Goal: Book appointment/travel/reservation

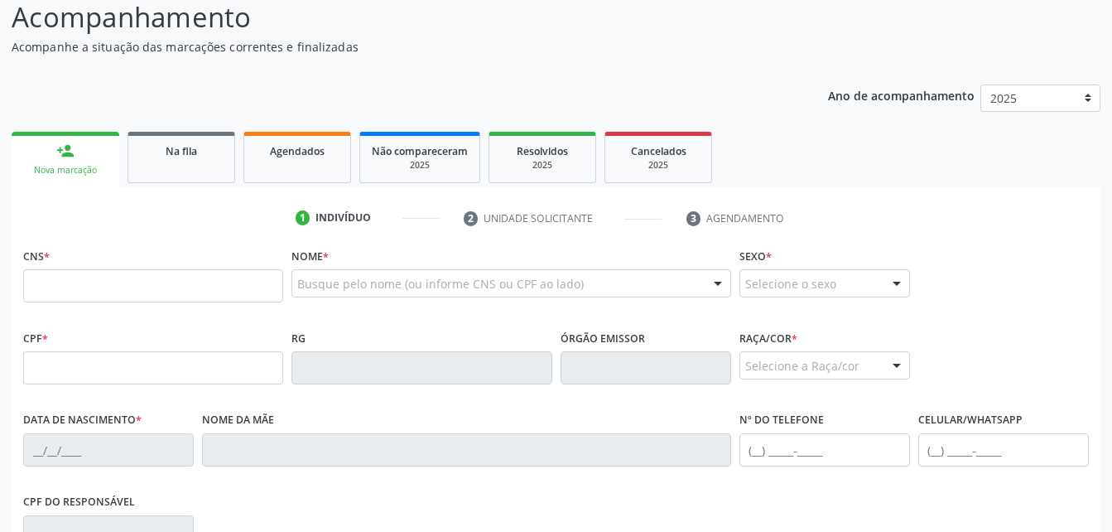
click at [193, 295] on input "text" at bounding box center [153, 285] width 260 height 33
type input "704 3075 4450 5590"
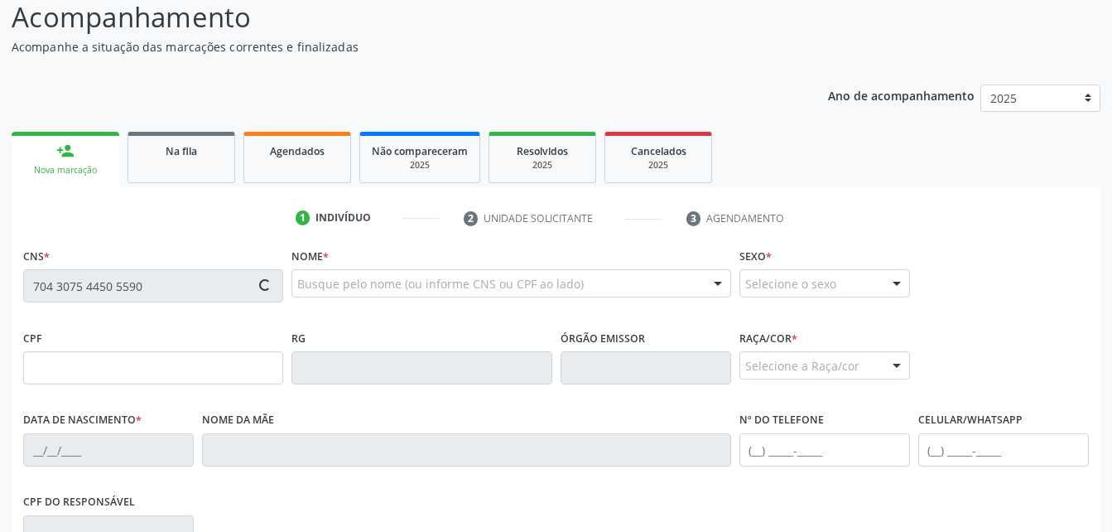
type input "383.823.774-91"
type input "13[DATE]"
type input "Edite Maria da ConceiÇÃo"
type input "[PHONE_NUMBER]"
type input "1"
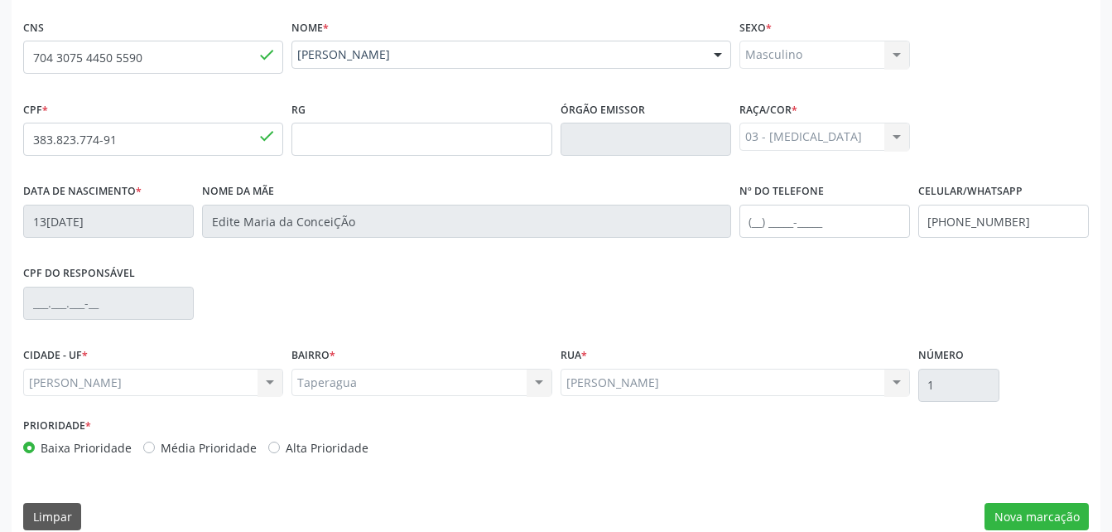
scroll to position [389, 0]
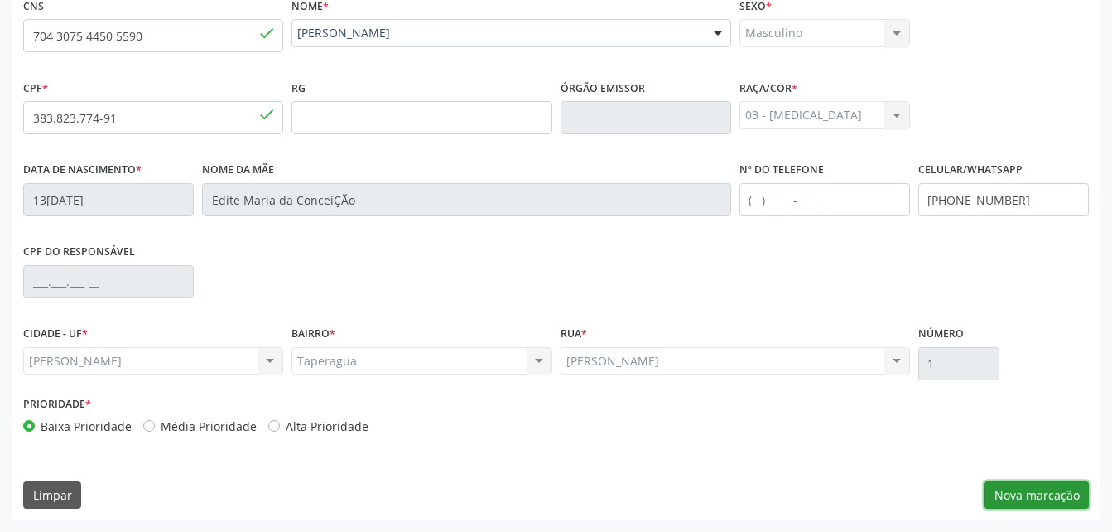
click at [1066, 487] on button "Nova marcação" at bounding box center [1037, 495] width 104 height 28
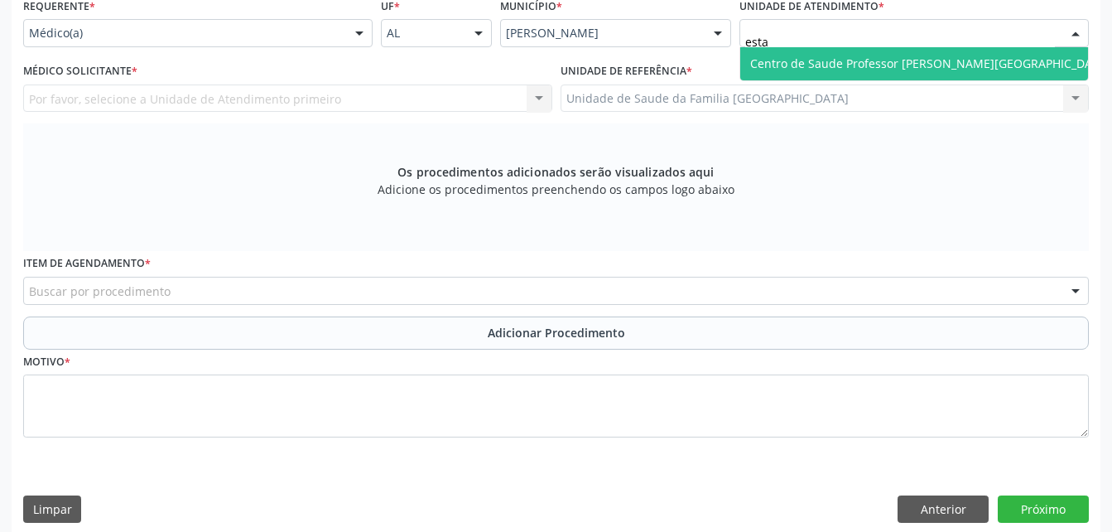
type input "estac"
click at [787, 77] on span "Centro de Saude Professor [PERSON_NAME][GEOGRAPHIC_DATA]" at bounding box center [930, 63] width 380 height 33
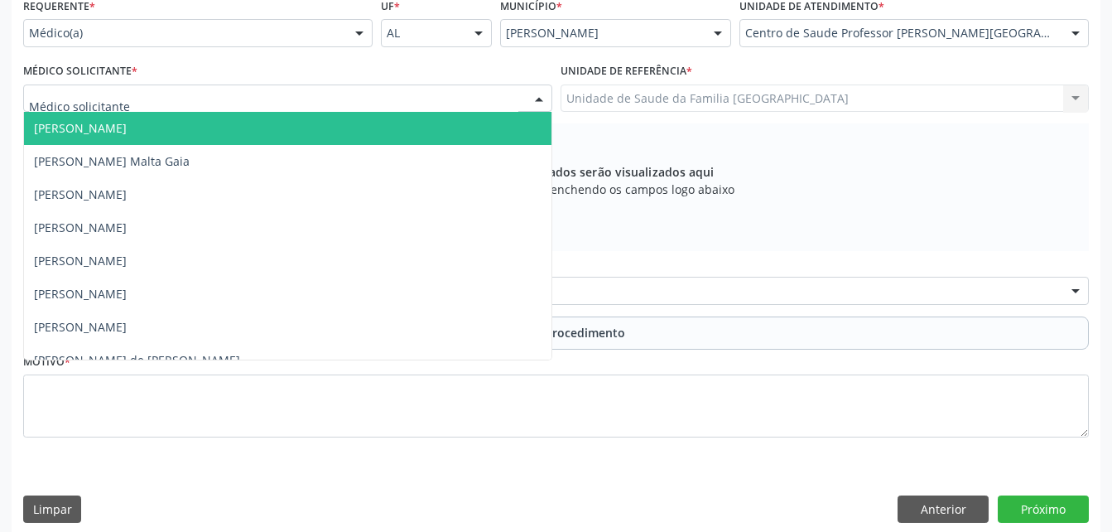
click at [492, 105] on div at bounding box center [287, 98] width 529 height 28
type input "ne"
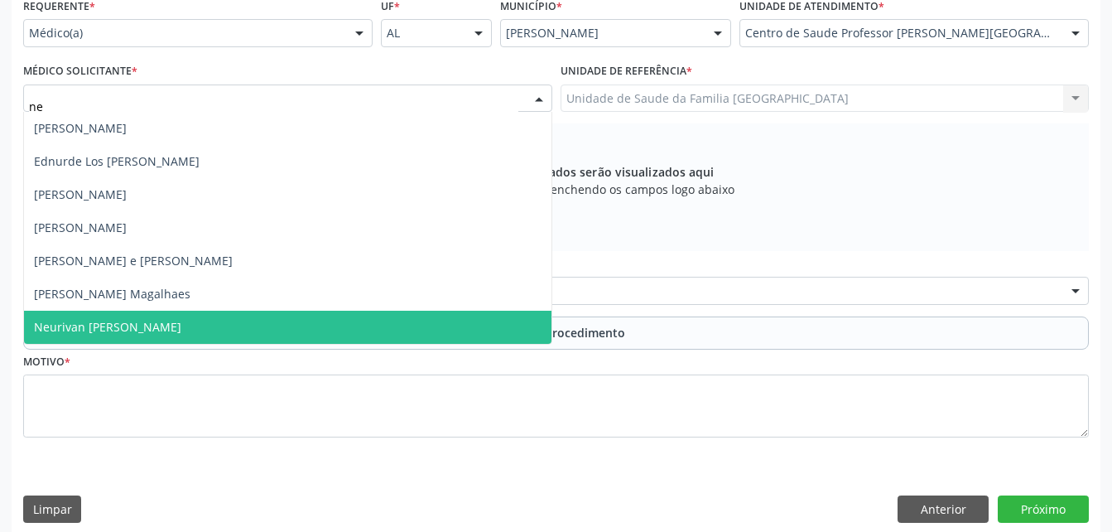
click at [490, 324] on span "Neurivan [PERSON_NAME]" at bounding box center [288, 327] width 528 height 33
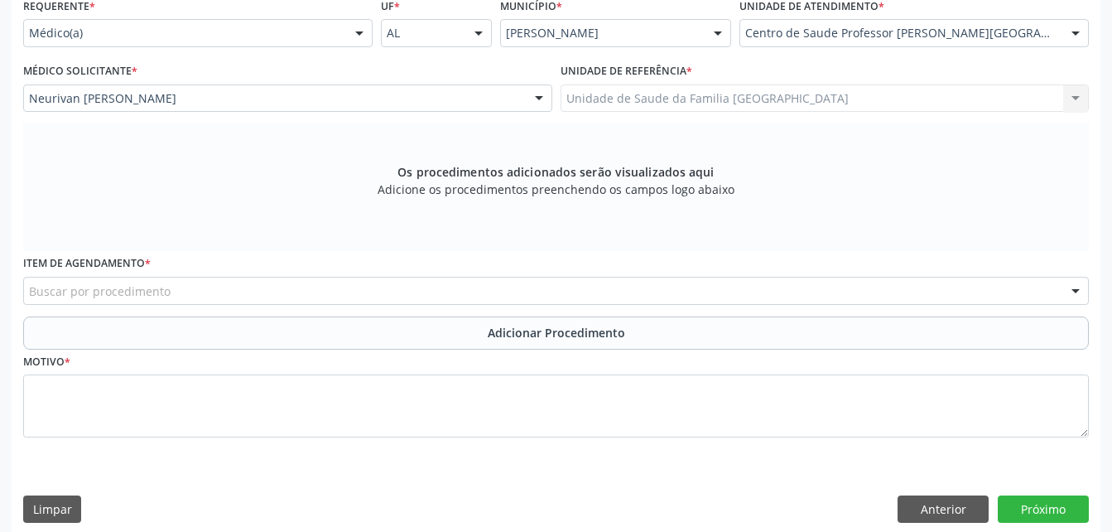
click at [476, 296] on div "Buscar por procedimento" at bounding box center [556, 291] width 1066 height 28
click at [475, 282] on div "Buscar por procedimento" at bounding box center [556, 291] width 1066 height 28
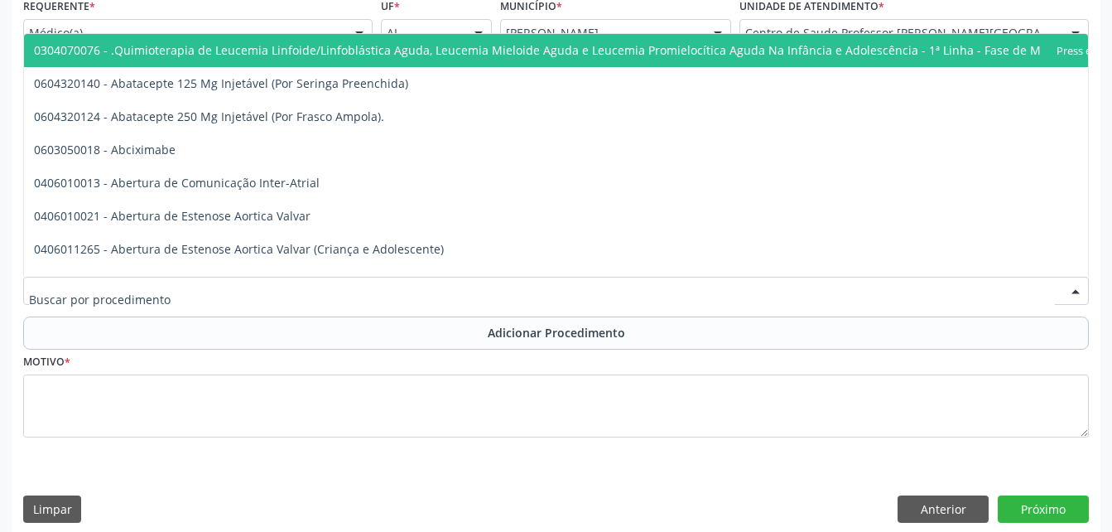
click at [480, 292] on input "text" at bounding box center [542, 298] width 1026 height 33
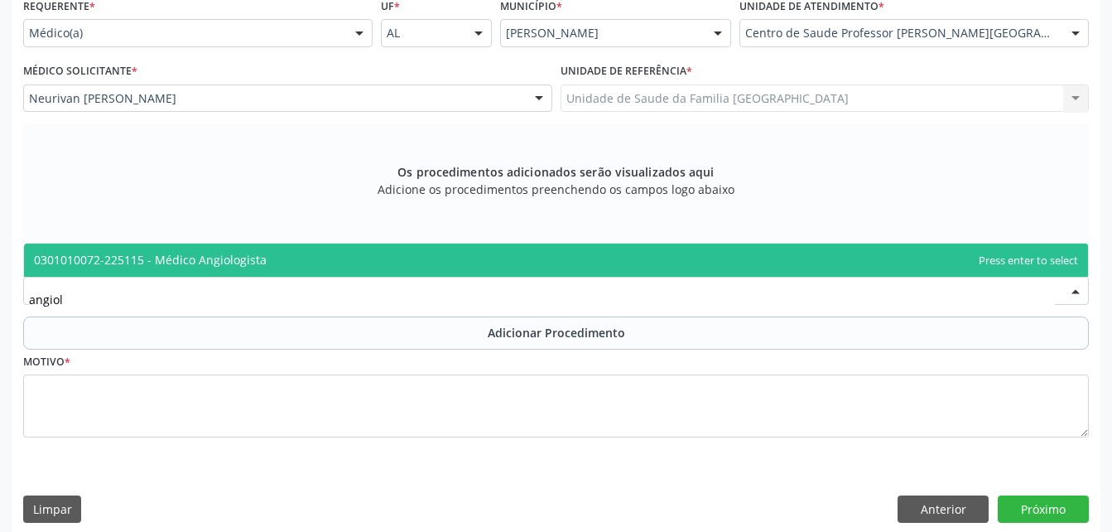
type input "angiolo"
click at [562, 269] on span "0301010072-225115 - Médico Angiologista" at bounding box center [556, 260] width 1064 height 33
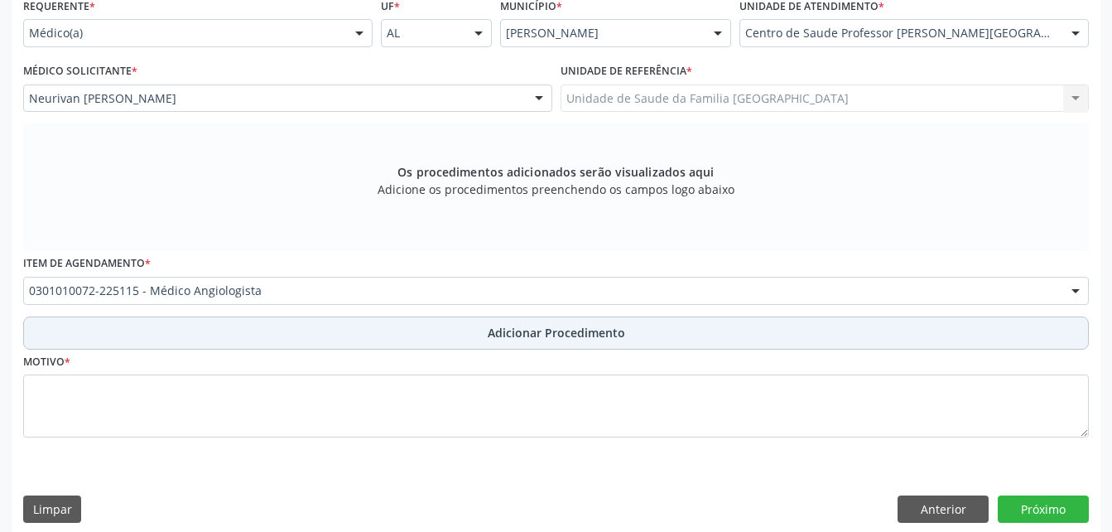
click at [581, 327] on span "Adicionar Procedimento" at bounding box center [556, 332] width 137 height 17
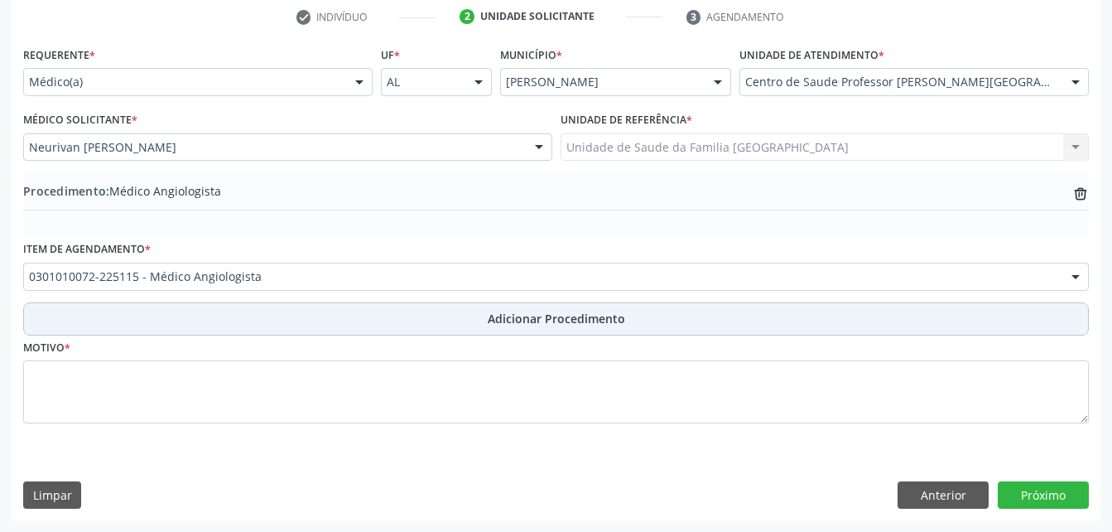
scroll to position [340, 0]
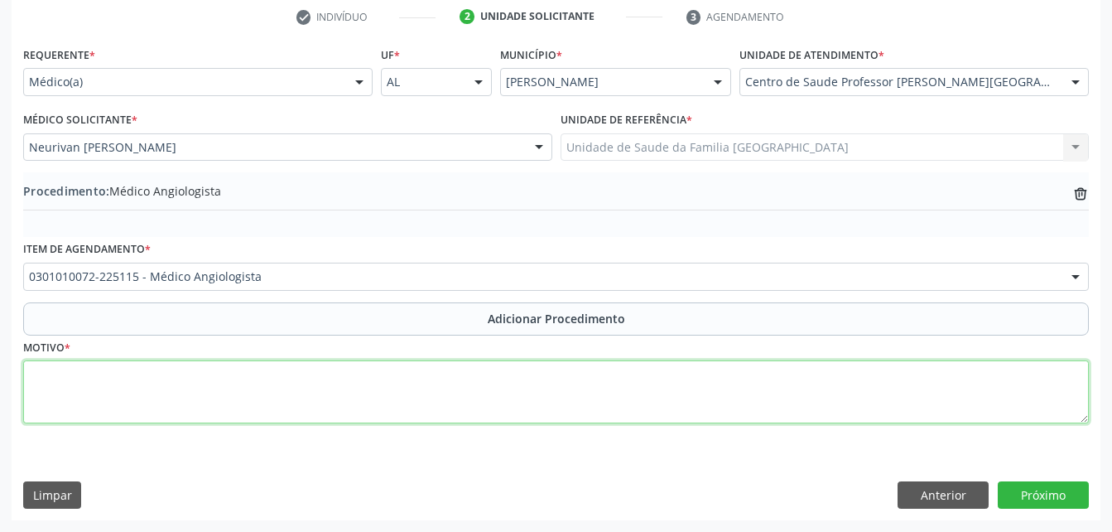
click at [590, 384] on textarea at bounding box center [556, 391] width 1066 height 63
type textarea "sem justf"
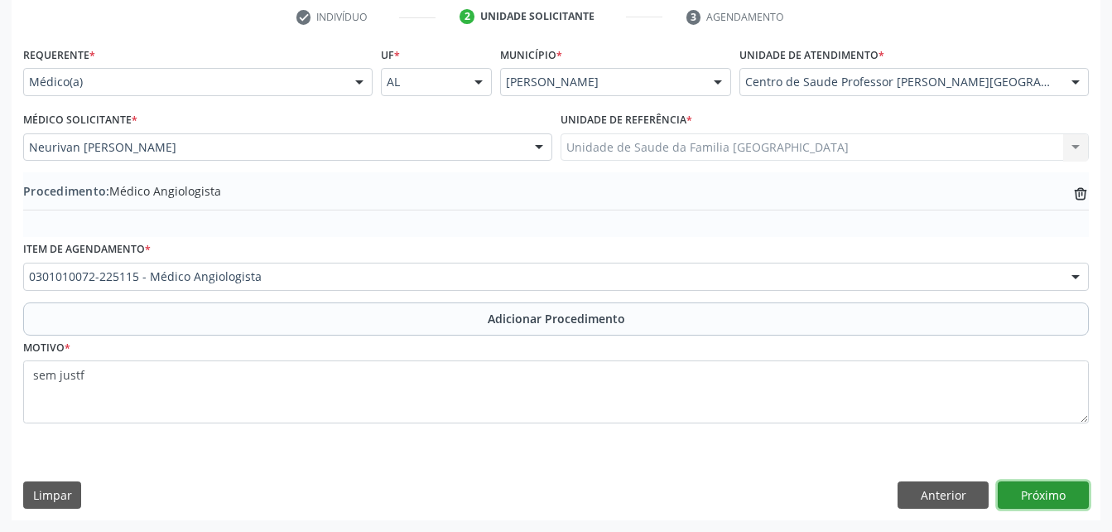
click at [1049, 485] on button "Próximo" at bounding box center [1043, 495] width 91 height 28
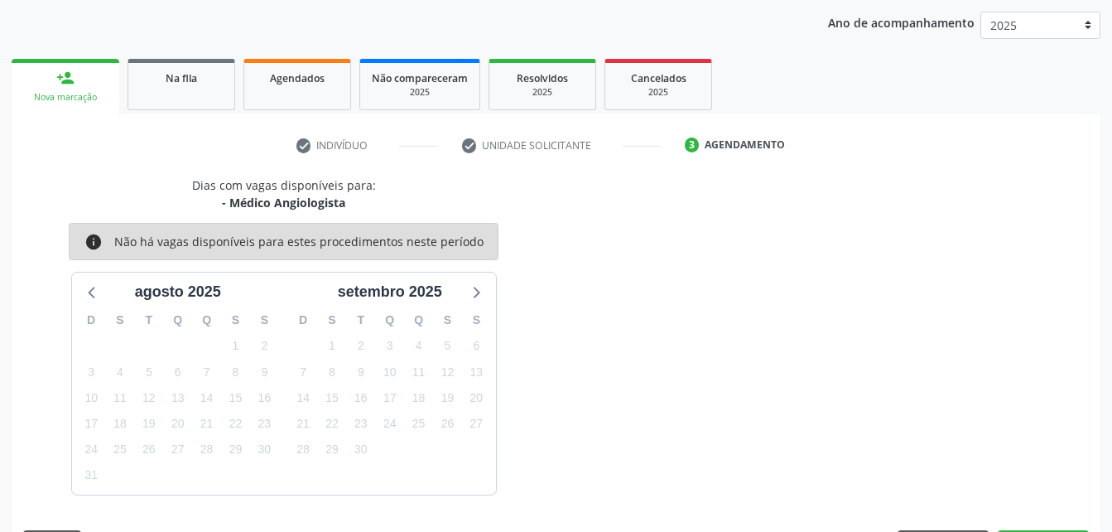
scroll to position [261, 0]
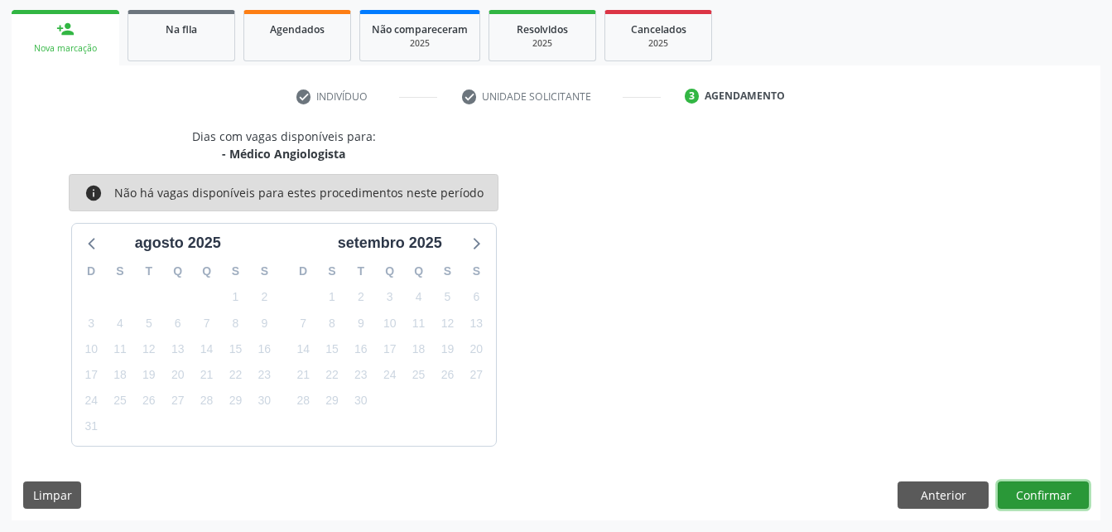
click at [1049, 485] on button "Confirmar" at bounding box center [1043, 495] width 91 height 28
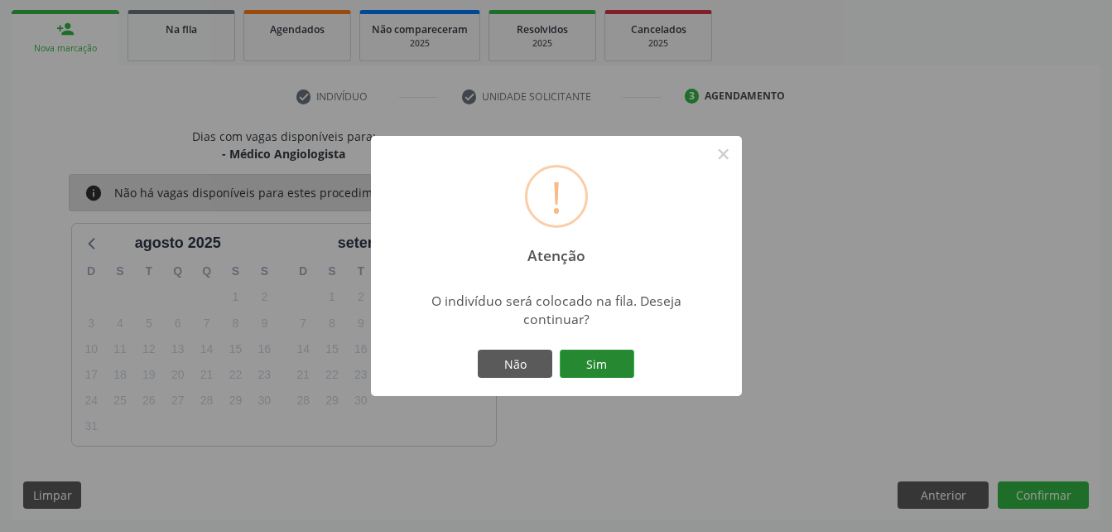
click at [587, 366] on button "Sim" at bounding box center [597, 364] width 75 height 28
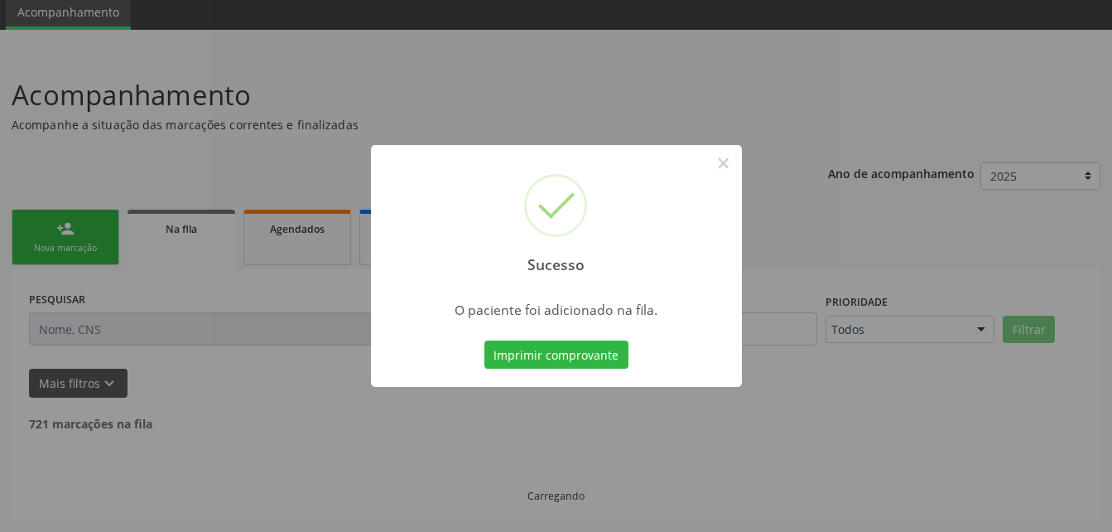
scroll to position [44, 0]
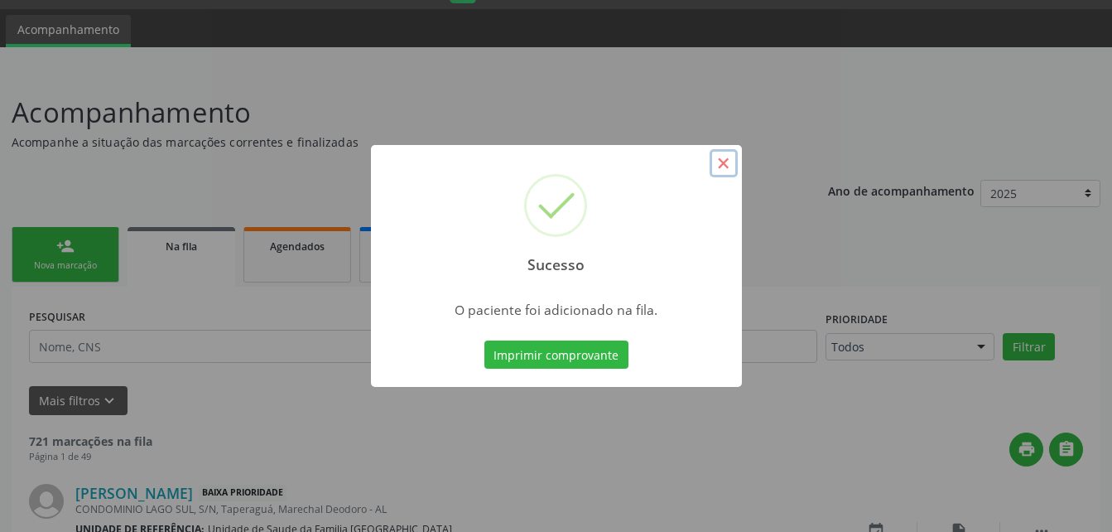
click at [723, 171] on button "×" at bounding box center [724, 163] width 28 height 28
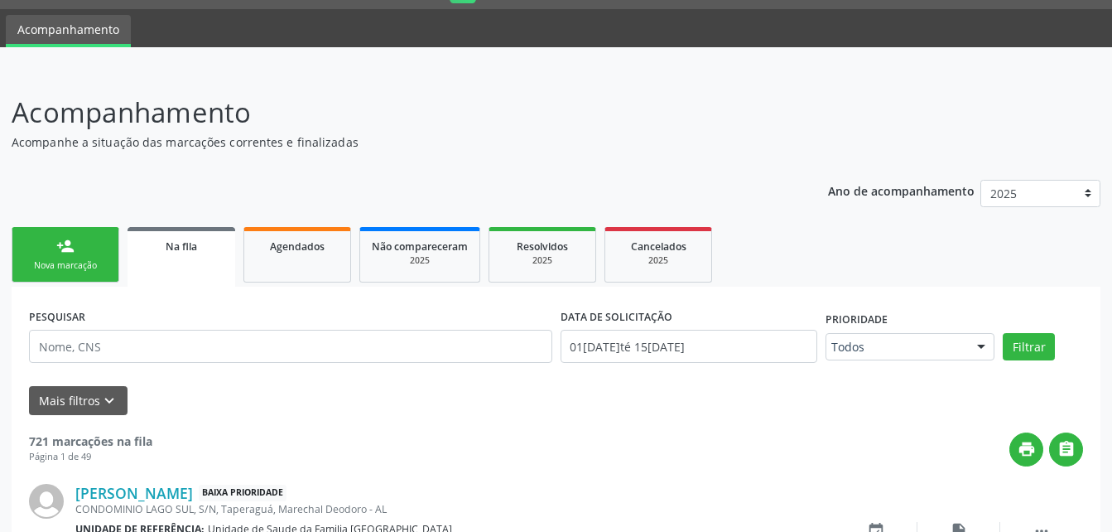
click at [85, 261] on div "Nova marcação" at bounding box center [65, 265] width 83 height 12
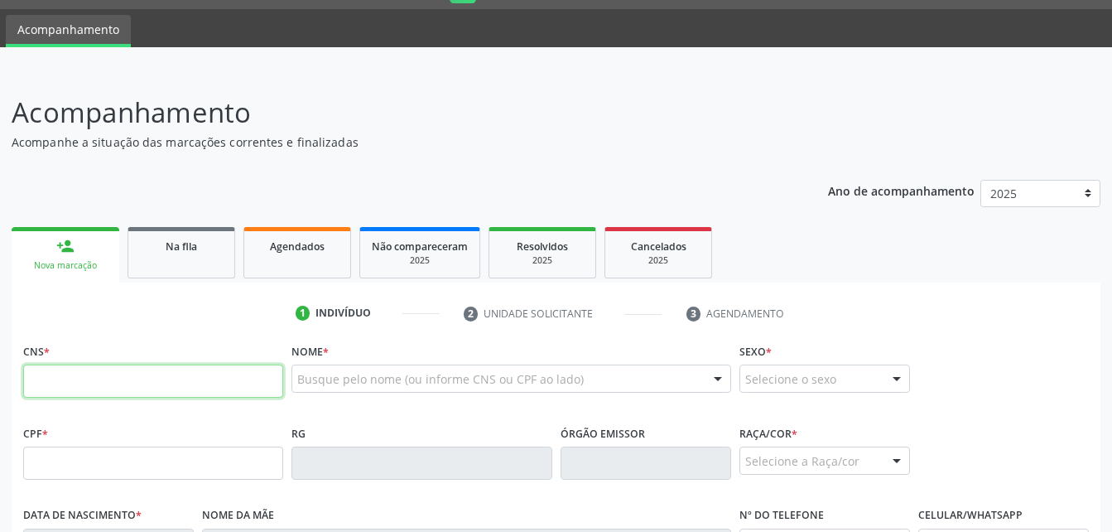
click at [162, 372] on input "text" at bounding box center [153, 380] width 260 height 33
type input "708 0093 2395 1129"
type input "054.934.184-60"
type input "[DATE]"
type input "[PERSON_NAME] da ConceiÇÃo"
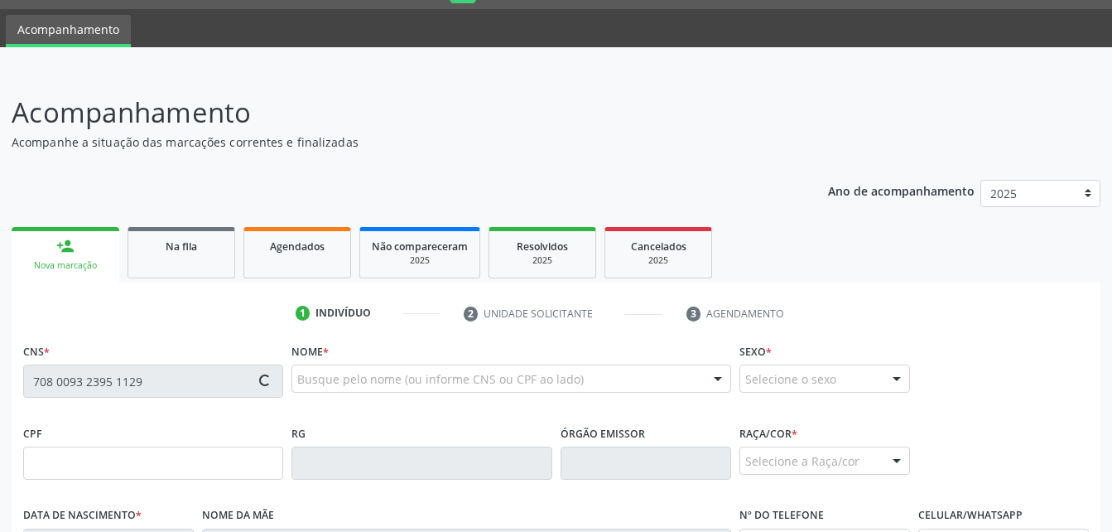
type input "[PHONE_NUMBER]"
type input "13"
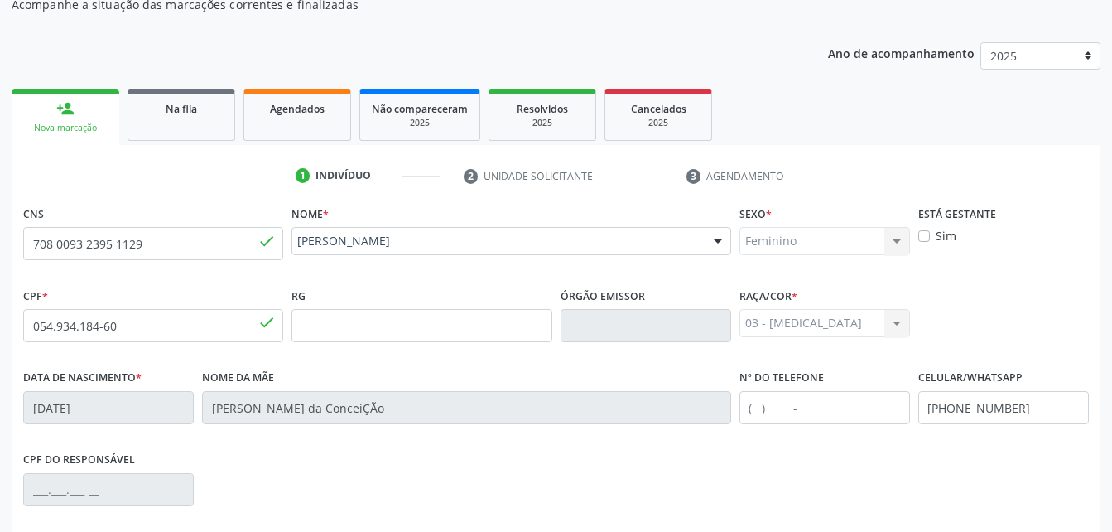
scroll to position [389, 0]
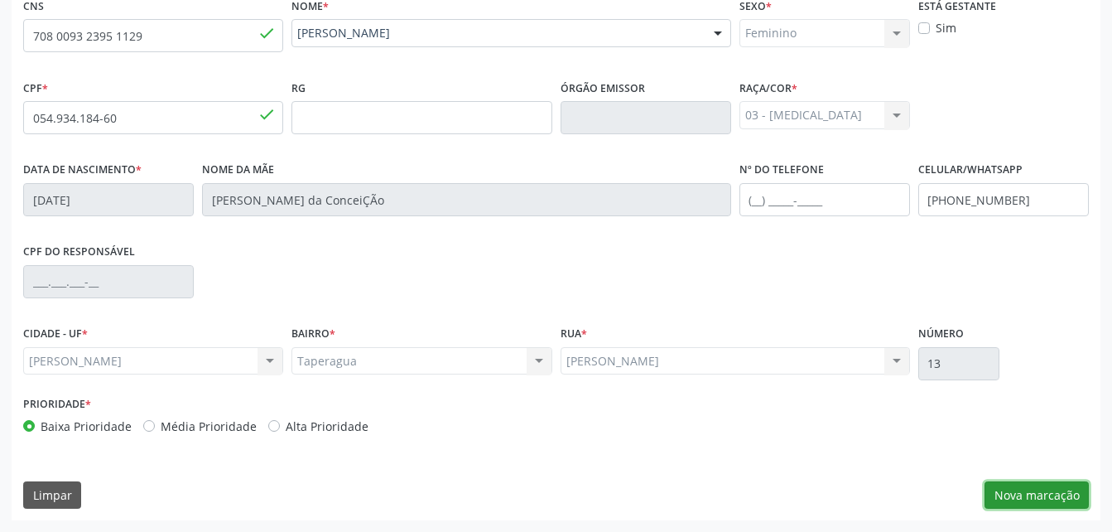
click at [998, 494] on button "Nova marcação" at bounding box center [1037, 495] width 104 height 28
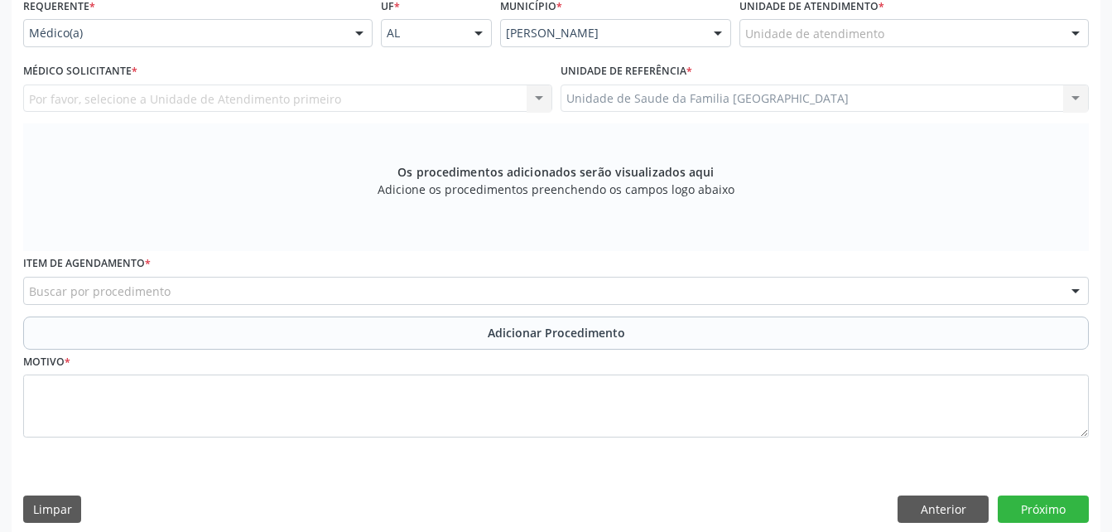
click at [882, 27] on div "Unidade de atendimento" at bounding box center [915, 33] width 350 height 28
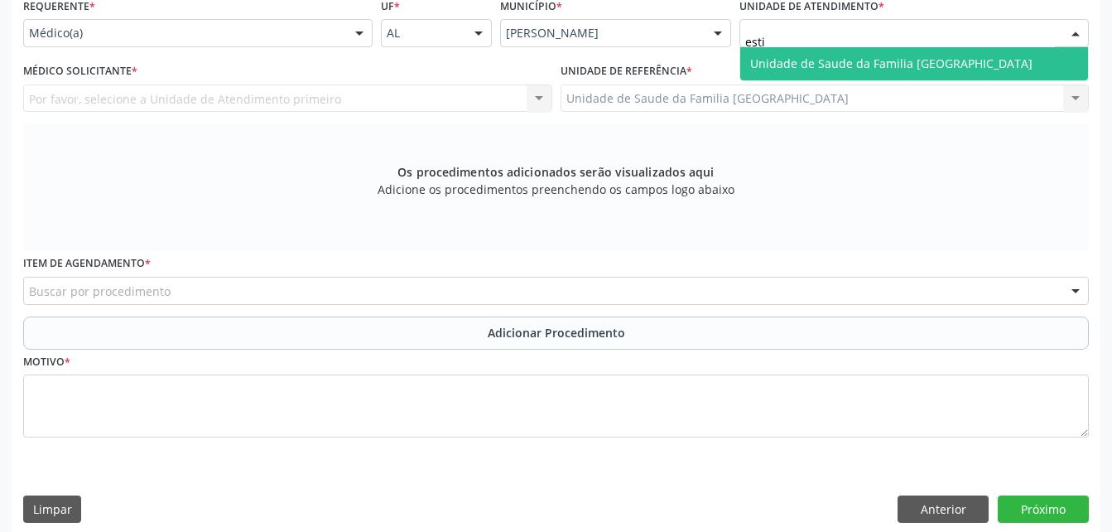
type input "estiv"
click at [892, 67] on span "Unidade de Saude da Familia [GEOGRAPHIC_DATA]" at bounding box center [891, 63] width 282 height 16
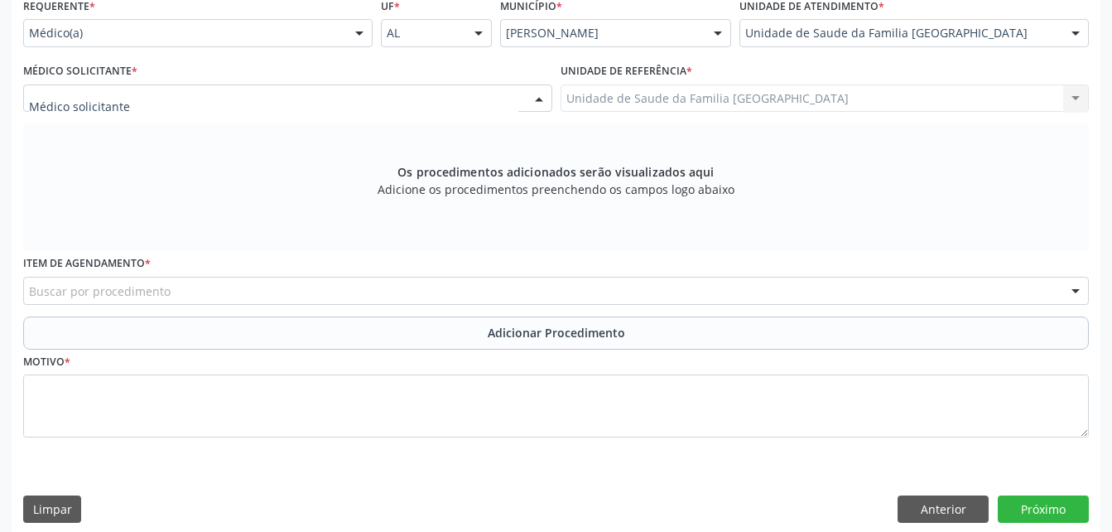
click at [478, 89] on div at bounding box center [287, 98] width 529 height 28
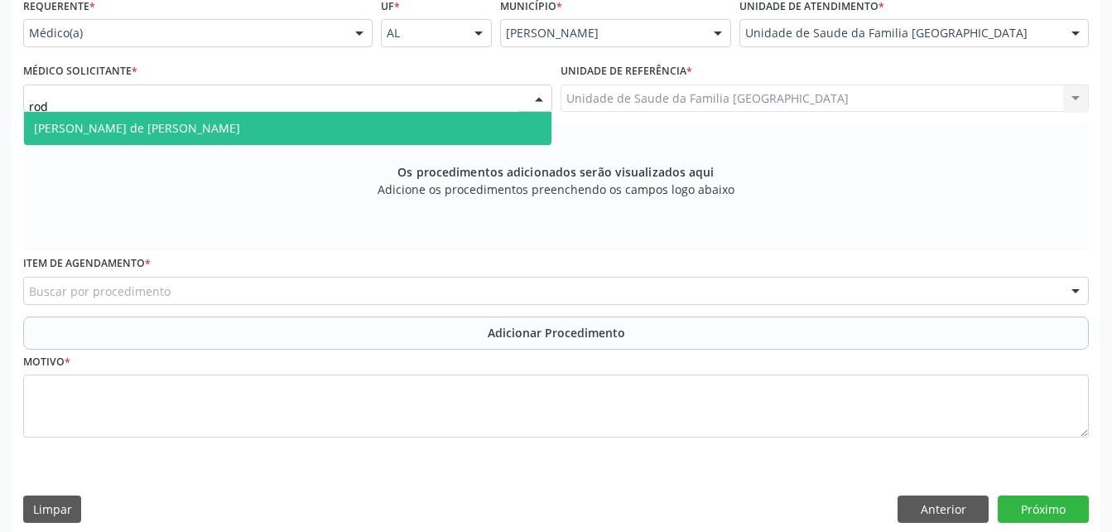
type input "rodr"
click at [480, 121] on span "[PERSON_NAME] de [PERSON_NAME]" at bounding box center [288, 128] width 528 height 33
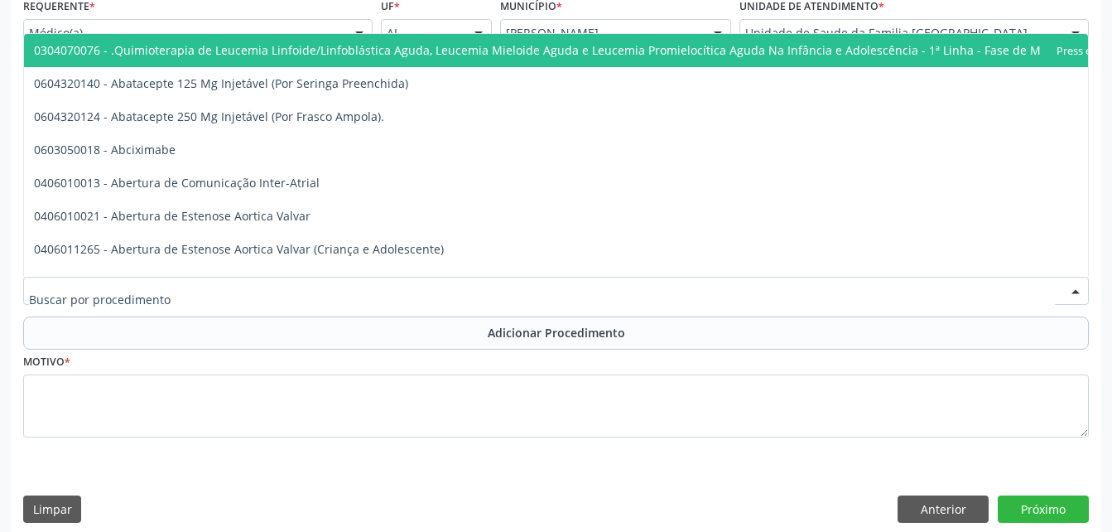
click at [511, 283] on div at bounding box center [556, 291] width 1066 height 28
click at [511, 283] on input "text" at bounding box center [542, 298] width 1026 height 33
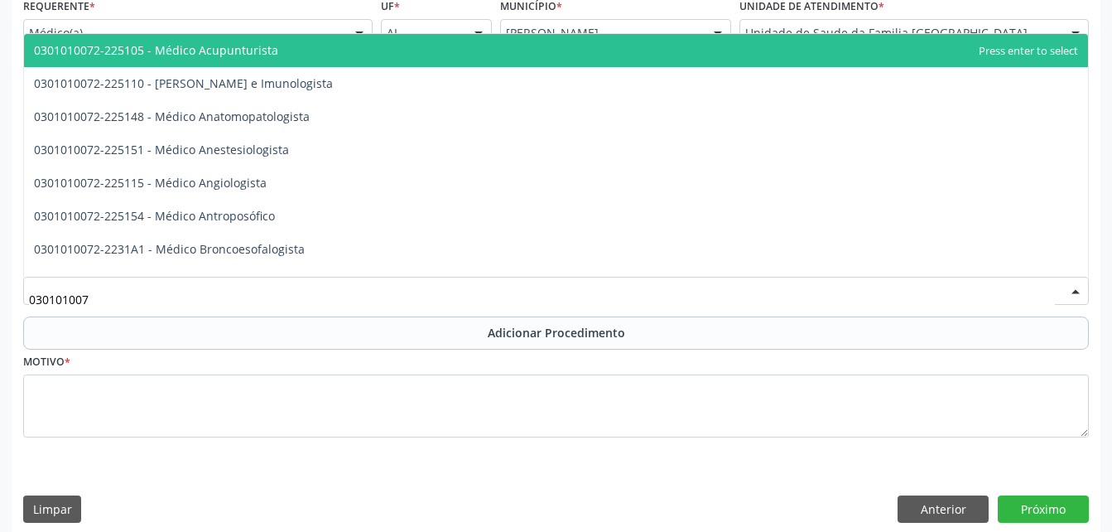
type input "0301010072"
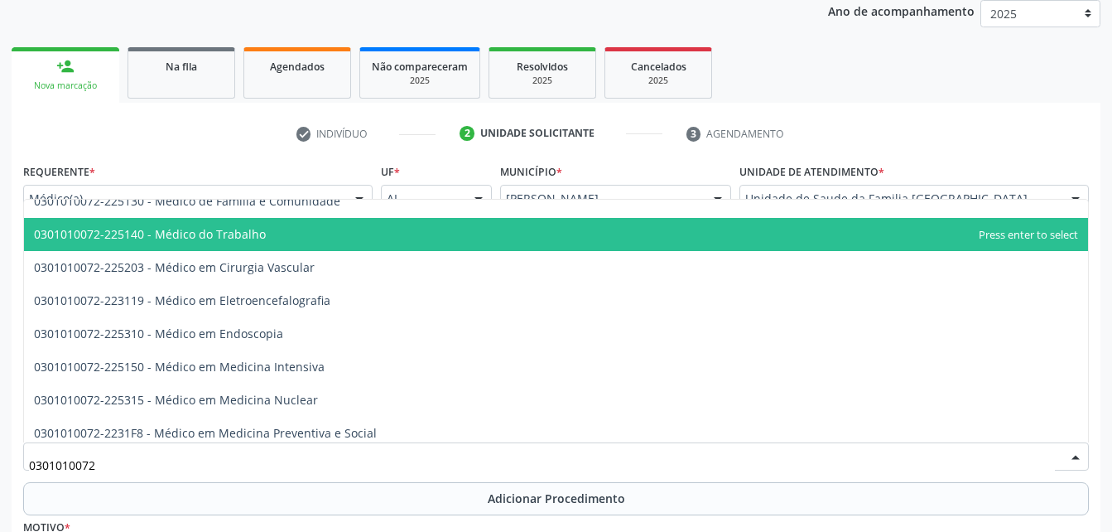
scroll to position [1988, 0]
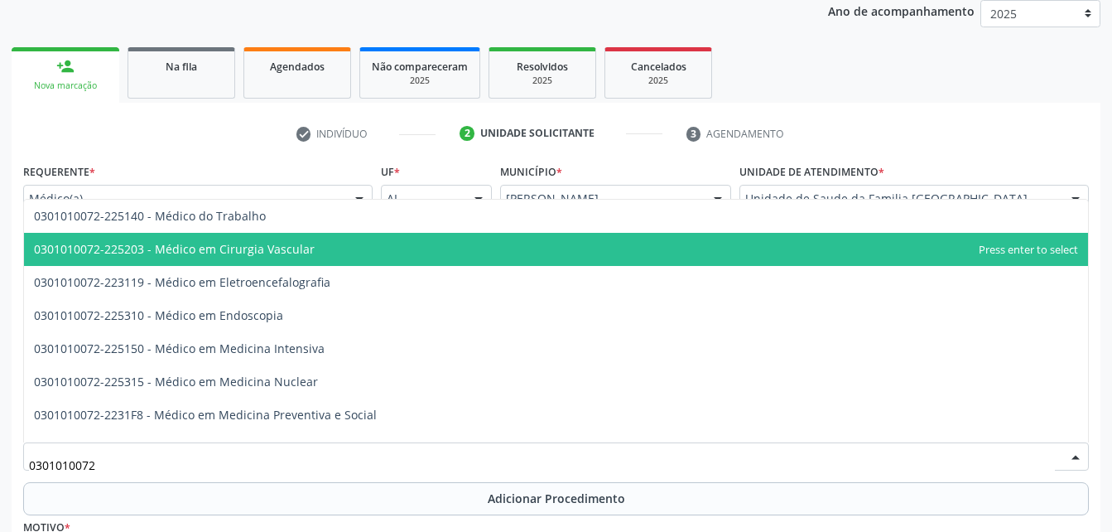
click at [362, 263] on span "0301010072-225203 - Médico em Cirurgia Vascular" at bounding box center [556, 249] width 1064 height 33
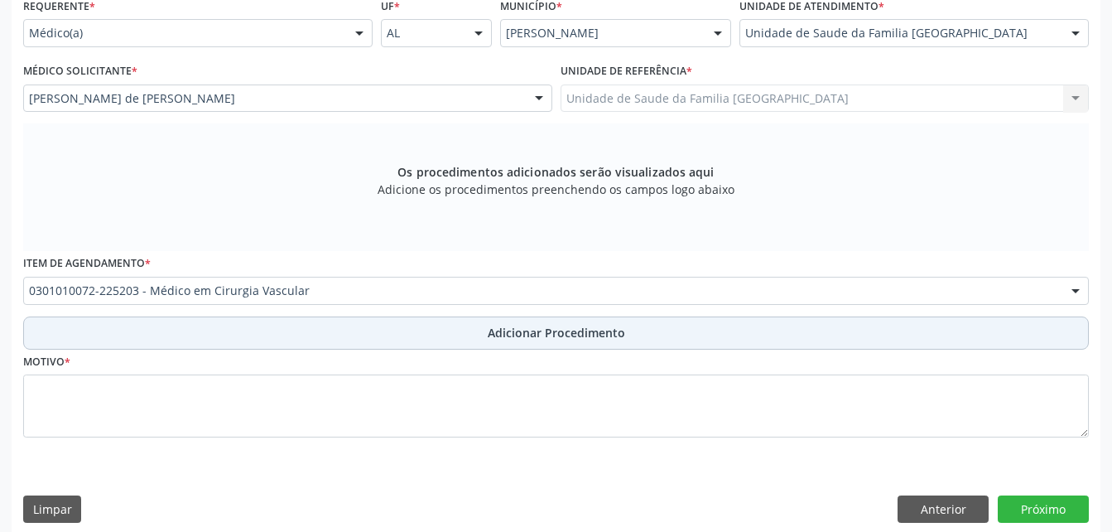
click at [428, 335] on button "Adicionar Procedimento" at bounding box center [556, 332] width 1066 height 33
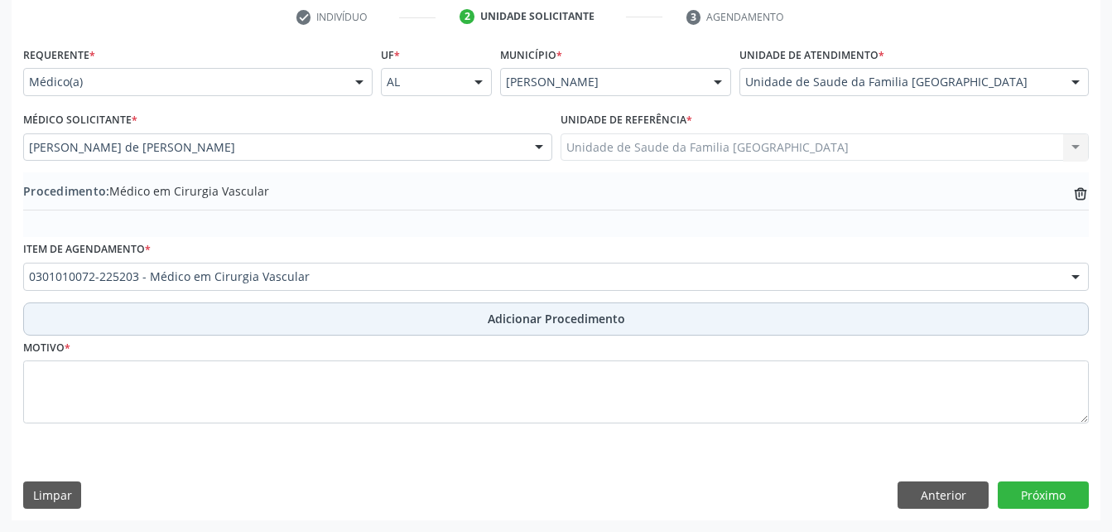
scroll to position [340, 0]
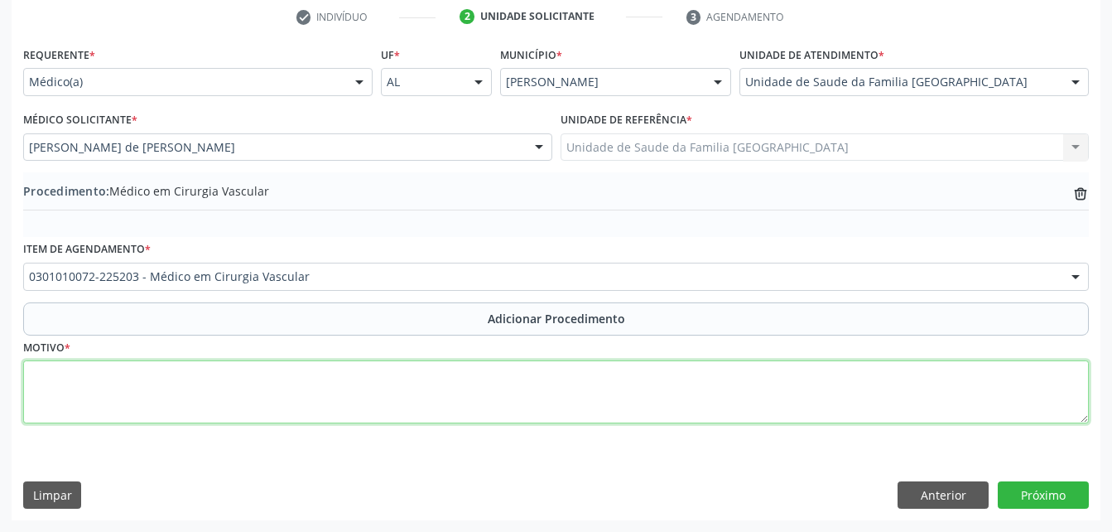
click at [442, 379] on textarea at bounding box center [556, 391] width 1066 height 63
type textarea "varizes"
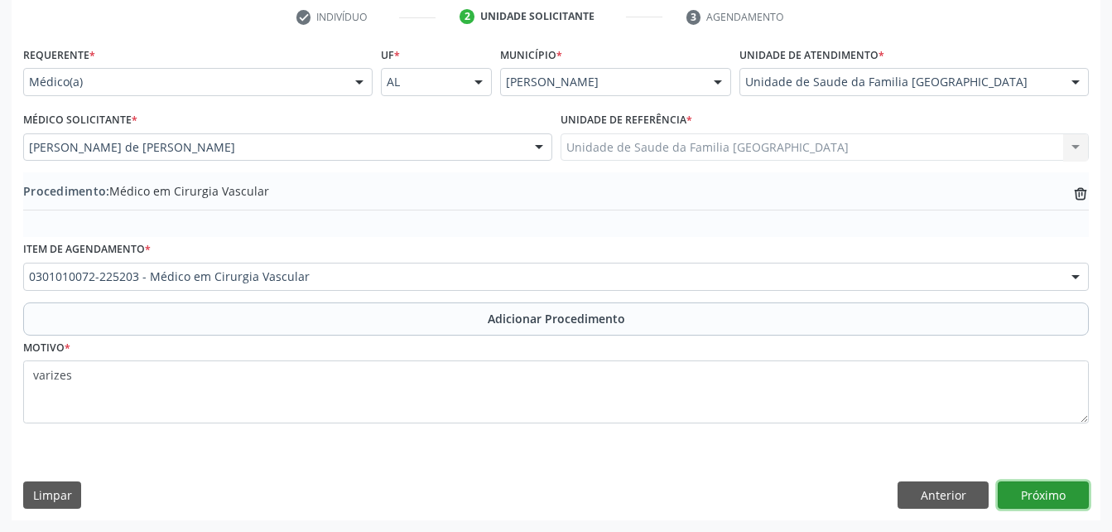
click at [1026, 490] on button "Próximo" at bounding box center [1043, 495] width 91 height 28
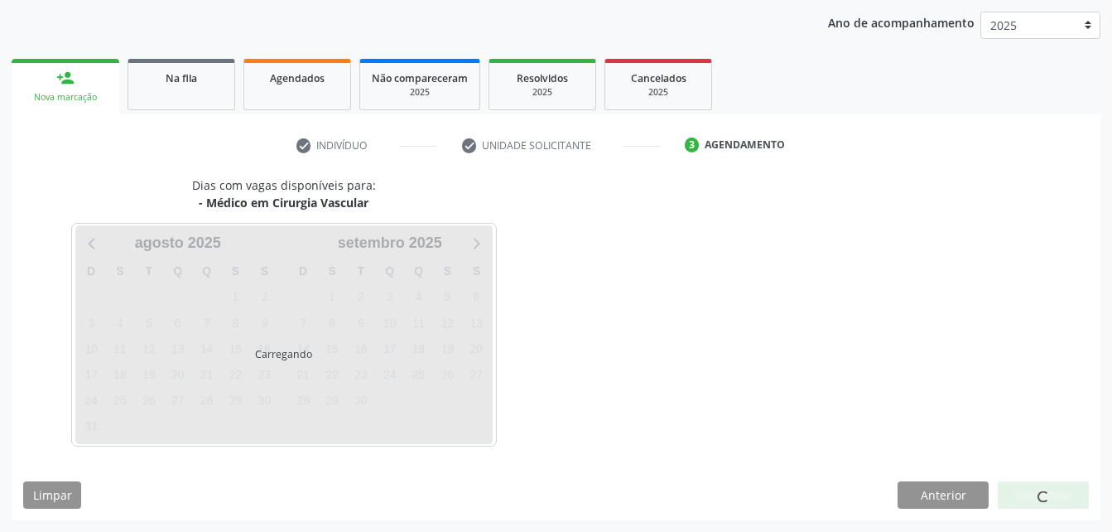
scroll to position [261, 0]
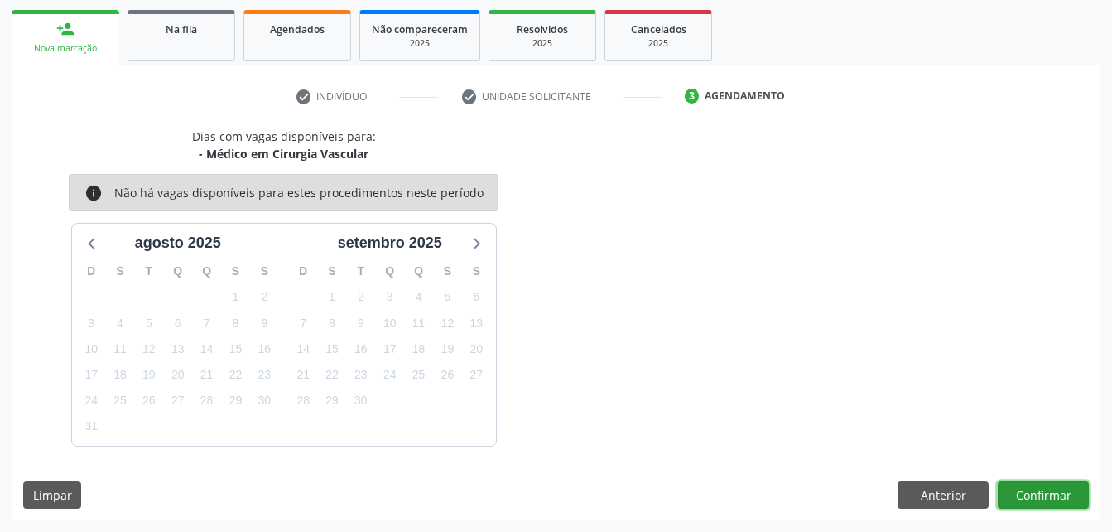
click at [1045, 494] on button "Confirmar" at bounding box center [1043, 495] width 91 height 28
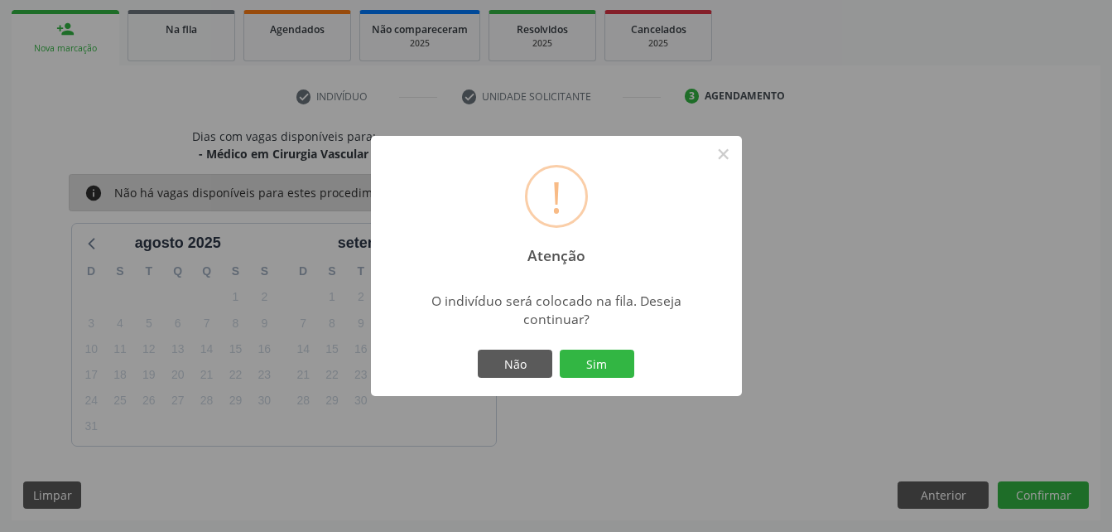
drag, startPoint x: 616, startPoint y: 363, endPoint x: 629, endPoint y: 355, distance: 14.5
click at [616, 362] on button "Sim" at bounding box center [597, 364] width 75 height 28
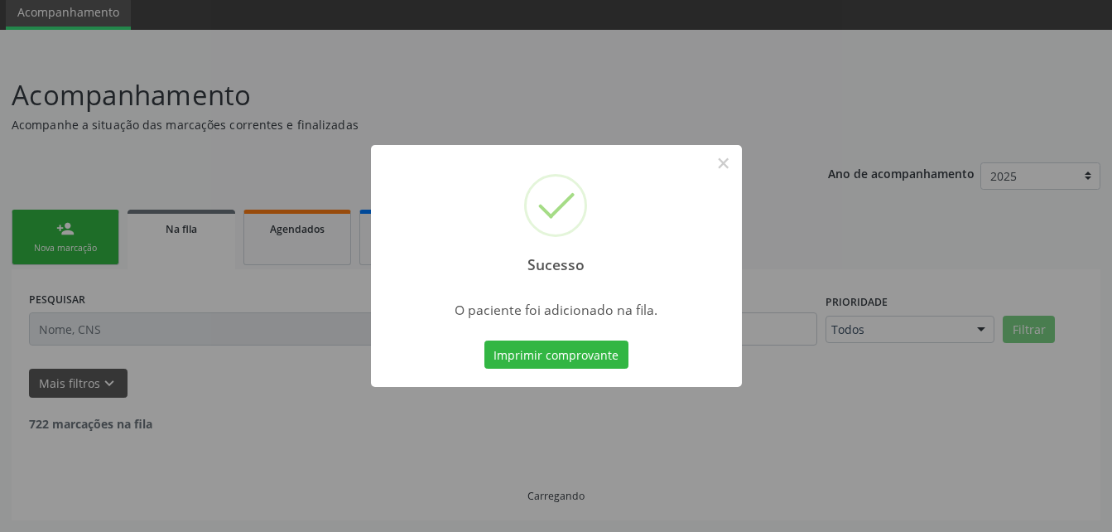
scroll to position [44, 0]
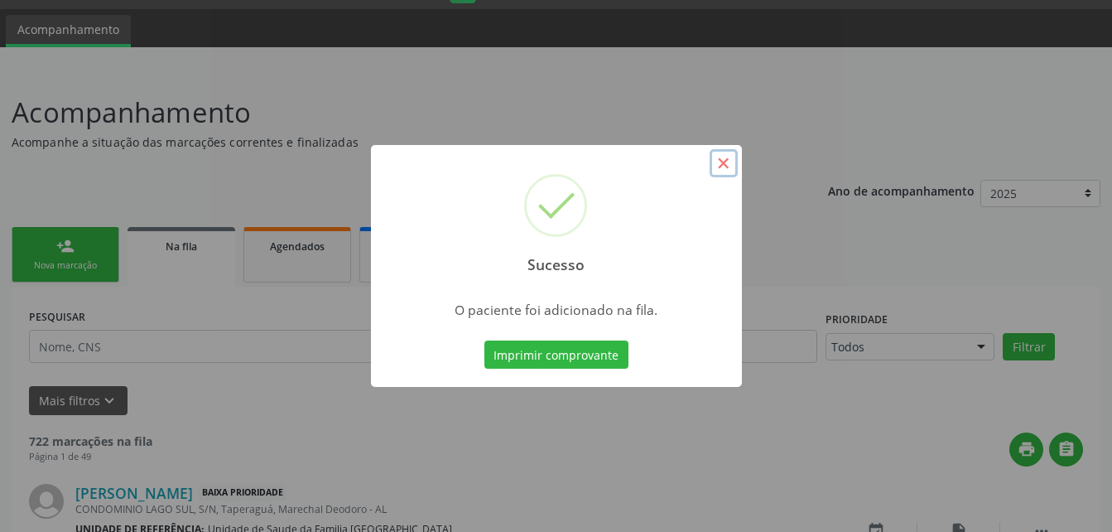
drag, startPoint x: 723, startPoint y: 160, endPoint x: 712, endPoint y: 163, distance: 11.3
click at [722, 161] on button "×" at bounding box center [724, 163] width 28 height 28
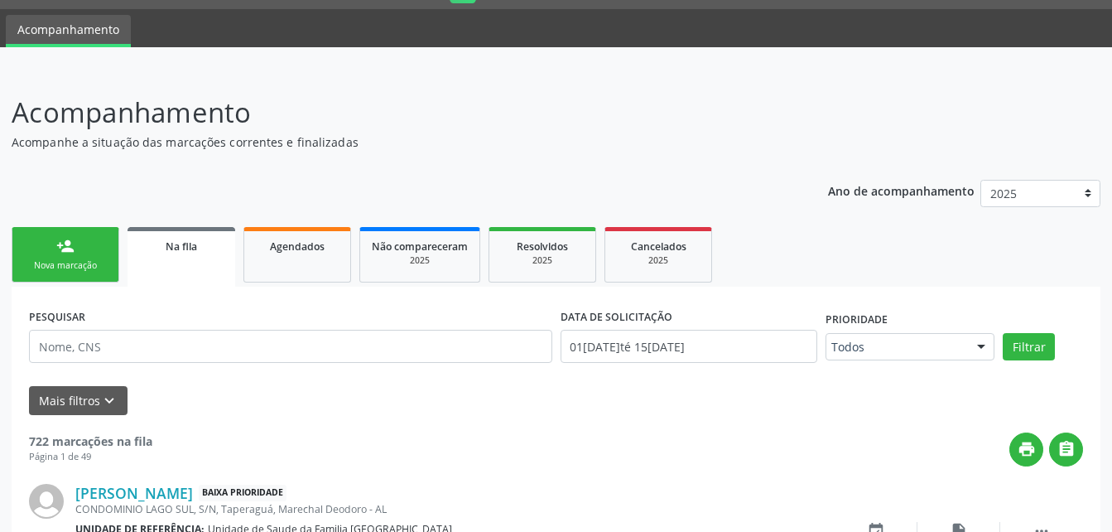
click at [104, 239] on link "person_add Nova marcação" at bounding box center [66, 254] width 108 height 55
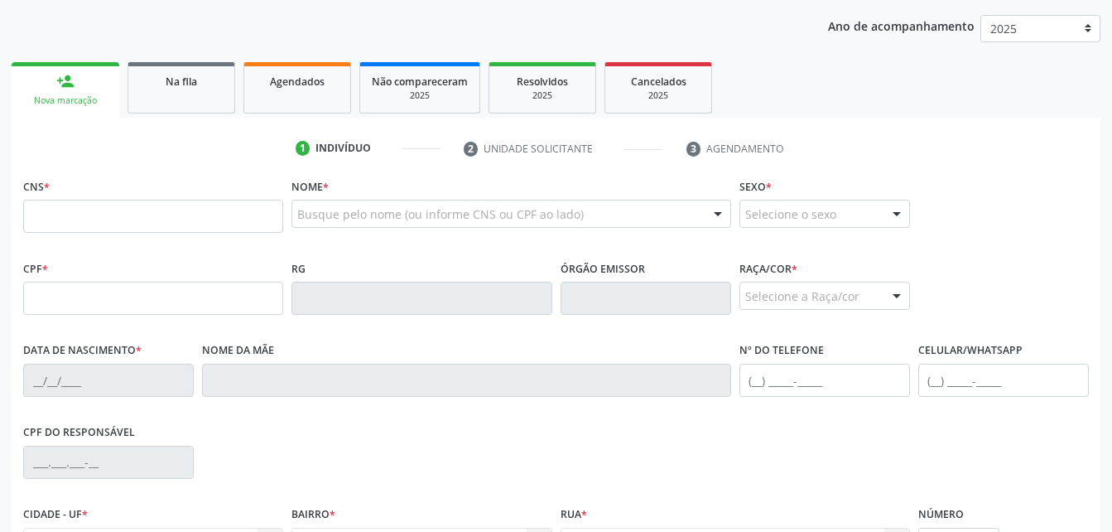
scroll to position [210, 0]
click at [149, 301] on input "text" at bounding box center [153, 297] width 260 height 33
type input "054.934.184-60"
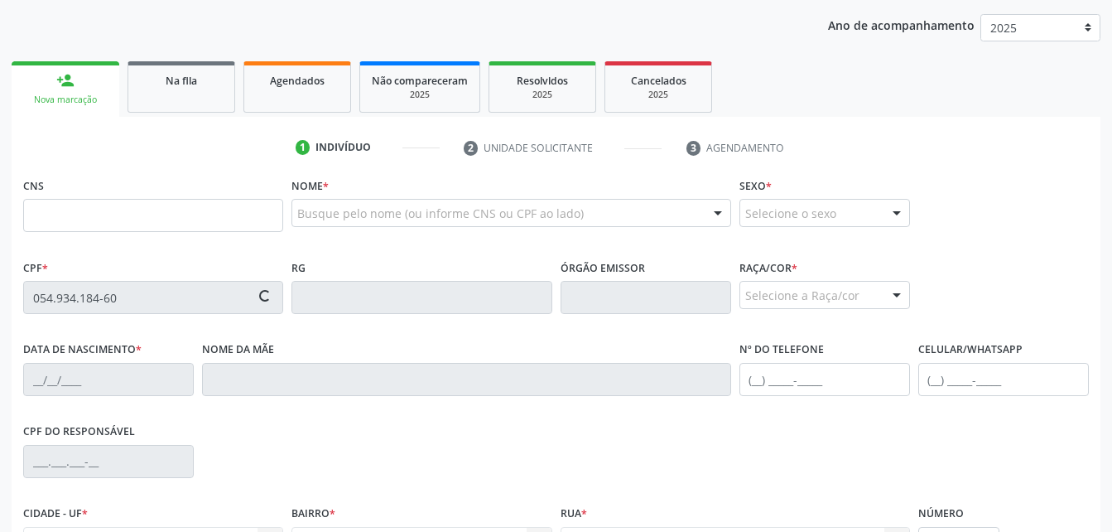
type input "708 0093 2395 1129"
type input "[DATE]"
type input "[PERSON_NAME] da Conceição"
type input "[PHONE_NUMBER]"
type input "13"
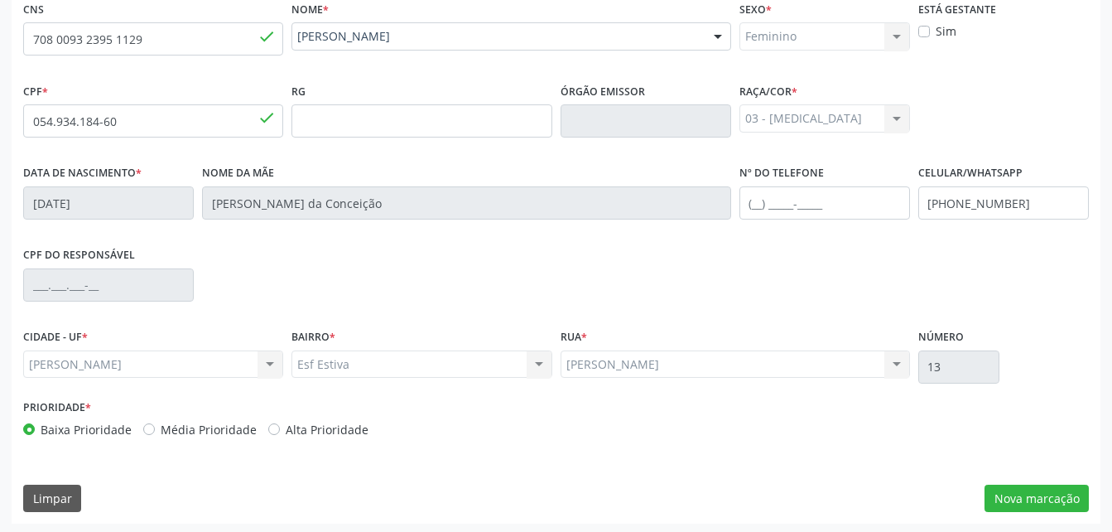
scroll to position [389, 0]
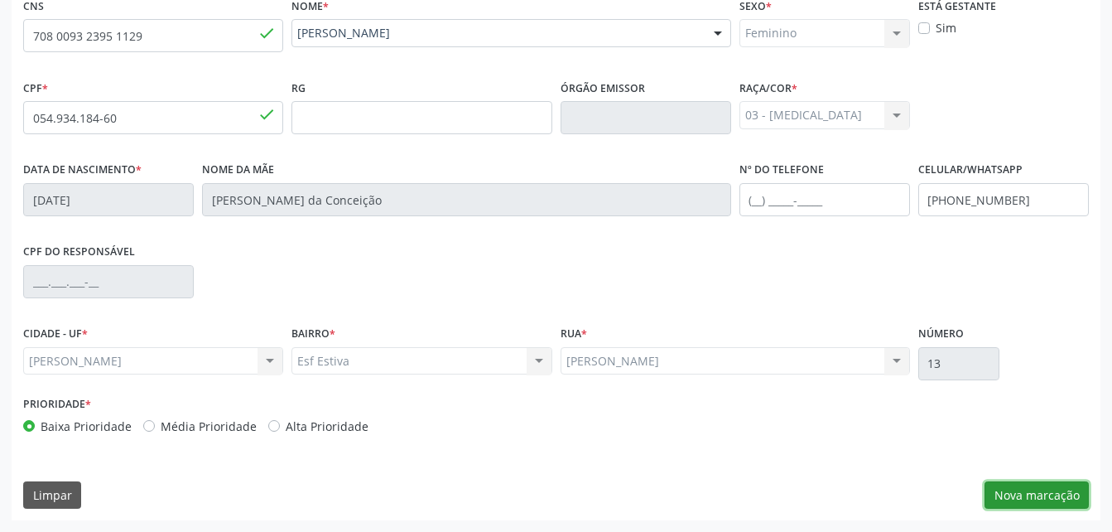
click at [1006, 496] on button "Nova marcação" at bounding box center [1037, 495] width 104 height 28
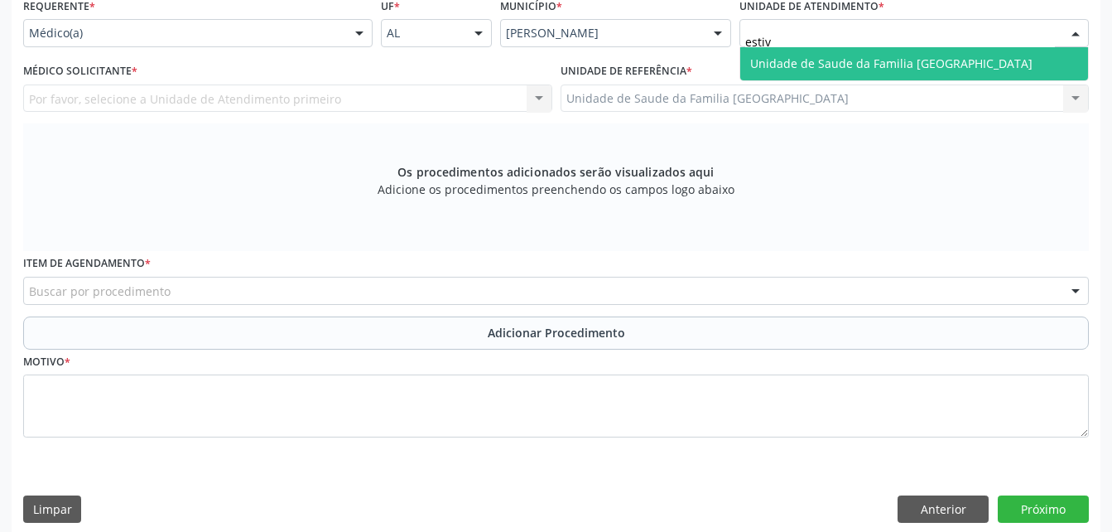
type input "estiva"
click at [829, 70] on span "Unidade de Saude da Familia [GEOGRAPHIC_DATA]" at bounding box center [891, 63] width 282 height 16
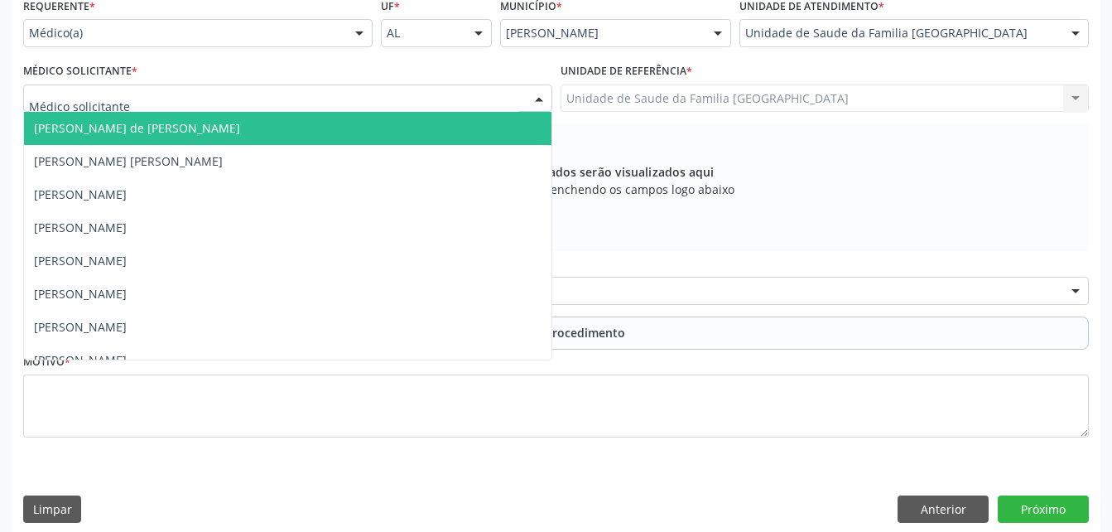
click at [369, 91] on div at bounding box center [287, 98] width 529 height 28
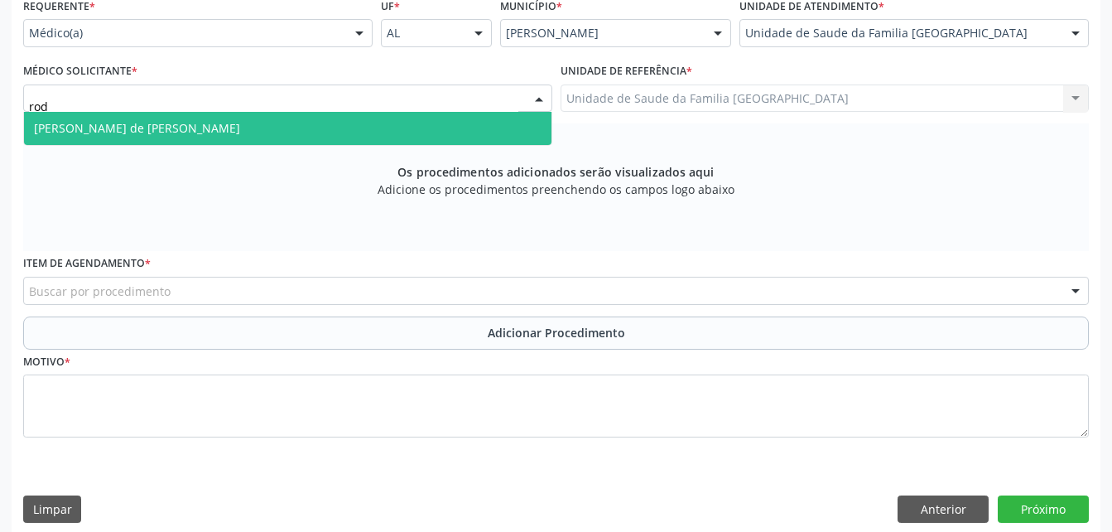
type input "rodr"
click at [379, 116] on span "[PERSON_NAME] de [PERSON_NAME]" at bounding box center [288, 128] width 528 height 33
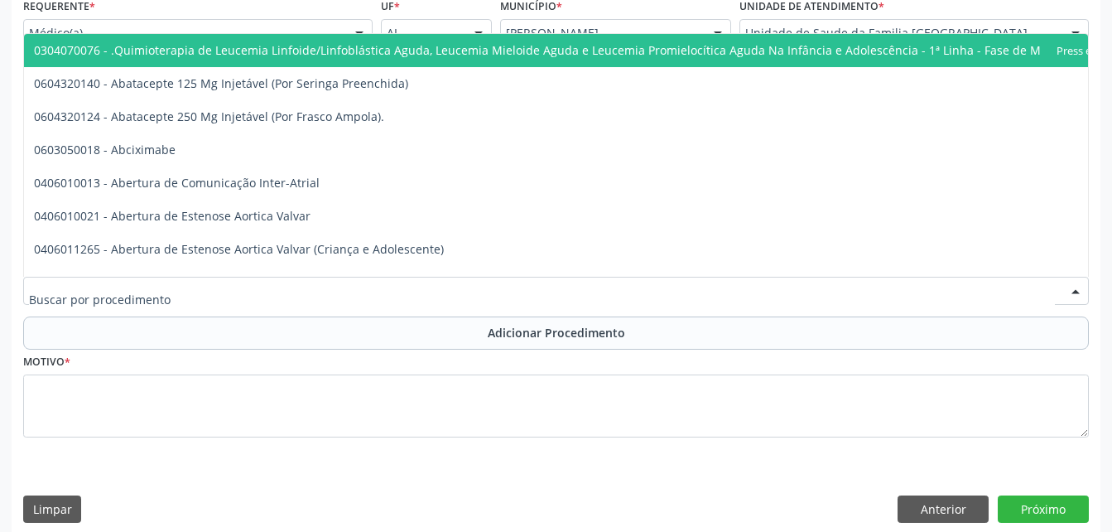
click at [366, 286] on div at bounding box center [556, 291] width 1066 height 28
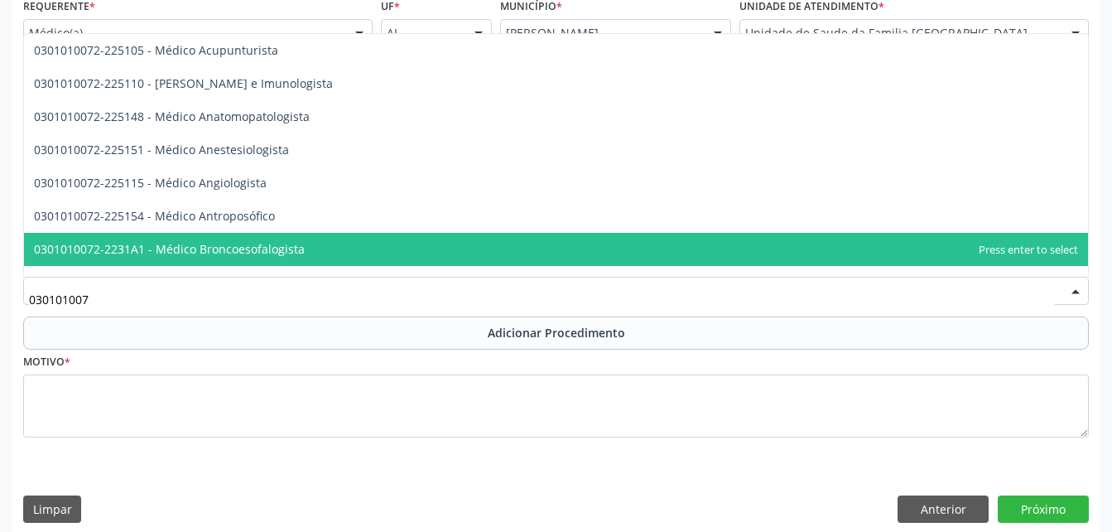
type input "0301010072"
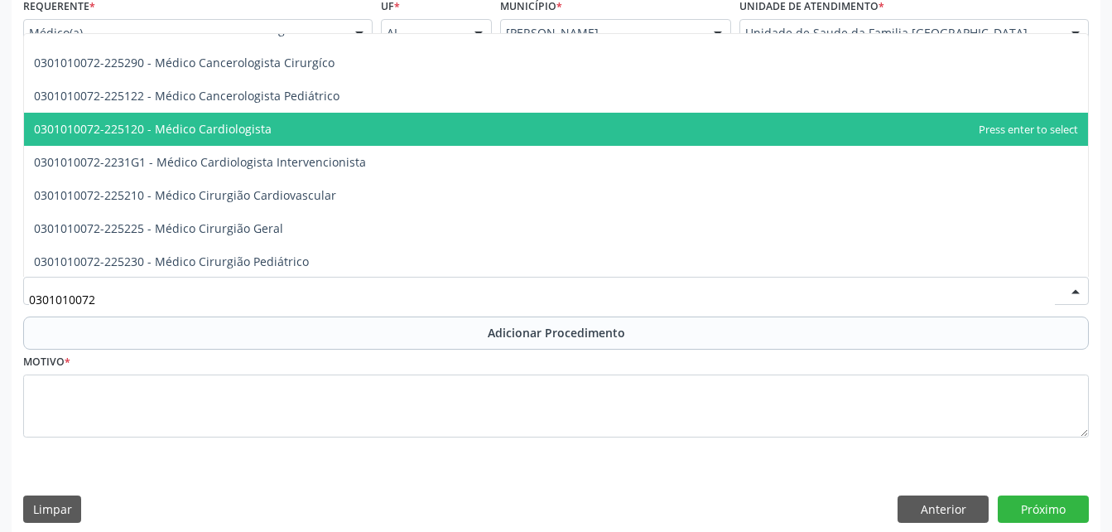
scroll to position [248, 0]
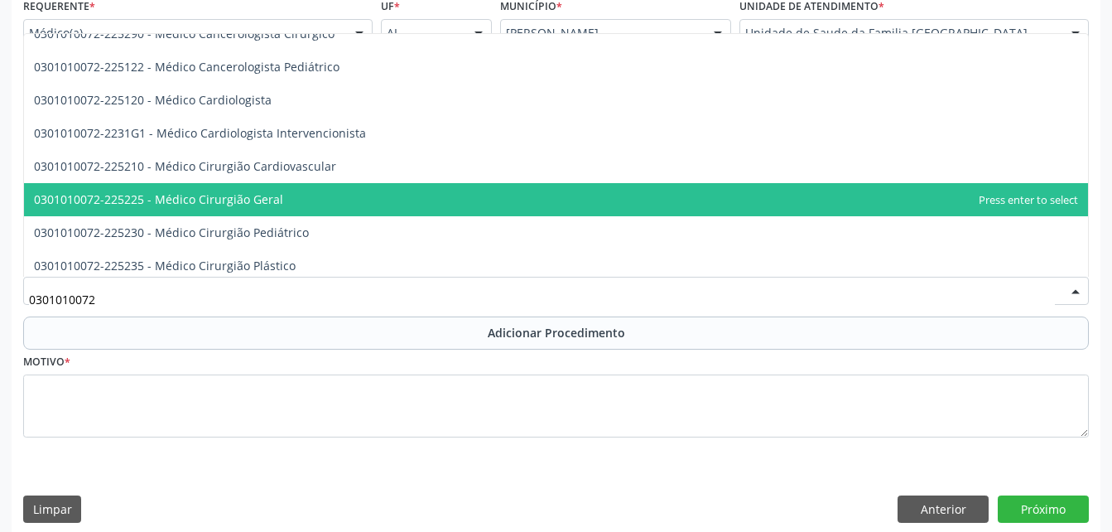
click at [431, 200] on span "0301010072-225225 - Médico Cirurgião Geral" at bounding box center [556, 199] width 1064 height 33
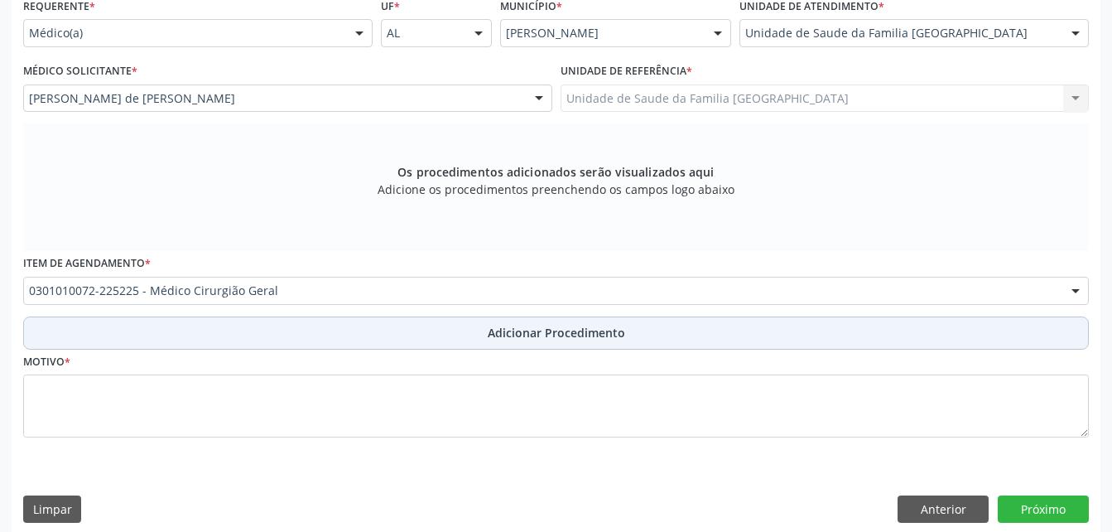
click at [506, 340] on span "Adicionar Procedimento" at bounding box center [556, 332] width 137 height 17
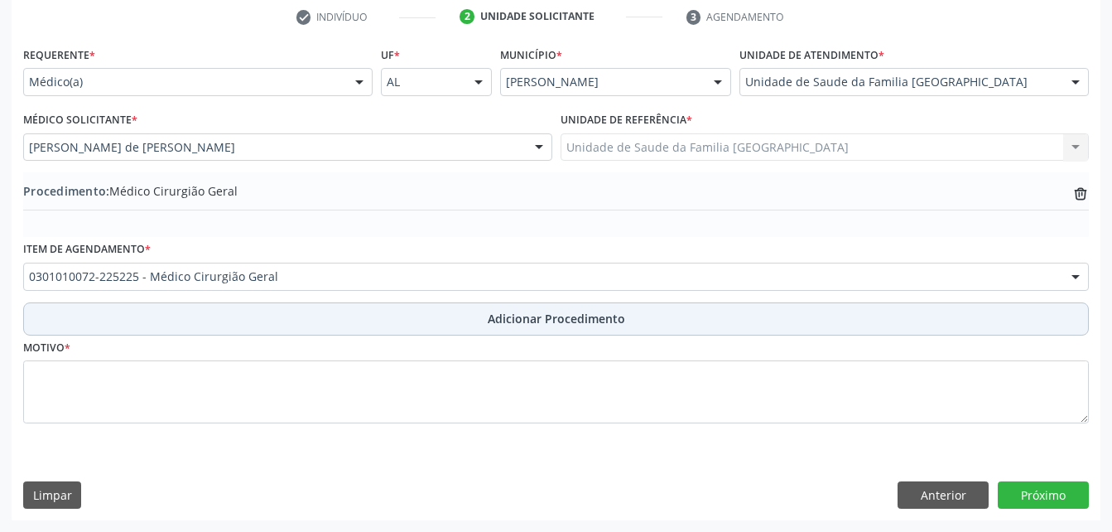
scroll to position [340, 0]
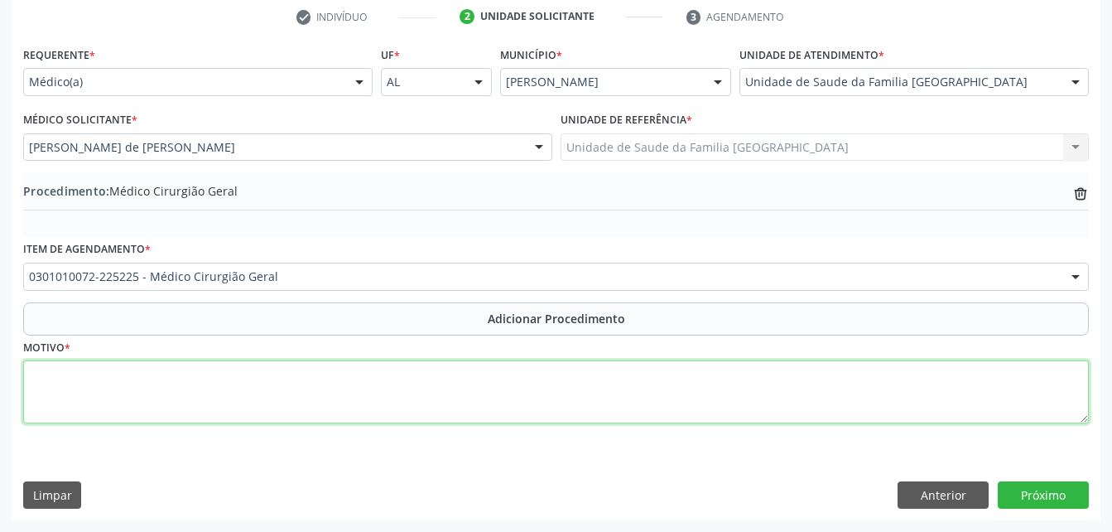
click at [479, 393] on textarea at bounding box center [556, 391] width 1066 height 63
type textarea "nevo não-neoplasico"
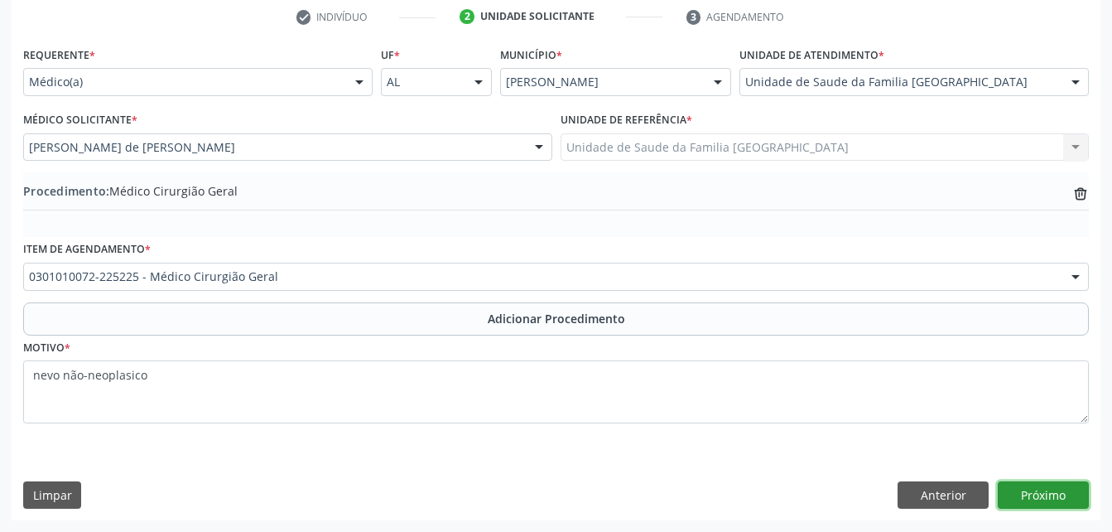
click at [1030, 489] on button "Próximo" at bounding box center [1043, 495] width 91 height 28
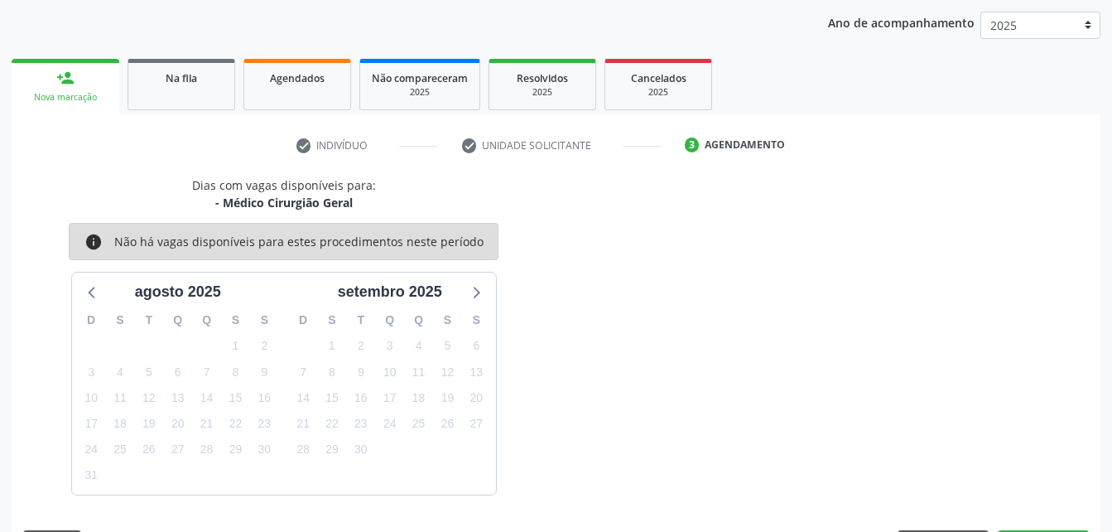
scroll to position [261, 0]
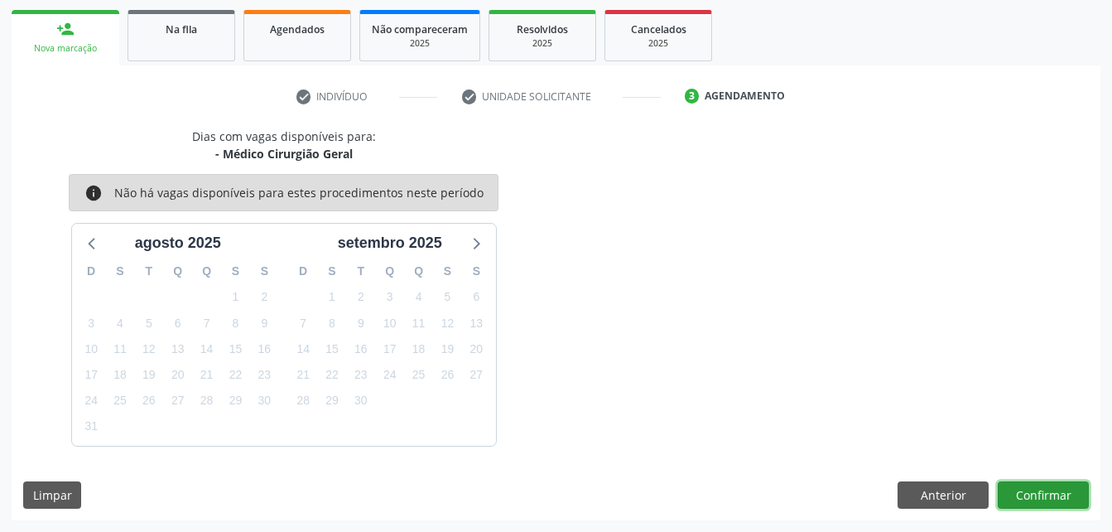
click at [1031, 488] on button "Confirmar" at bounding box center [1043, 495] width 91 height 28
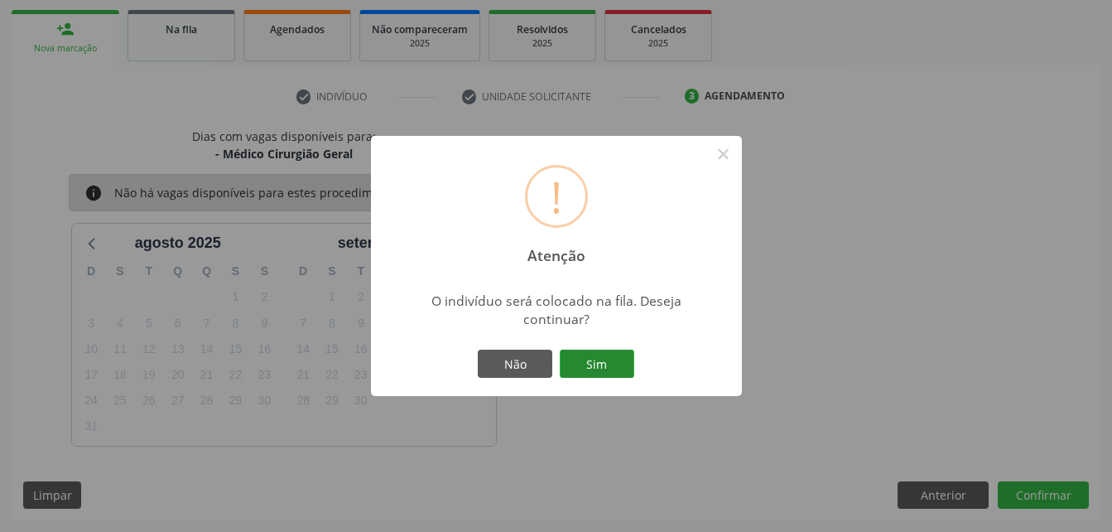
click at [601, 358] on button "Sim" at bounding box center [597, 364] width 75 height 28
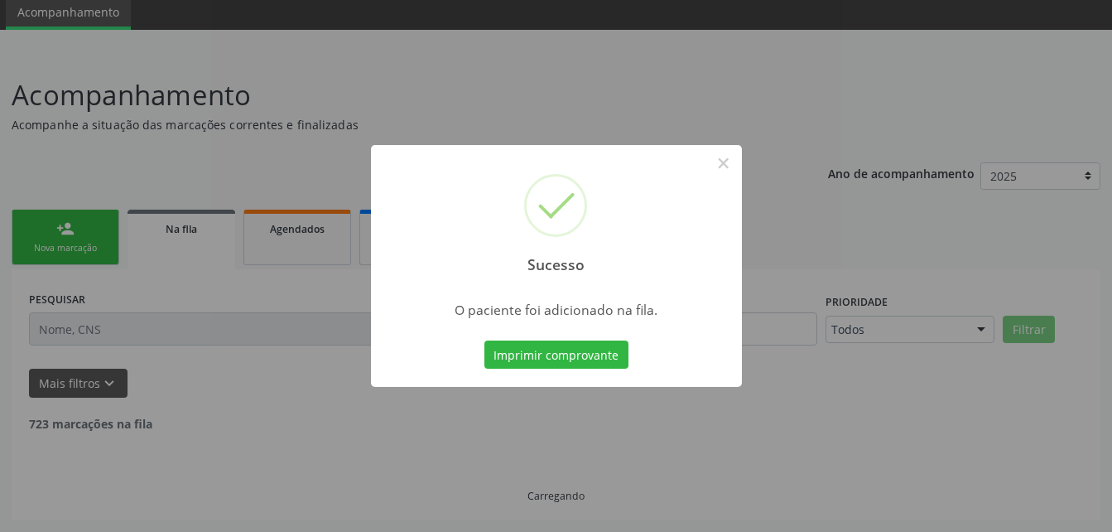
scroll to position [44, 0]
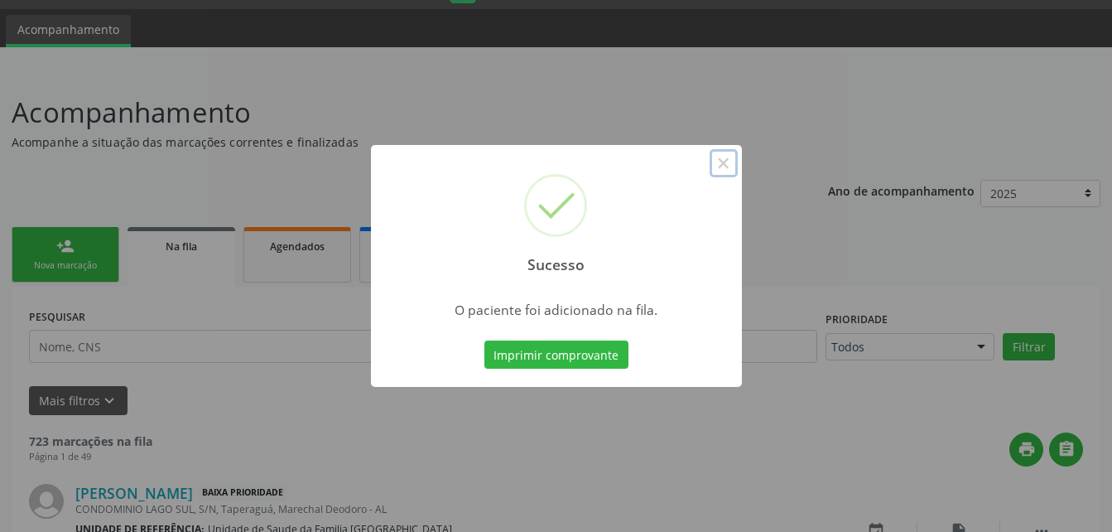
drag, startPoint x: 727, startPoint y: 171, endPoint x: 721, endPoint y: 164, distance: 9.4
click at [726, 170] on button "×" at bounding box center [724, 163] width 28 height 28
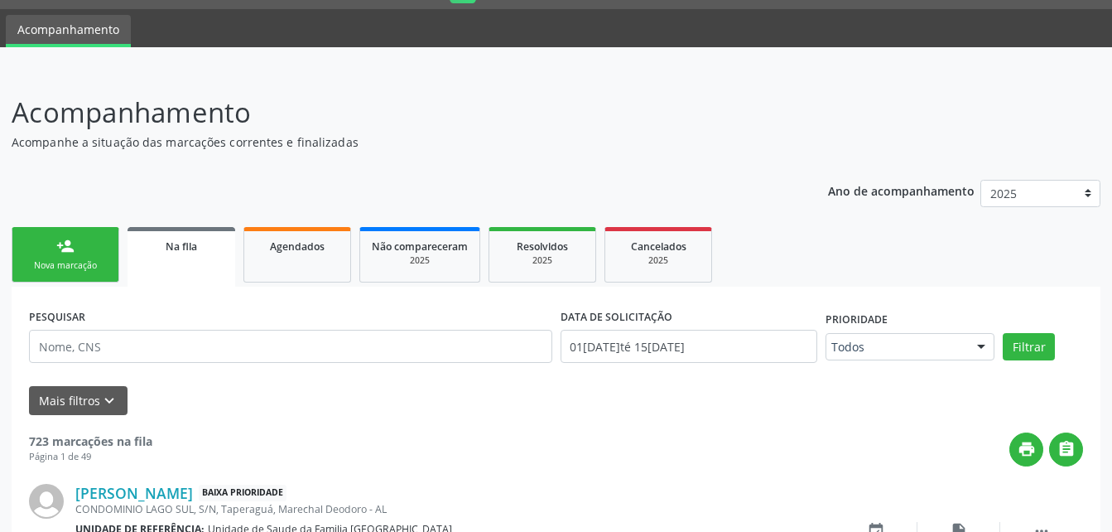
click at [103, 243] on link "person_add Nova marcação" at bounding box center [66, 254] width 108 height 55
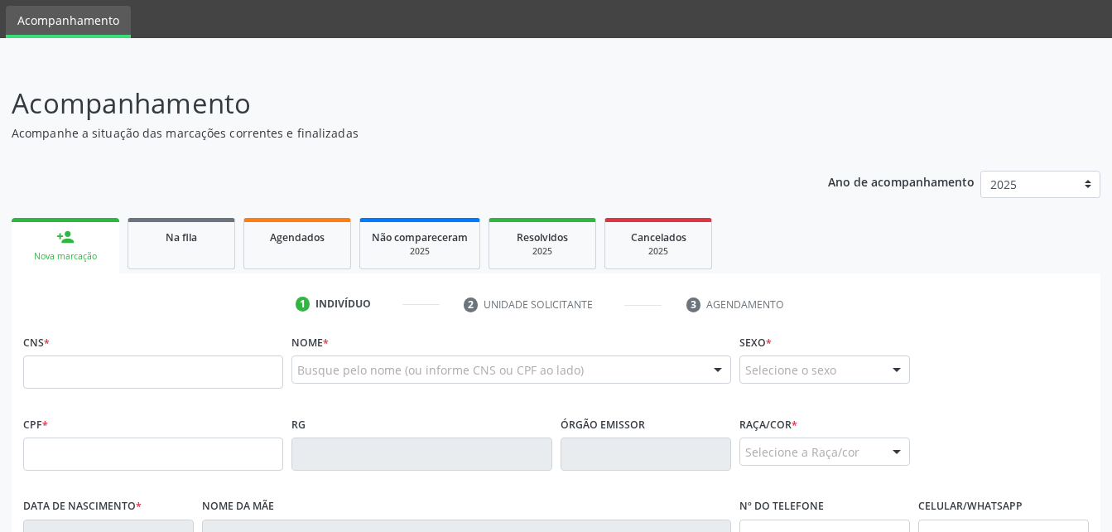
scroll to position [127, 0]
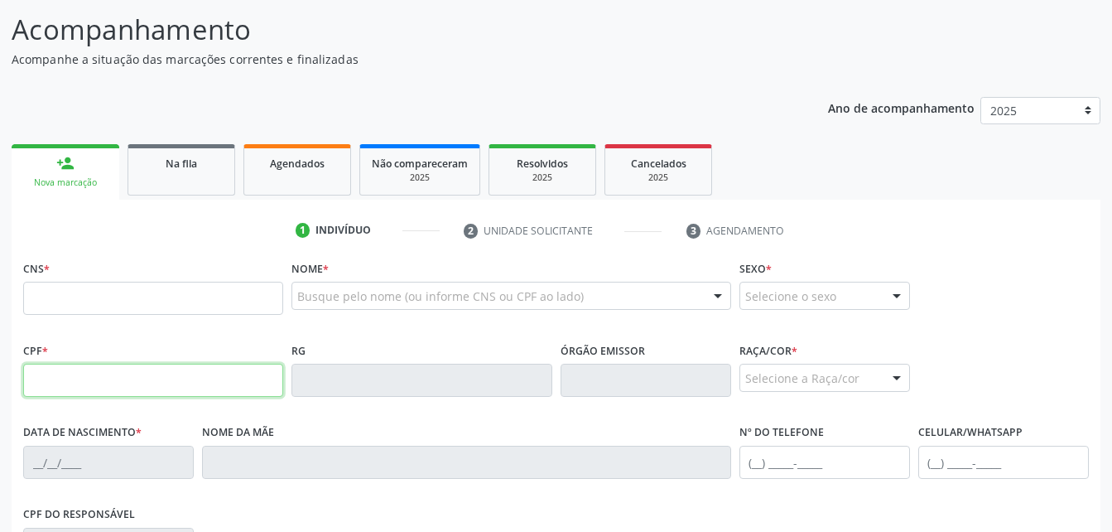
click at [216, 376] on input "text" at bounding box center [153, 380] width 260 height 33
type input "054.934.184-60"
type input "708 0093 2395 1129"
type input "[DATE]"
type input "[PERSON_NAME] da Conceição"
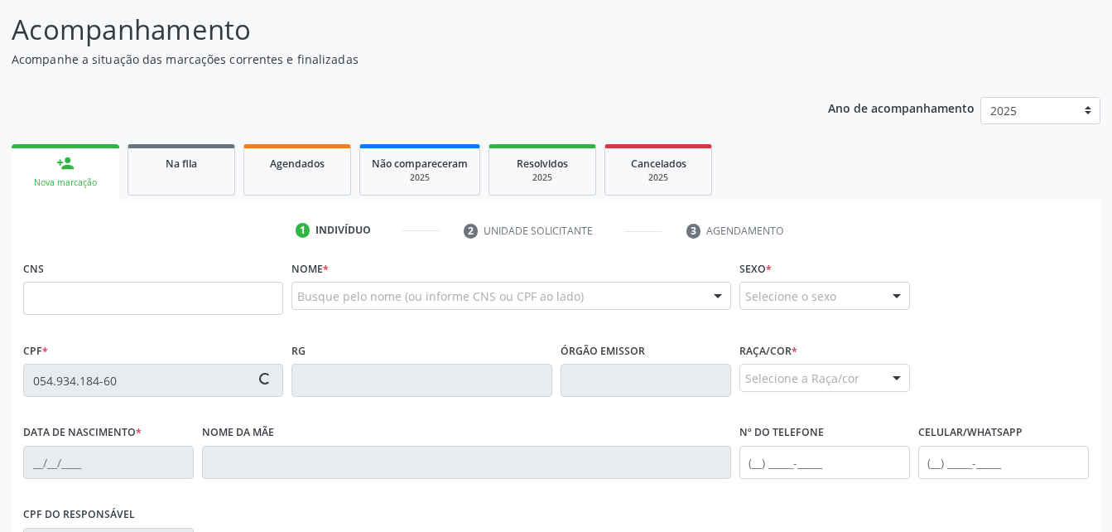
type input "[PHONE_NUMBER]"
type input "13"
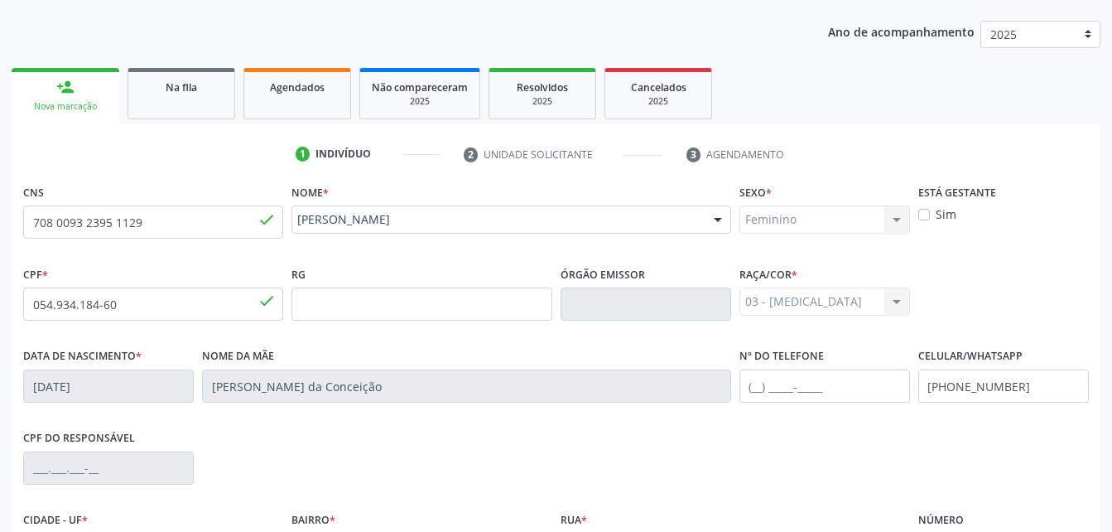
scroll to position [389, 0]
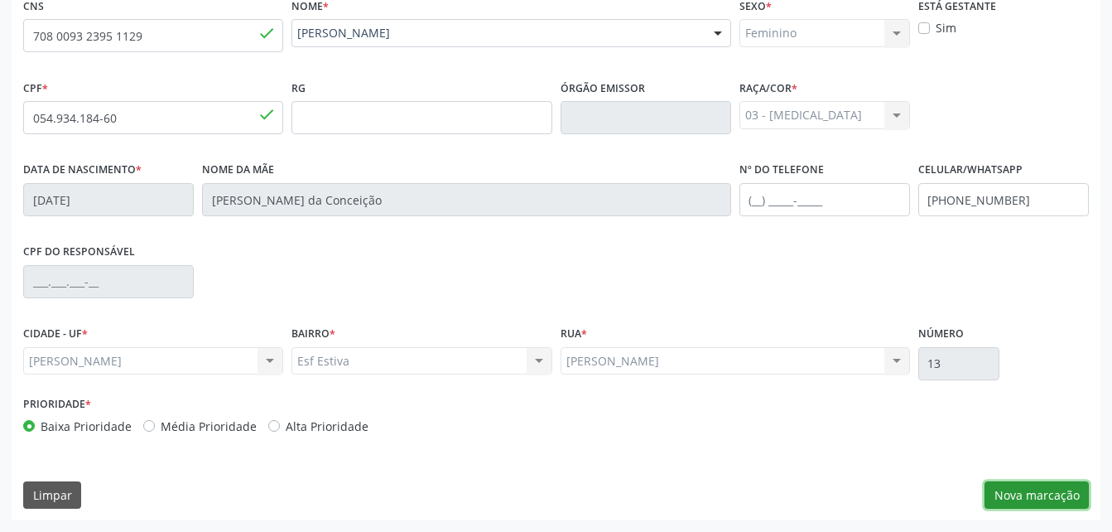
click at [1037, 490] on button "Nova marcação" at bounding box center [1037, 495] width 104 height 28
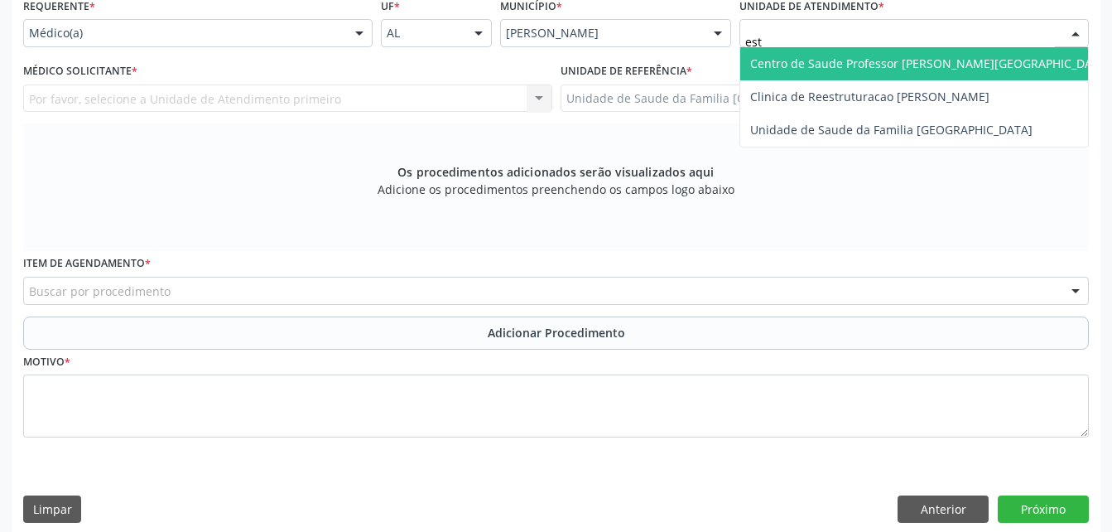
type input "esti"
click at [879, 55] on span "Unidade de Saude da Familia [GEOGRAPHIC_DATA]" at bounding box center [891, 63] width 282 height 16
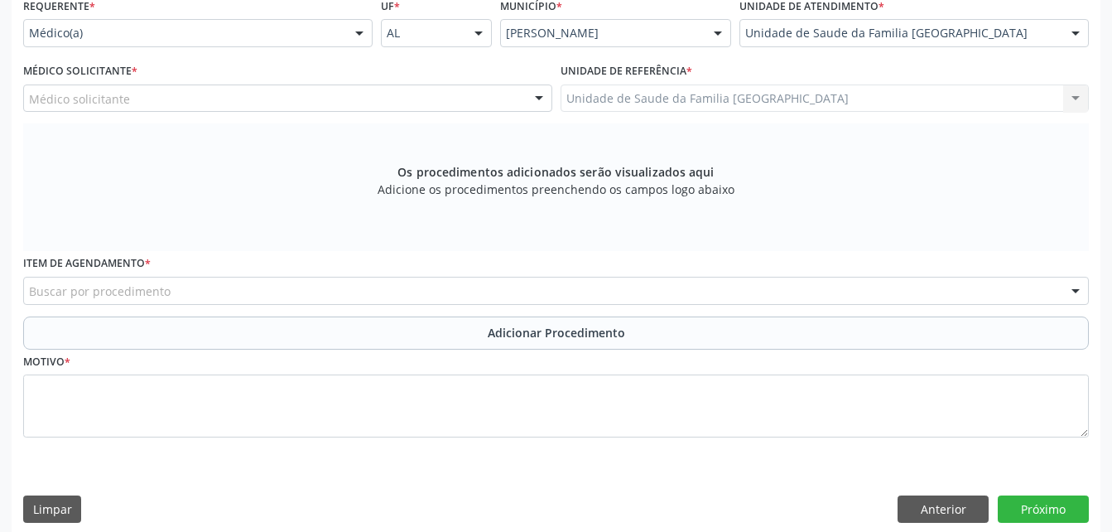
click at [379, 90] on div "Médico solicitante" at bounding box center [287, 98] width 529 height 28
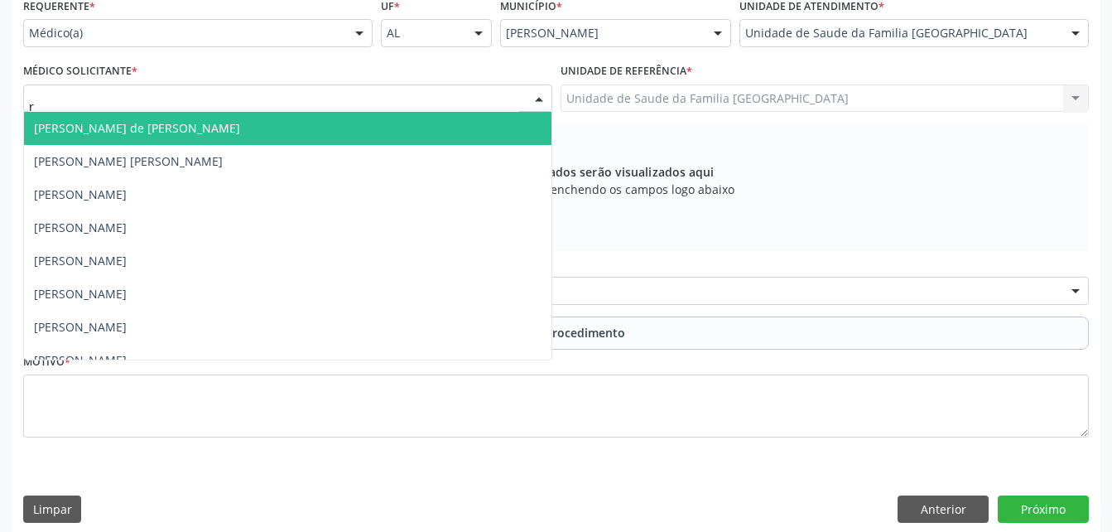
type input "ro"
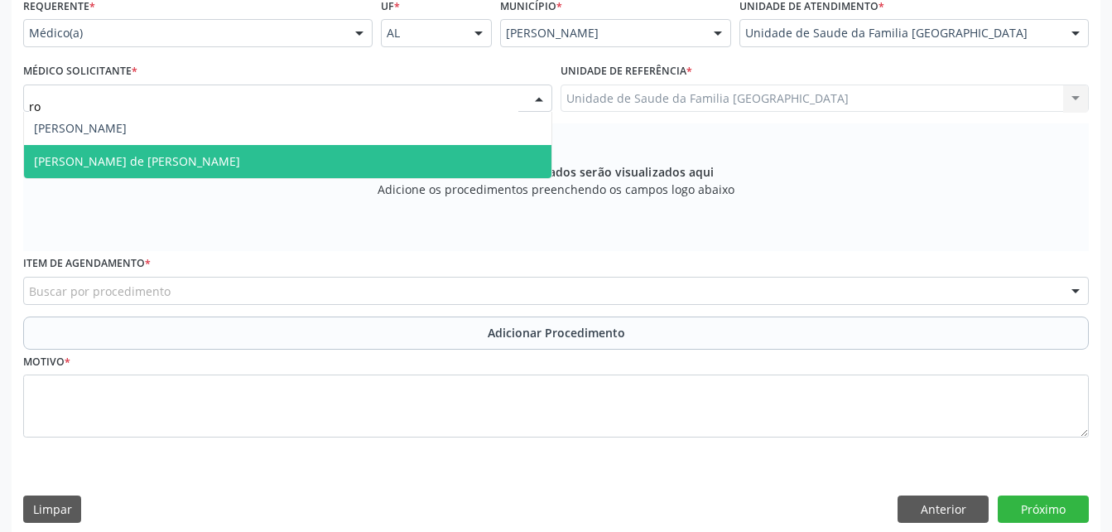
click at [402, 151] on span "[PERSON_NAME] de [PERSON_NAME]" at bounding box center [288, 161] width 528 height 33
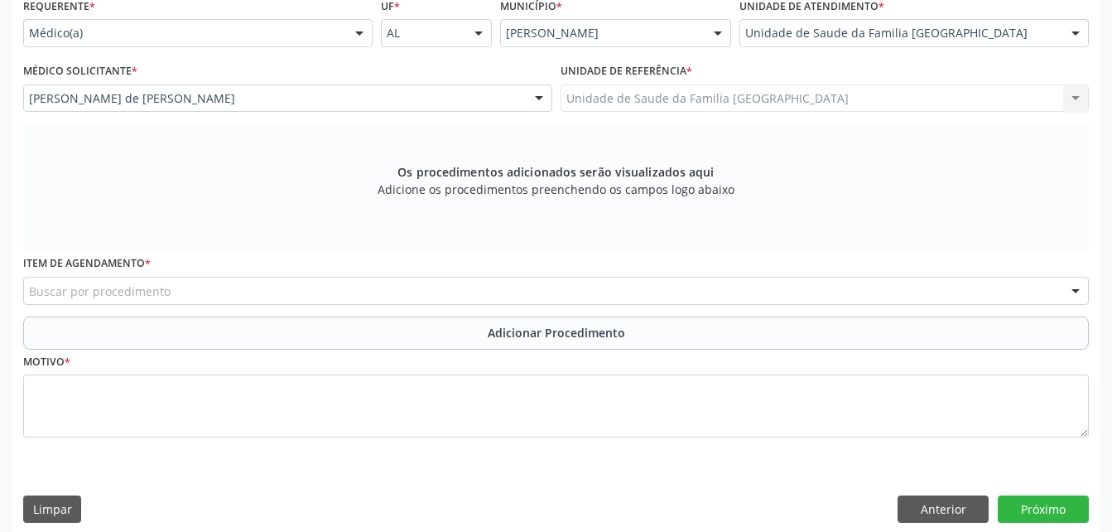
click at [403, 282] on div "Buscar por procedimento" at bounding box center [556, 291] width 1066 height 28
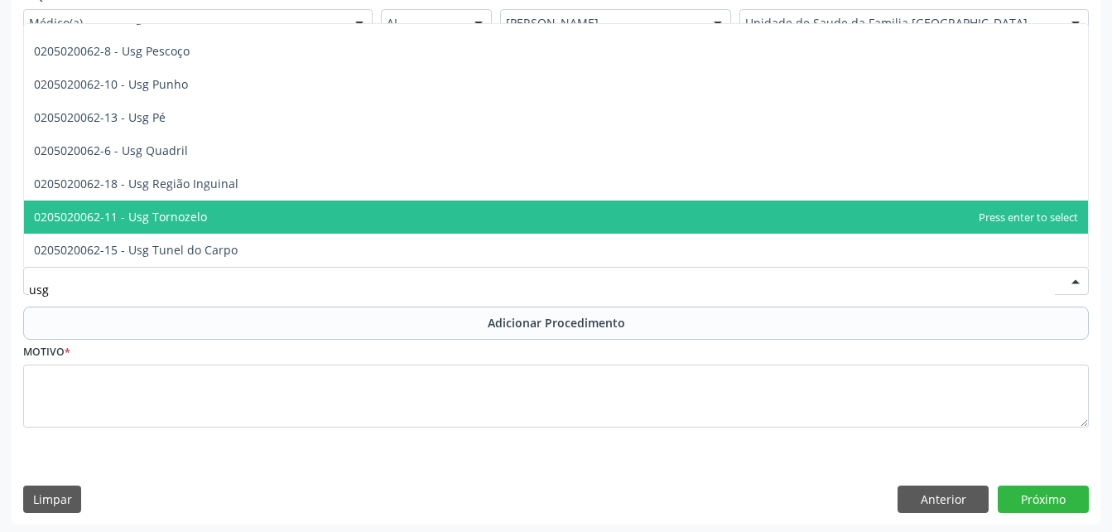
scroll to position [403, 0]
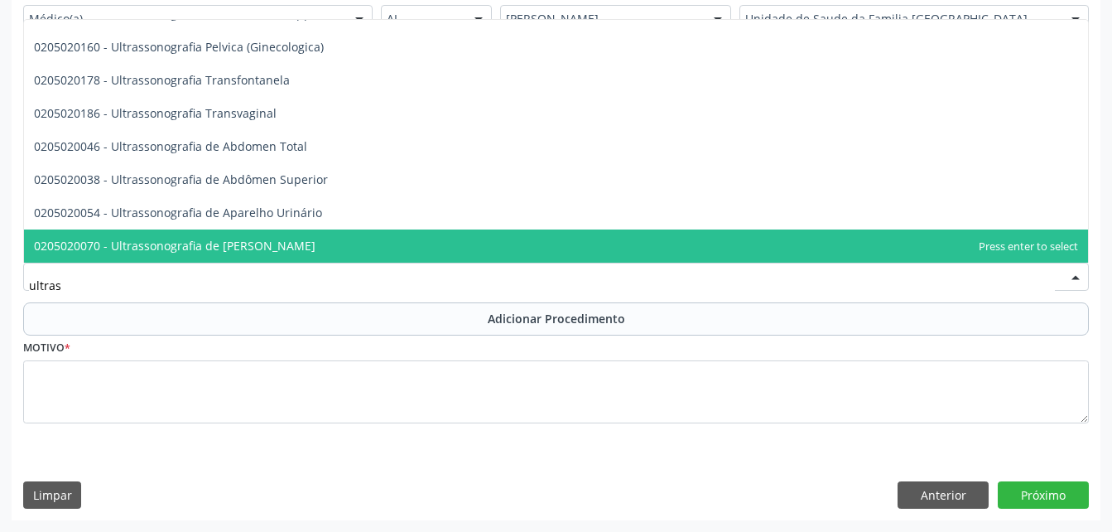
type input "ultrass"
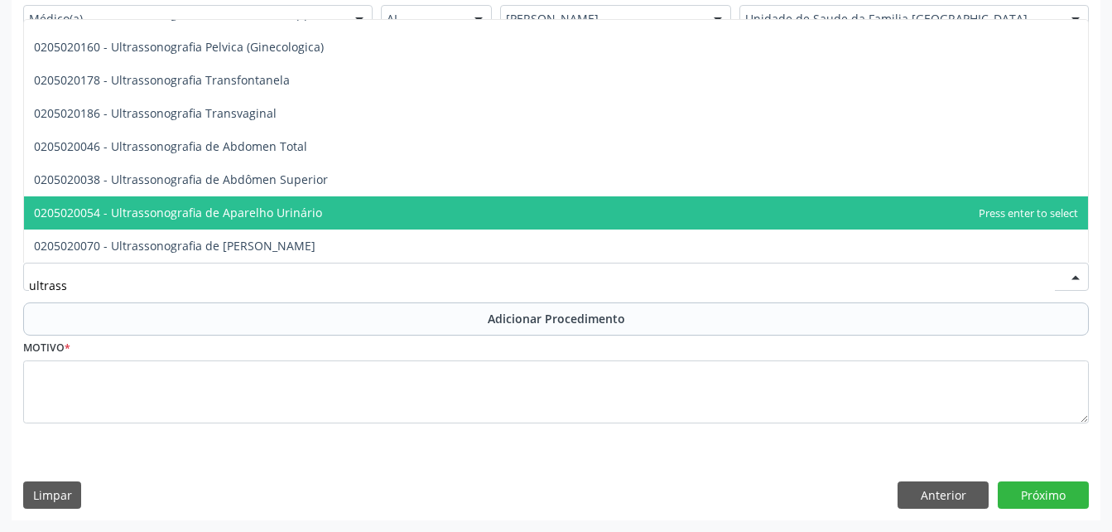
click at [486, 218] on span "0205020054 - Ultrassonografia de Aparelho Urinário" at bounding box center [556, 212] width 1064 height 33
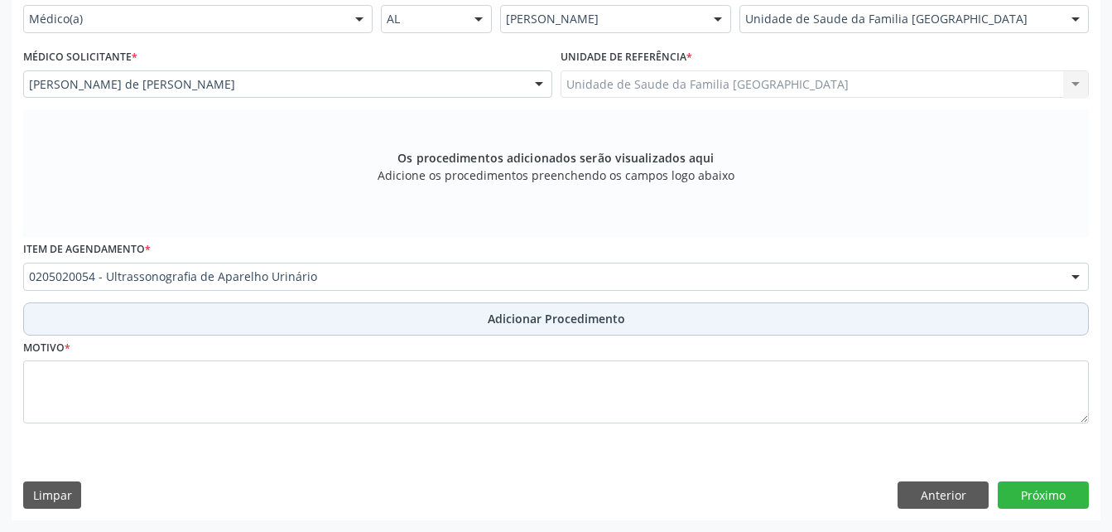
click at [746, 321] on button "Adicionar Procedimento" at bounding box center [556, 318] width 1066 height 33
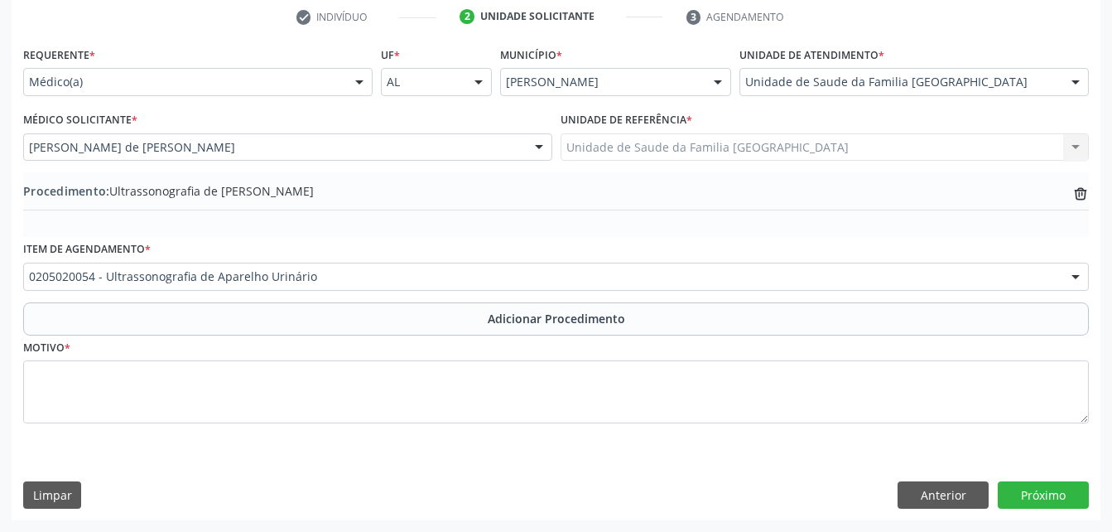
scroll to position [340, 0]
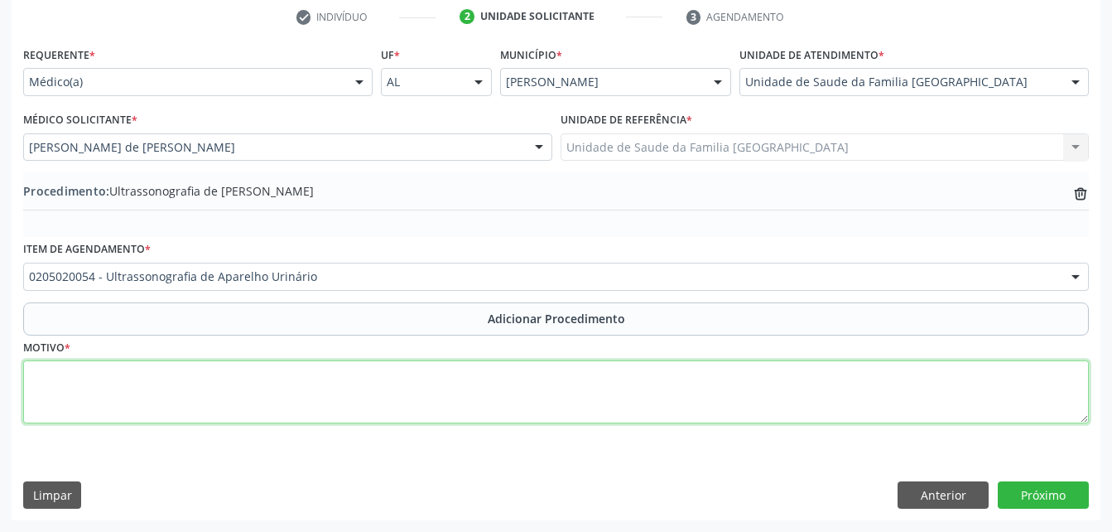
click at [742, 394] on textarea at bounding box center [556, 391] width 1066 height 63
click at [45, 378] on textarea "cLCULO RENAL" at bounding box center [556, 391] width 1066 height 63
type textarea "CALCULO RENAL"
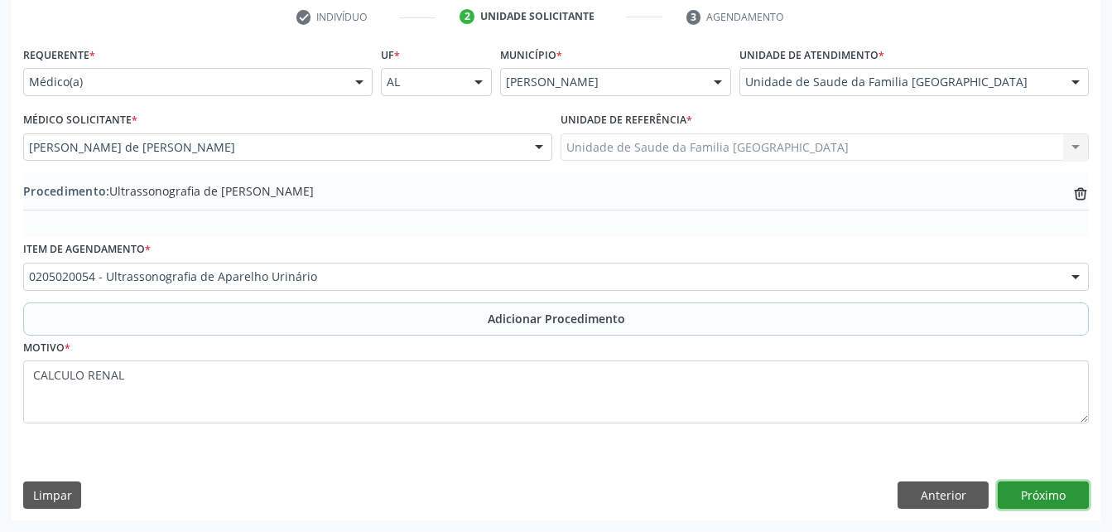
click at [1048, 488] on button "Próximo" at bounding box center [1043, 495] width 91 height 28
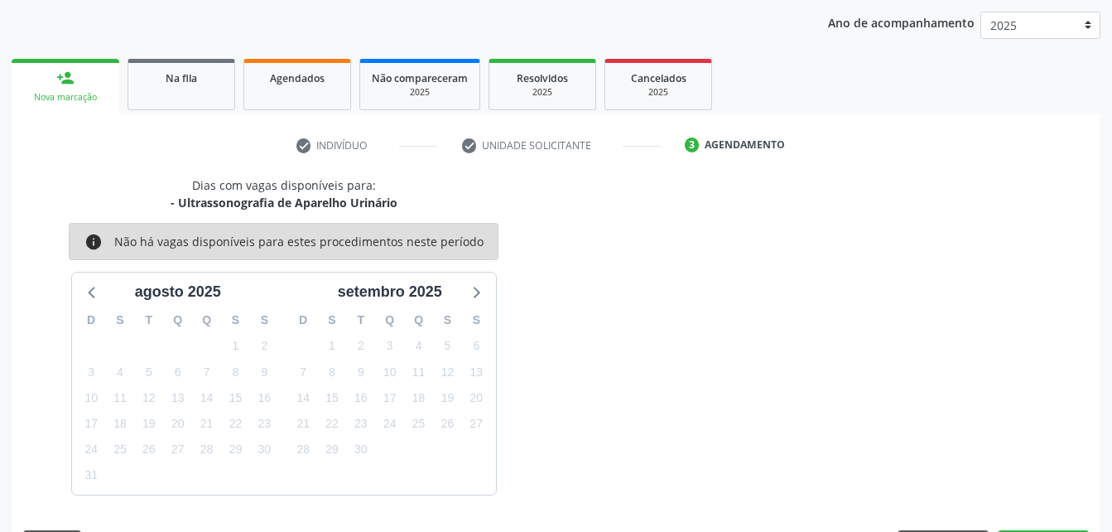
scroll to position [261, 0]
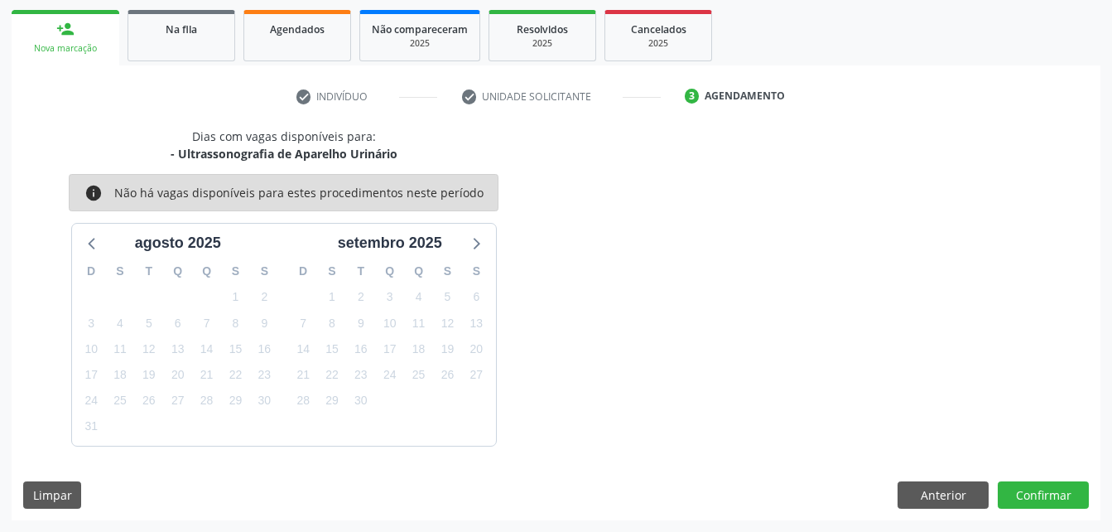
click at [1013, 509] on div "Dias com vagas disponíveis para: - Ultrassonografia de Aparelho Urinário info N…" at bounding box center [556, 324] width 1089 height 393
click at [1020, 499] on button "Confirmar" at bounding box center [1043, 495] width 91 height 28
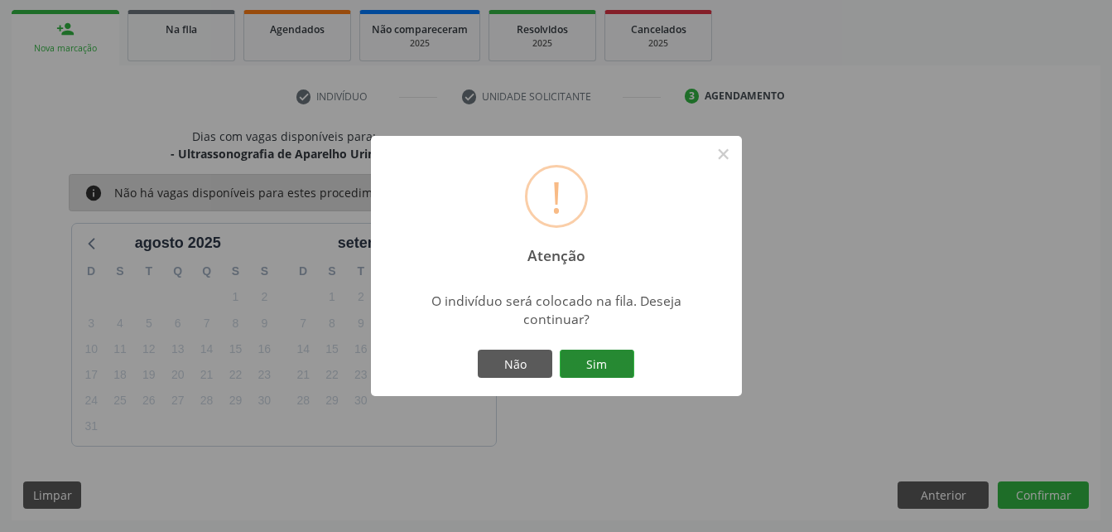
click at [595, 365] on button "Sim" at bounding box center [597, 364] width 75 height 28
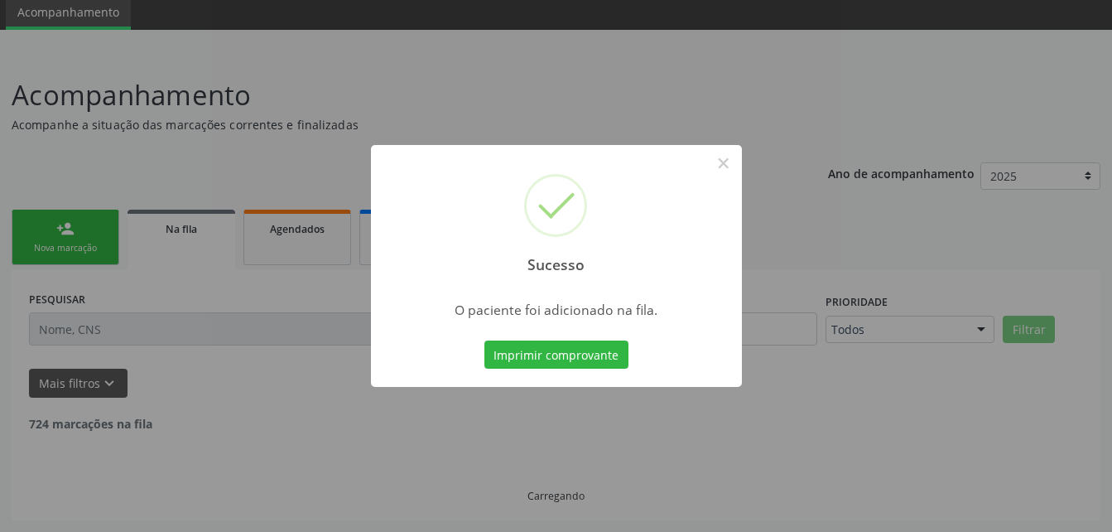
scroll to position [44, 0]
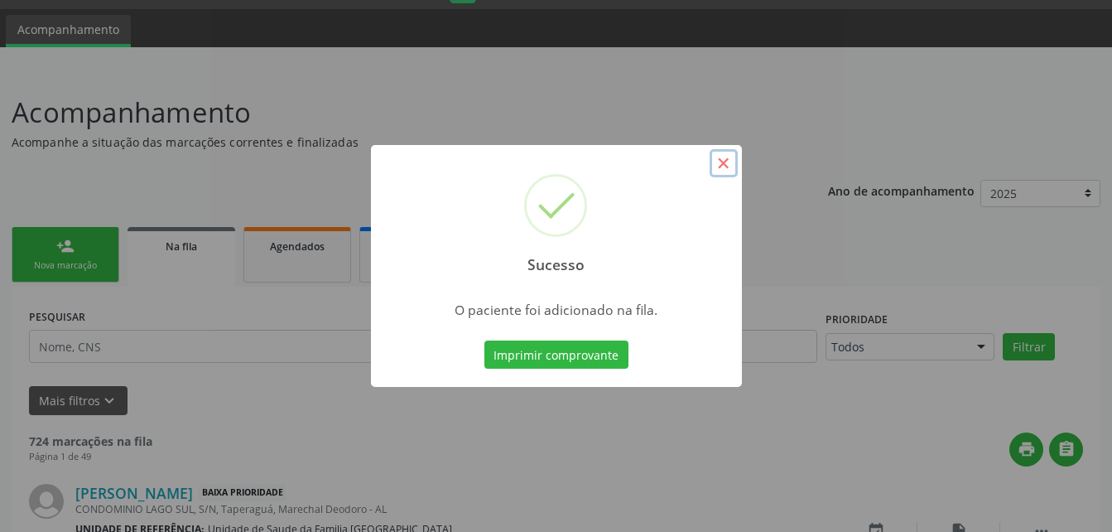
click at [721, 171] on button "×" at bounding box center [724, 163] width 28 height 28
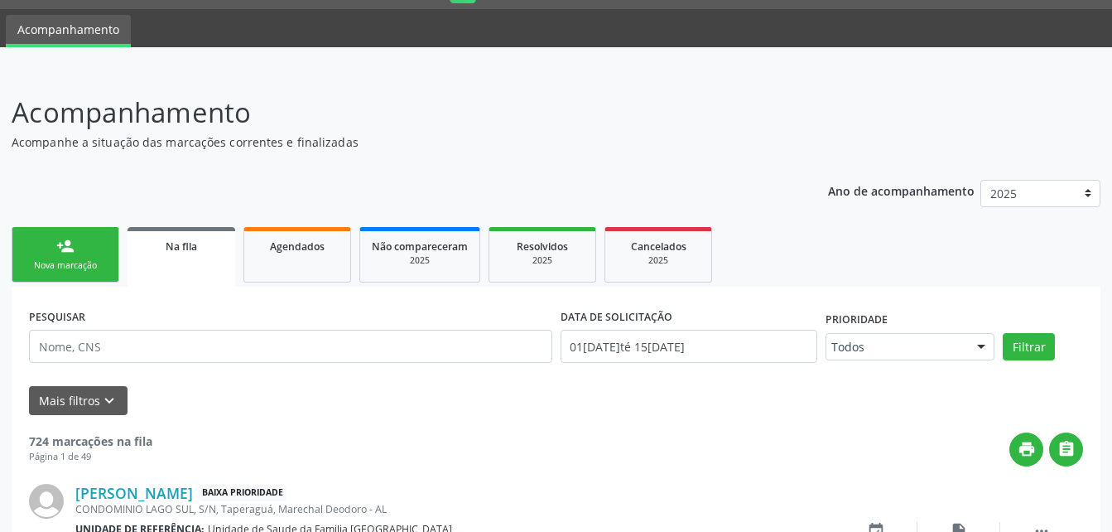
click at [105, 268] on div "Nova marcação" at bounding box center [65, 265] width 83 height 12
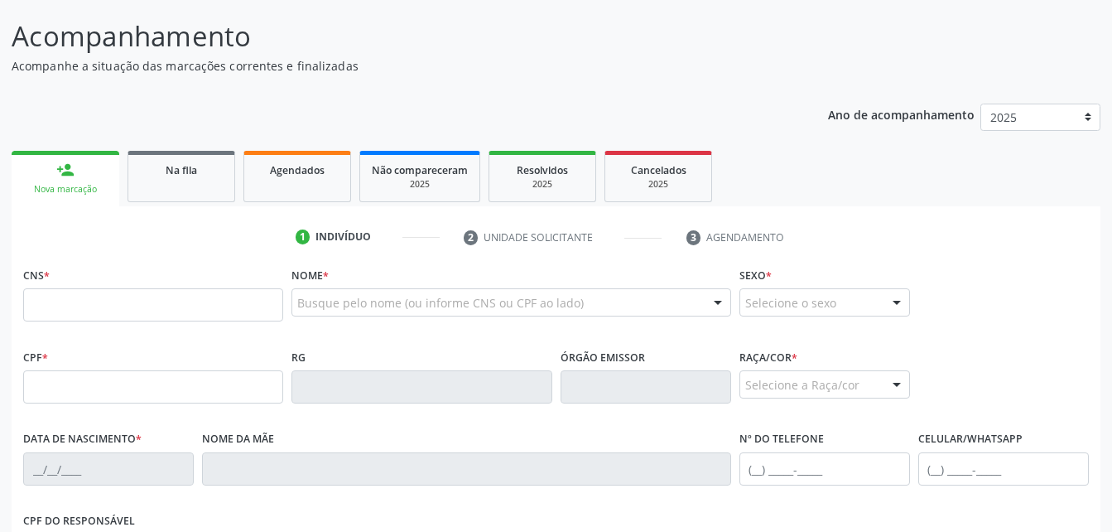
scroll to position [210, 0]
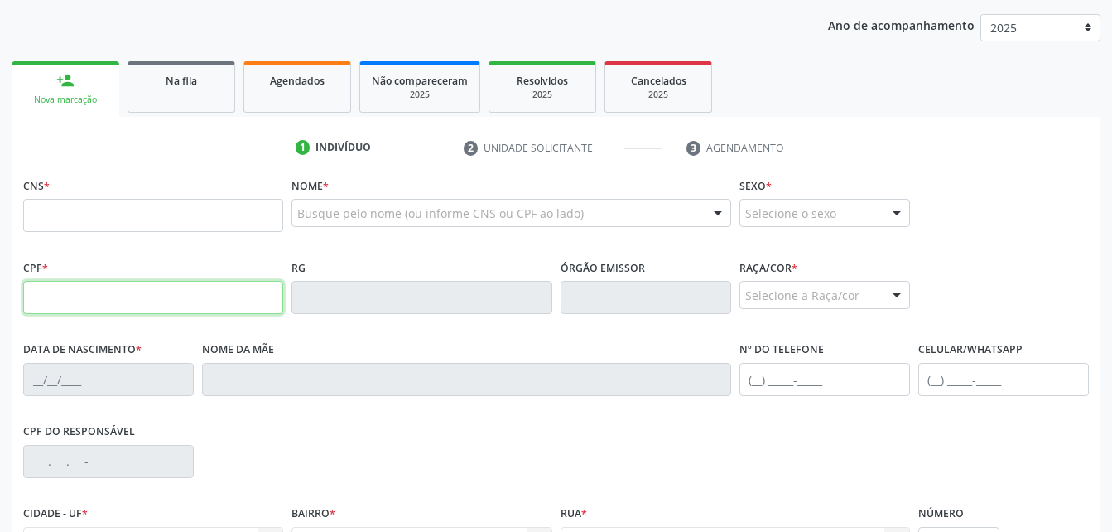
click at [137, 307] on input "text" at bounding box center [153, 297] width 260 height 33
type input "033.040.564-08"
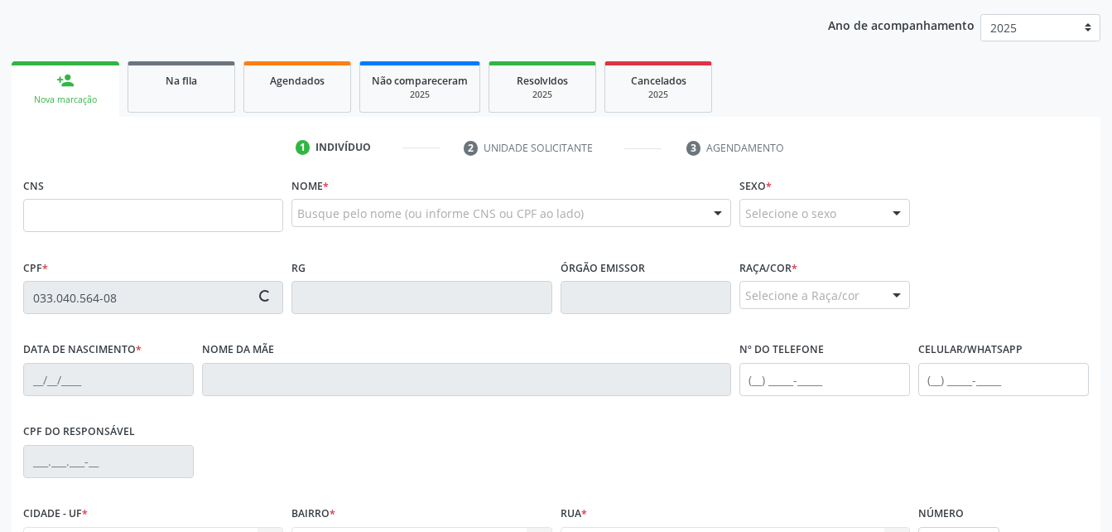
type input "706 0038 0615 5643"
type input "2[DATE]"
type input "[PERSON_NAME] das Neves"
type input "[PHONE_NUMBER]"
type input "S/N"
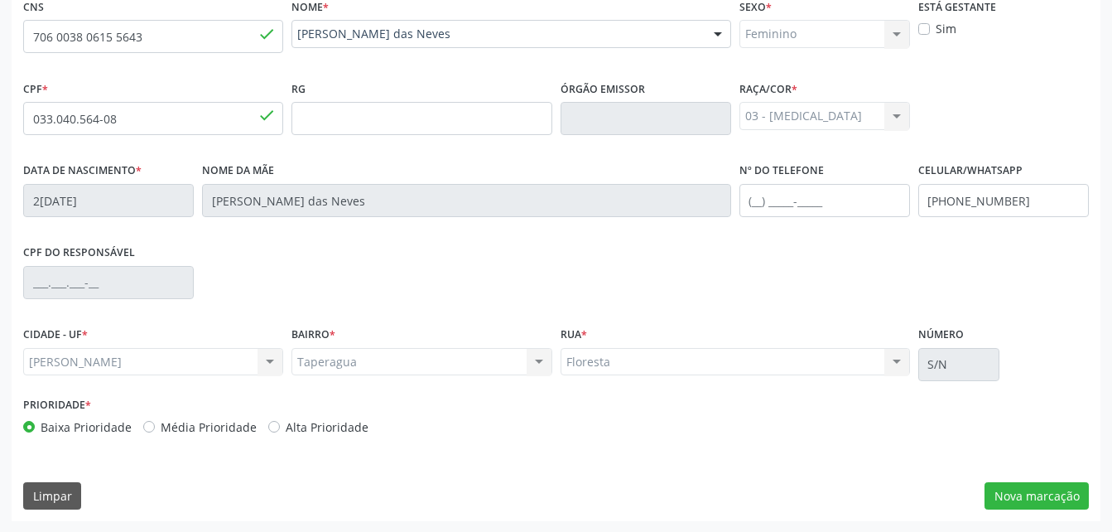
scroll to position [389, 0]
drag, startPoint x: 1051, startPoint y: 509, endPoint x: 967, endPoint y: 474, distance: 91.4
click at [1050, 509] on div "CNS 706 0038 0615 5643 done Nome * [PERSON_NAME] das Neves [PERSON_NAME] das Ne…" at bounding box center [556, 256] width 1089 height 527
click at [1013, 498] on button "Nova marcação" at bounding box center [1037, 495] width 104 height 28
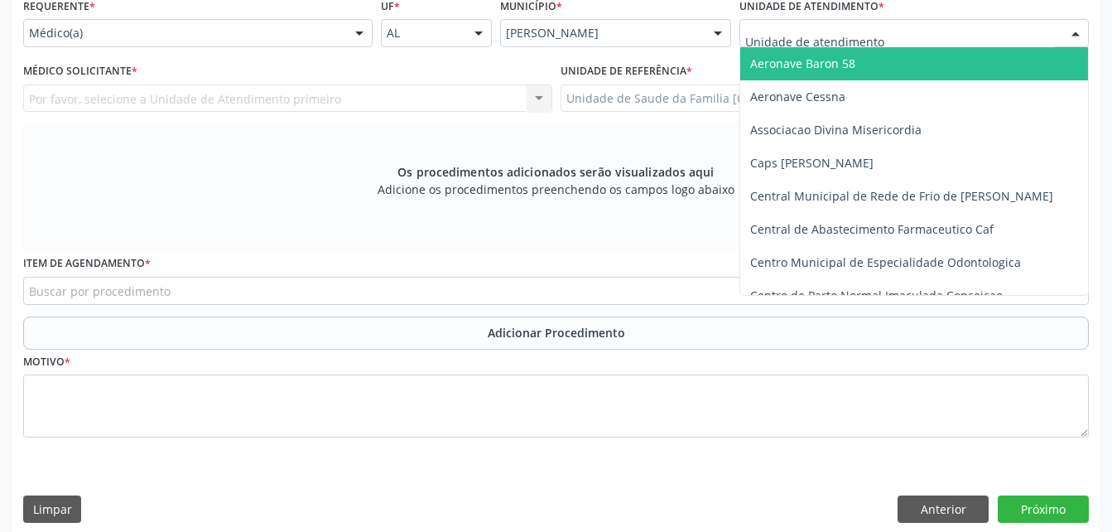
click at [948, 36] on div at bounding box center [915, 33] width 350 height 28
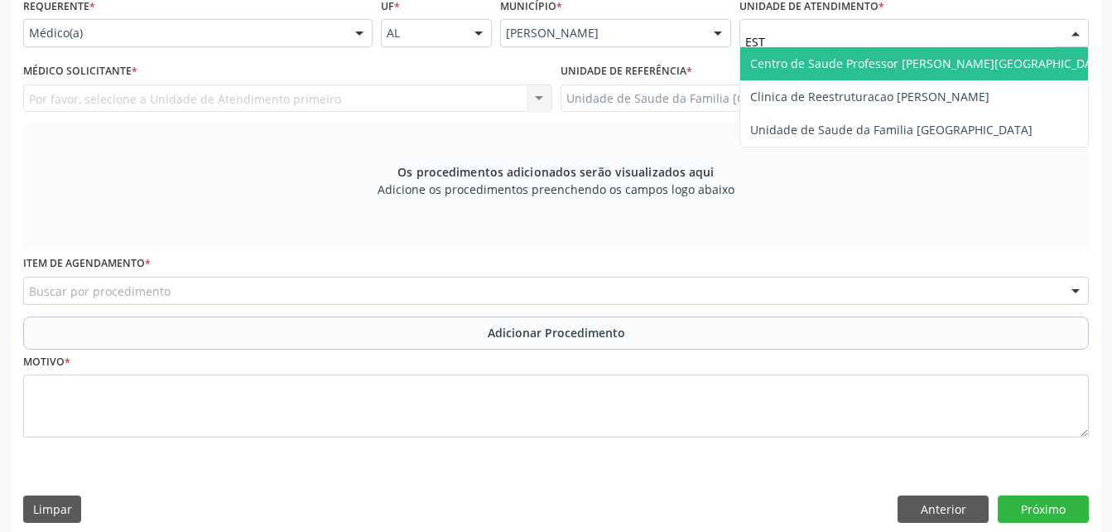
type input "ESTI"
click at [881, 50] on span "Unidade de Saude da Familia [GEOGRAPHIC_DATA]" at bounding box center [914, 63] width 348 height 33
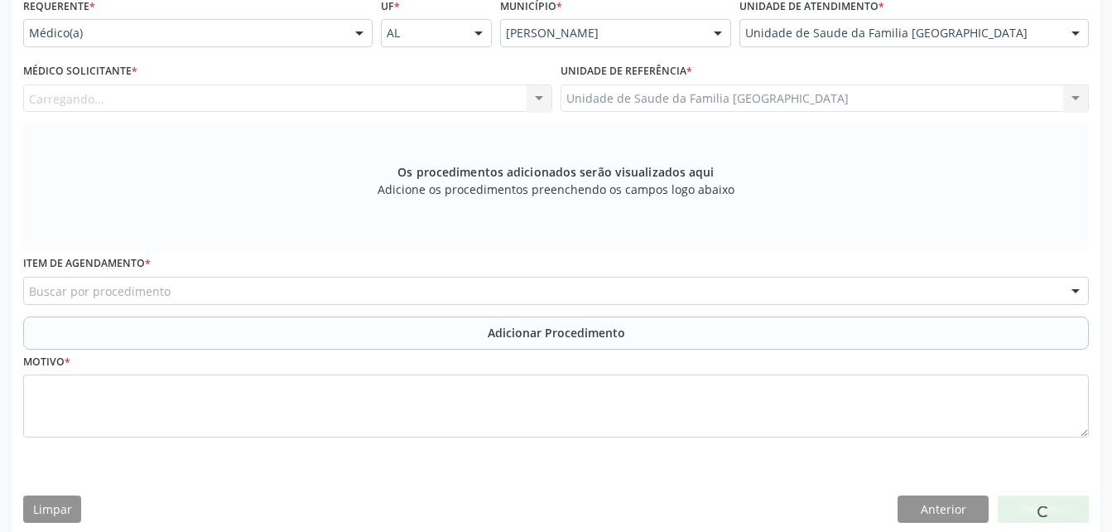
click at [290, 113] on div "Médico Solicitante * [GEOGRAPHIC_DATA]... Nenhum resultado encontrado para: " "…" at bounding box center [288, 91] width 538 height 65
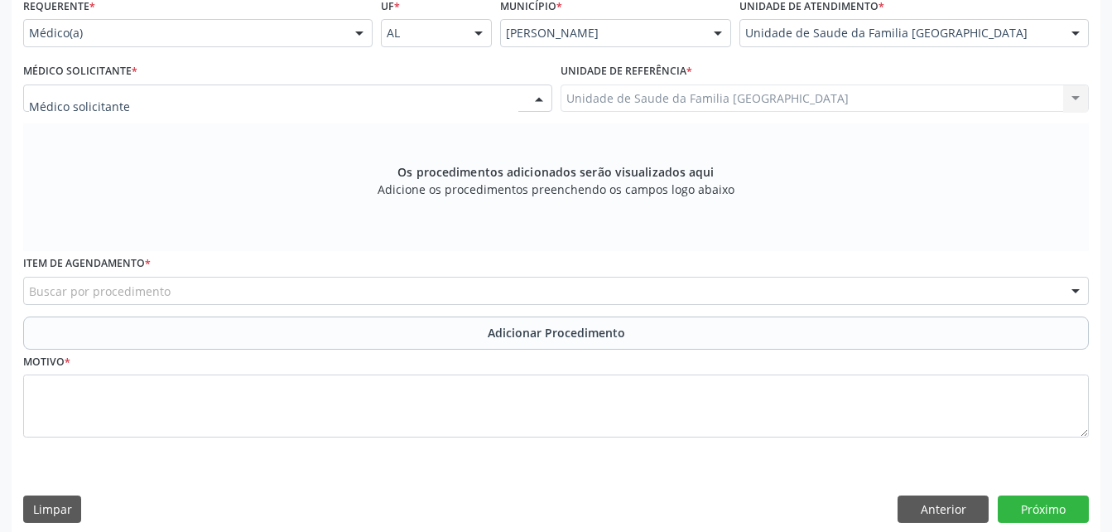
click at [283, 102] on div at bounding box center [287, 98] width 529 height 28
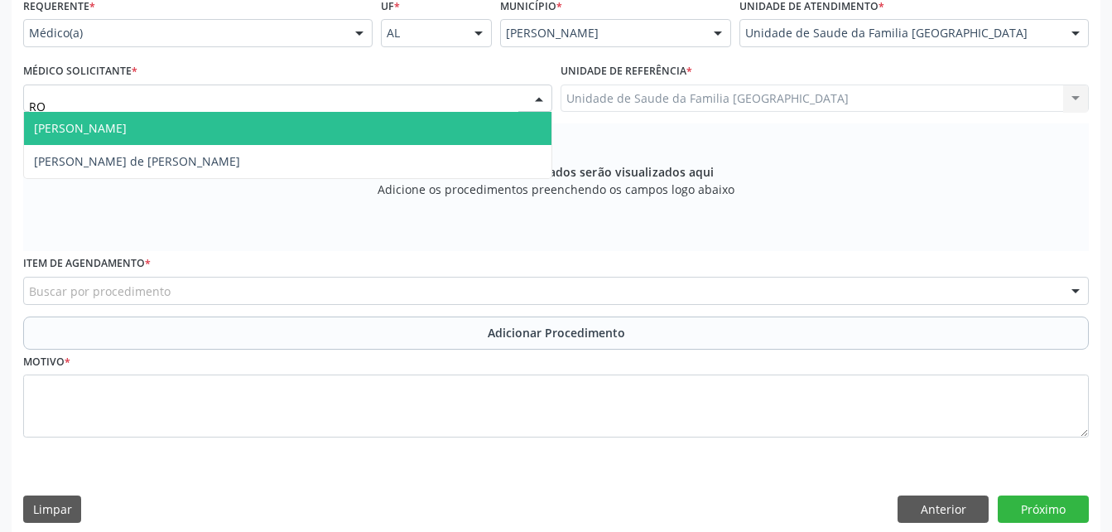
type input "ROD"
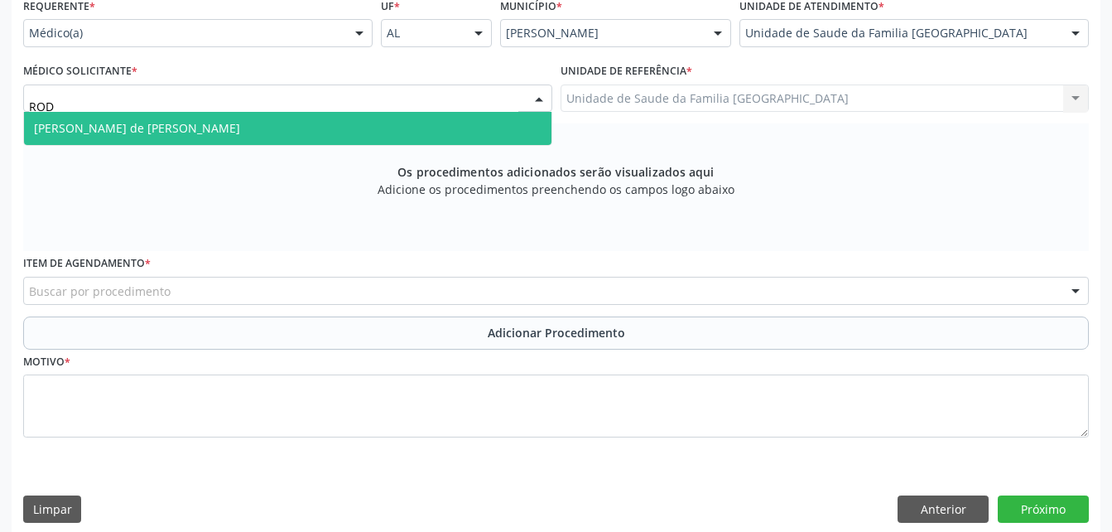
drag, startPoint x: 297, startPoint y: 122, endPoint x: 298, endPoint y: 131, distance: 9.3
click at [298, 131] on span "[PERSON_NAME] de [PERSON_NAME]" at bounding box center [288, 128] width 528 height 33
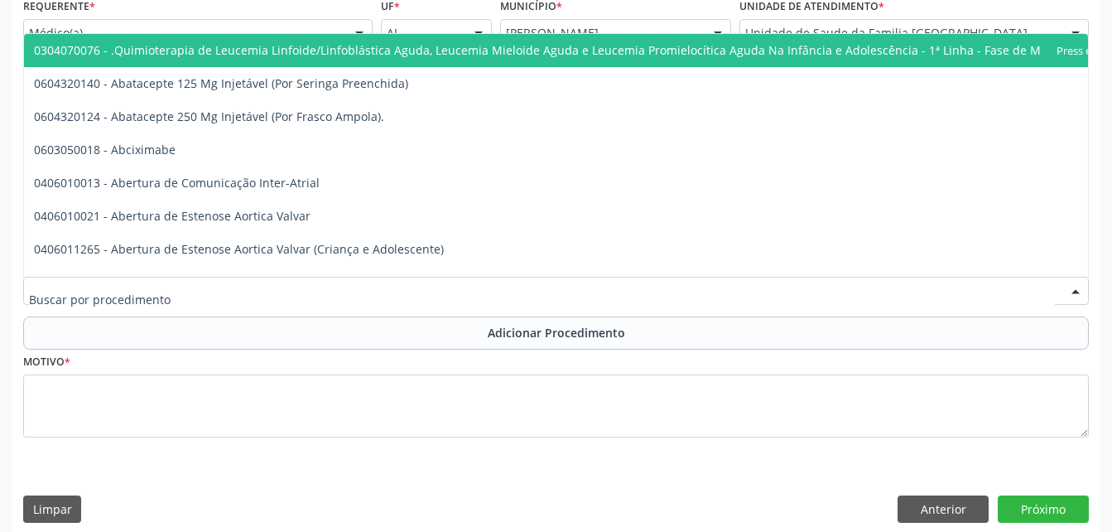
click at [370, 287] on div at bounding box center [556, 291] width 1066 height 28
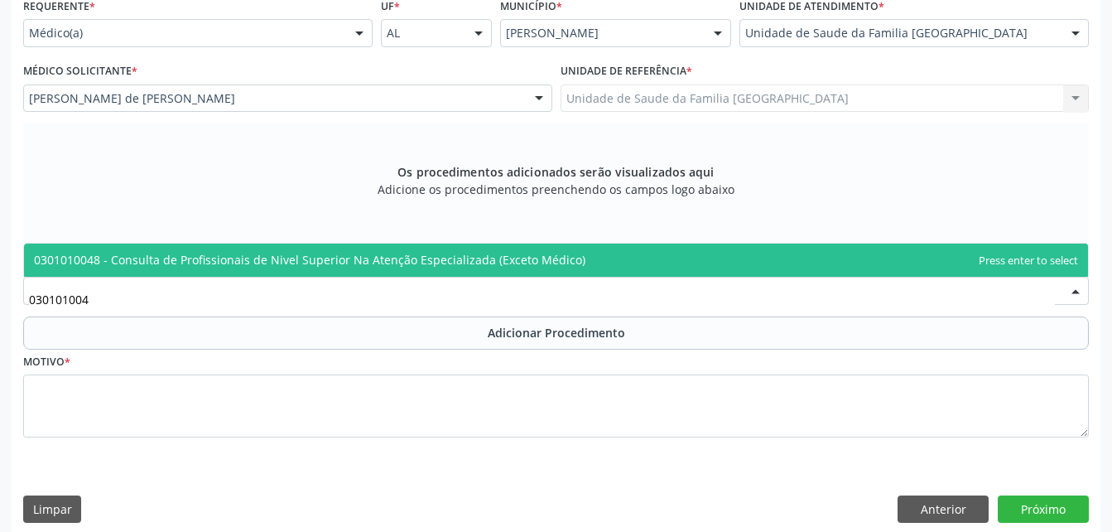
type input "0301010048"
click at [392, 255] on span "0301010048 - Consulta de Profissionais de Nivel Superior Na Atenção Especializa…" at bounding box center [310, 260] width 552 height 16
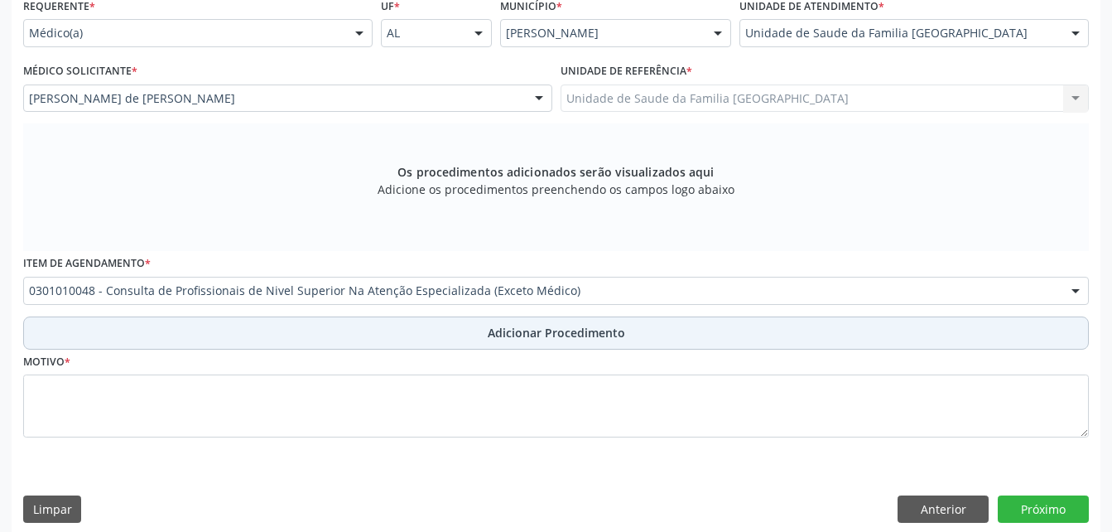
click at [454, 337] on button "Adicionar Procedimento" at bounding box center [556, 332] width 1066 height 33
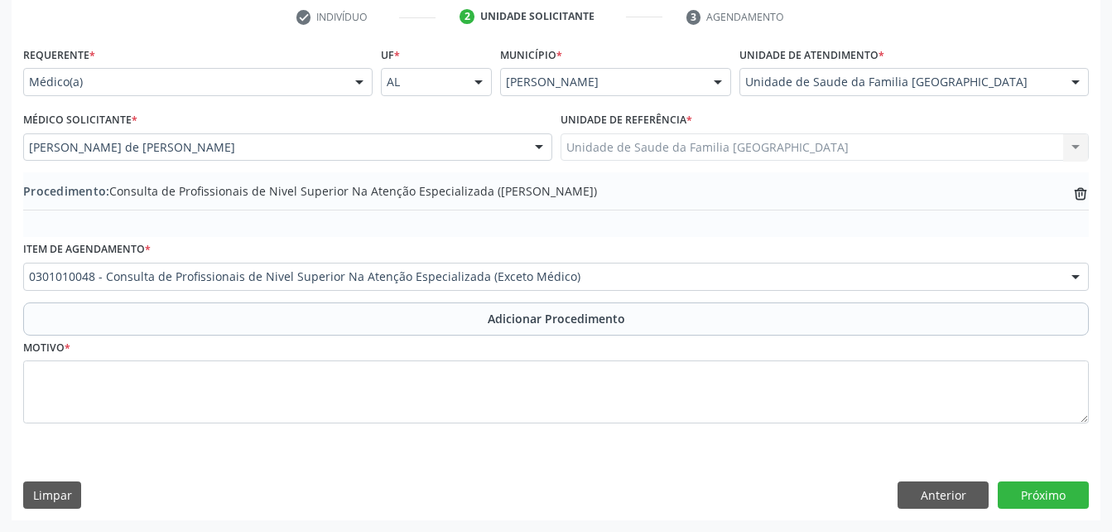
scroll to position [340, 0]
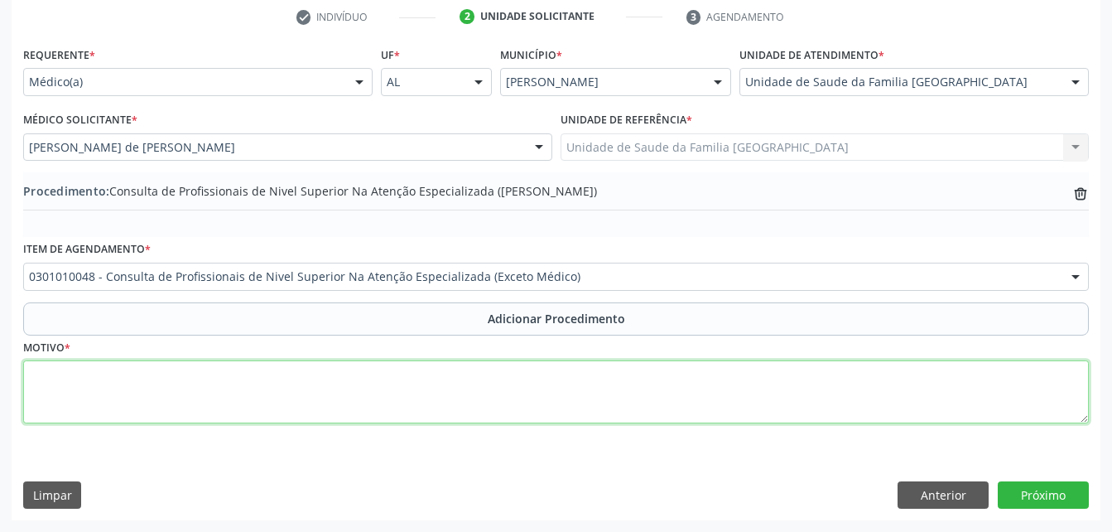
click at [458, 391] on textarea at bounding box center [556, 391] width 1066 height 63
type textarea "NUTRIÇÃO"
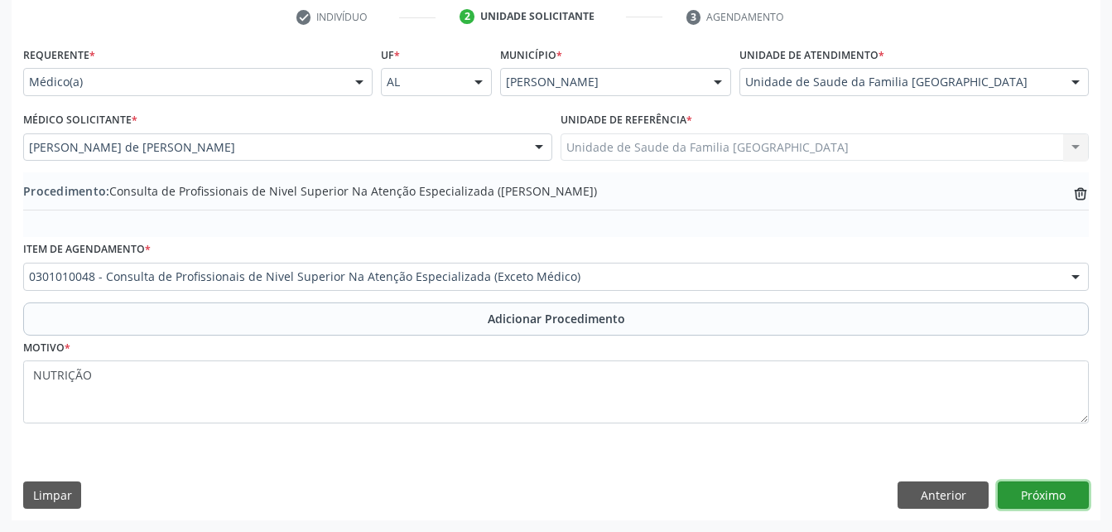
click at [1085, 501] on button "Próximo" at bounding box center [1043, 495] width 91 height 28
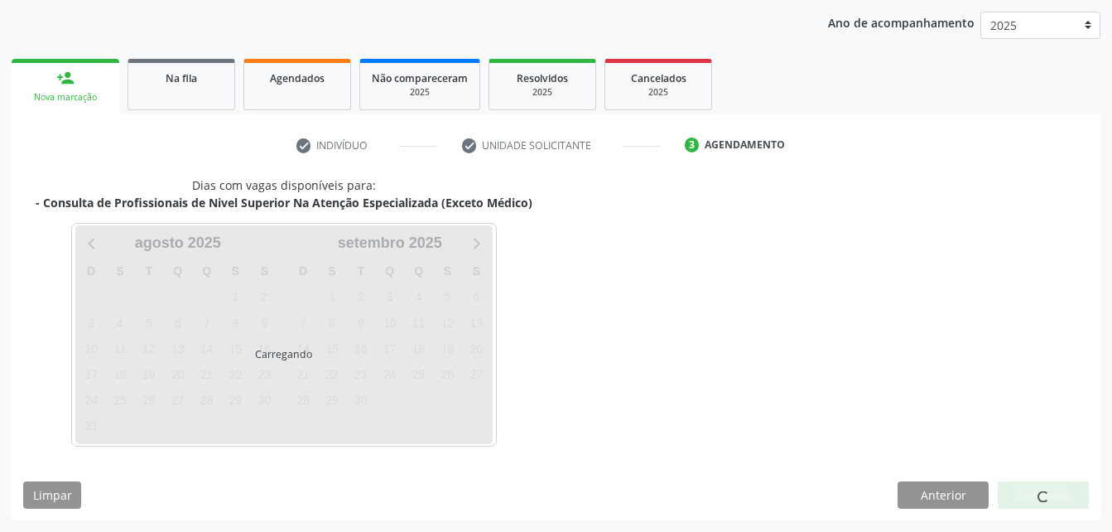
scroll to position [261, 0]
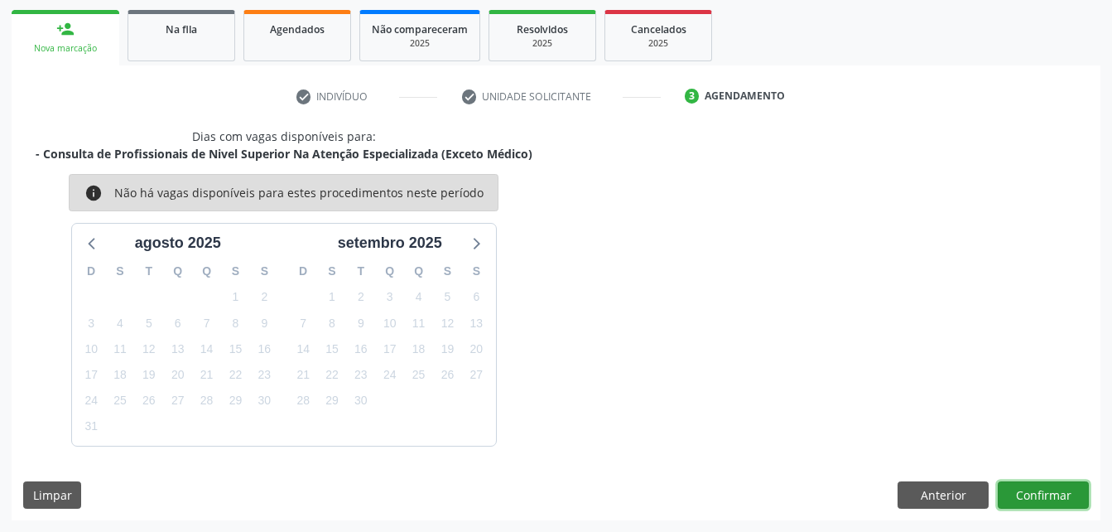
click at [1049, 491] on button "Confirmar" at bounding box center [1043, 495] width 91 height 28
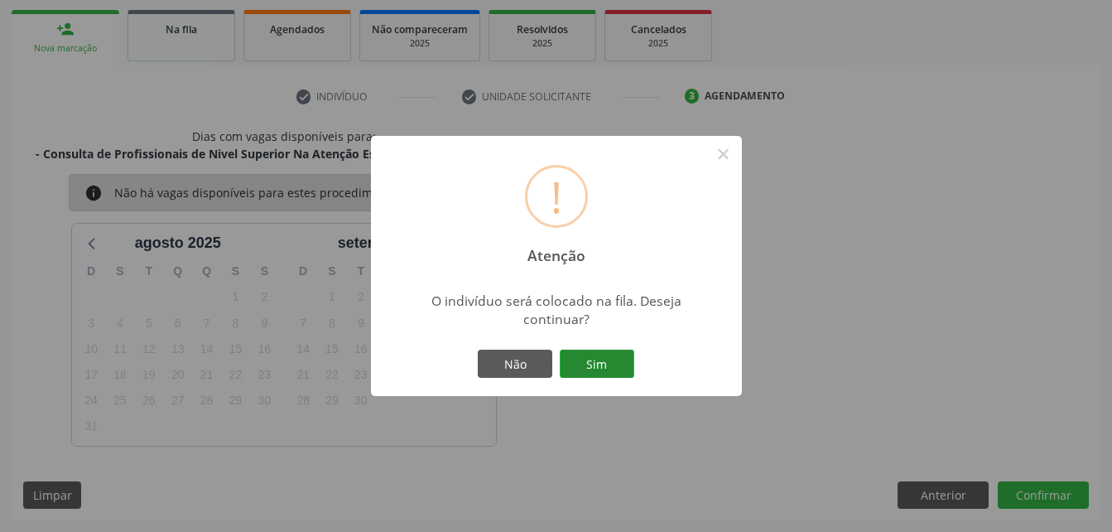
click at [622, 364] on button "Sim" at bounding box center [597, 364] width 75 height 28
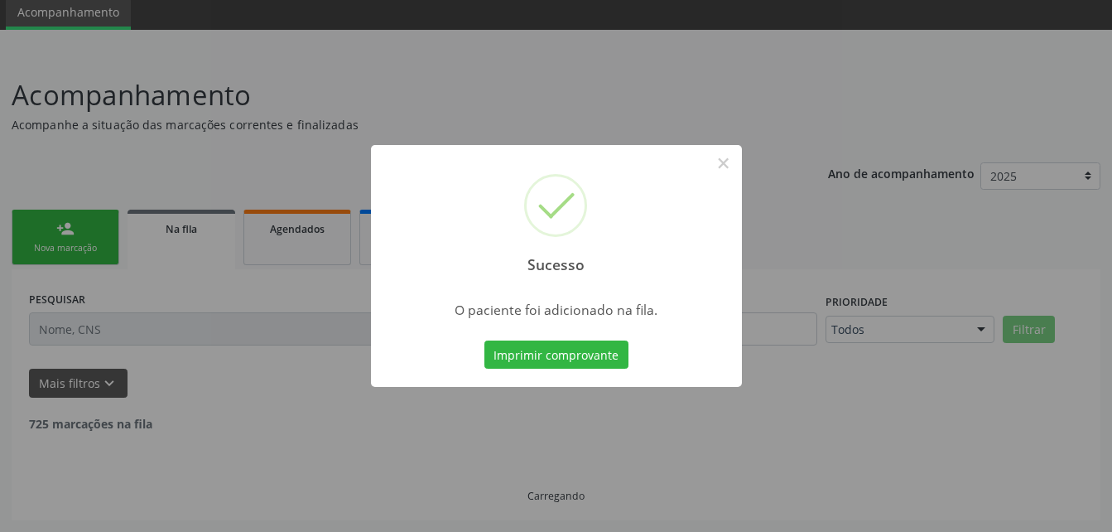
scroll to position [44, 0]
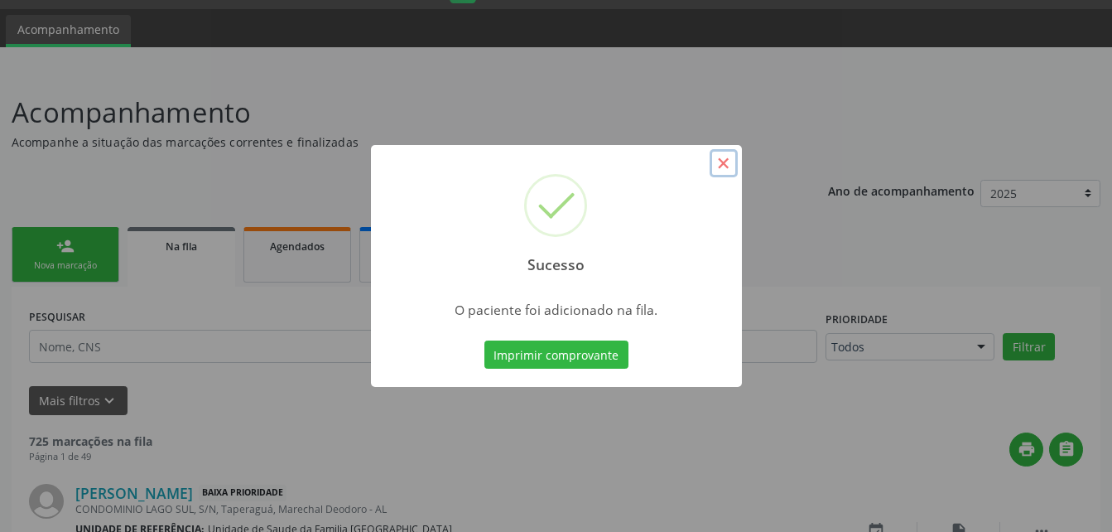
click at [729, 163] on button "×" at bounding box center [724, 163] width 28 height 28
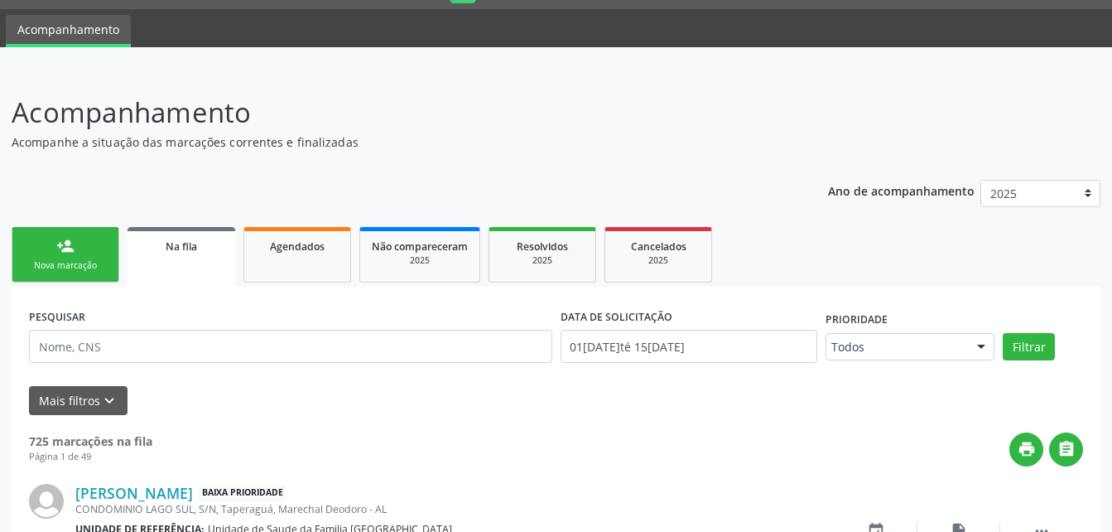
click at [43, 267] on div "Nova marcação" at bounding box center [65, 265] width 83 height 12
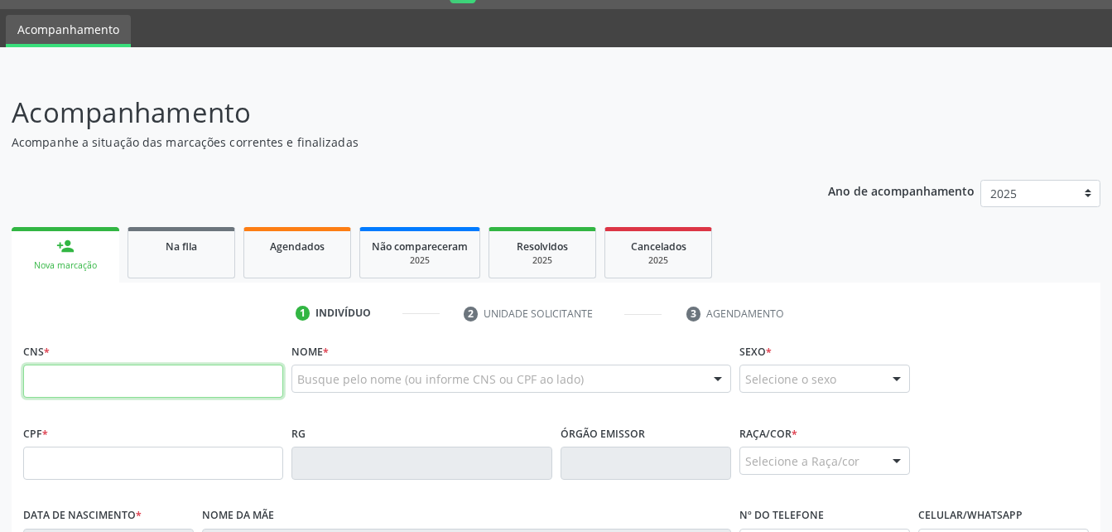
click at [121, 374] on input "text" at bounding box center [153, 380] width 260 height 33
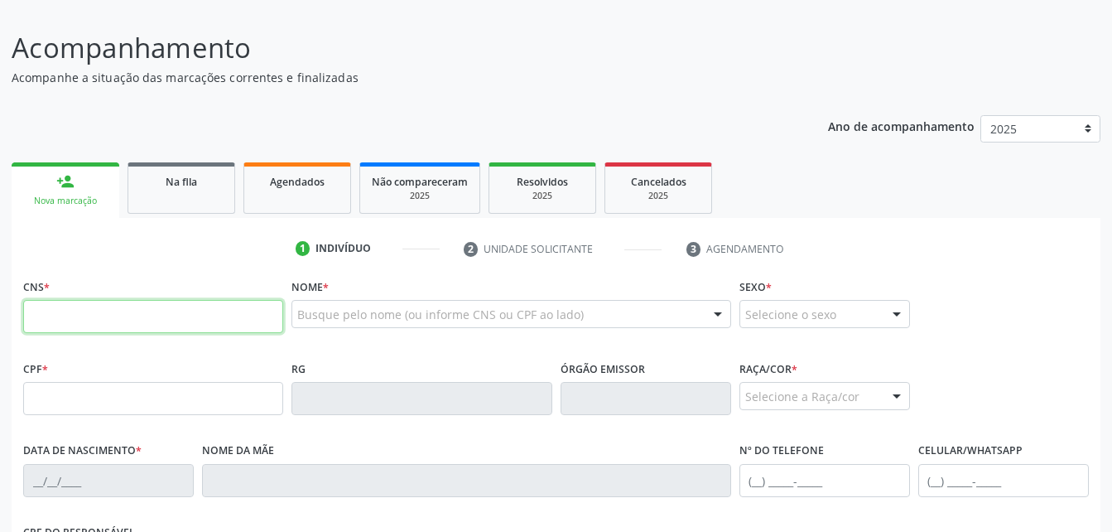
scroll to position [127, 0]
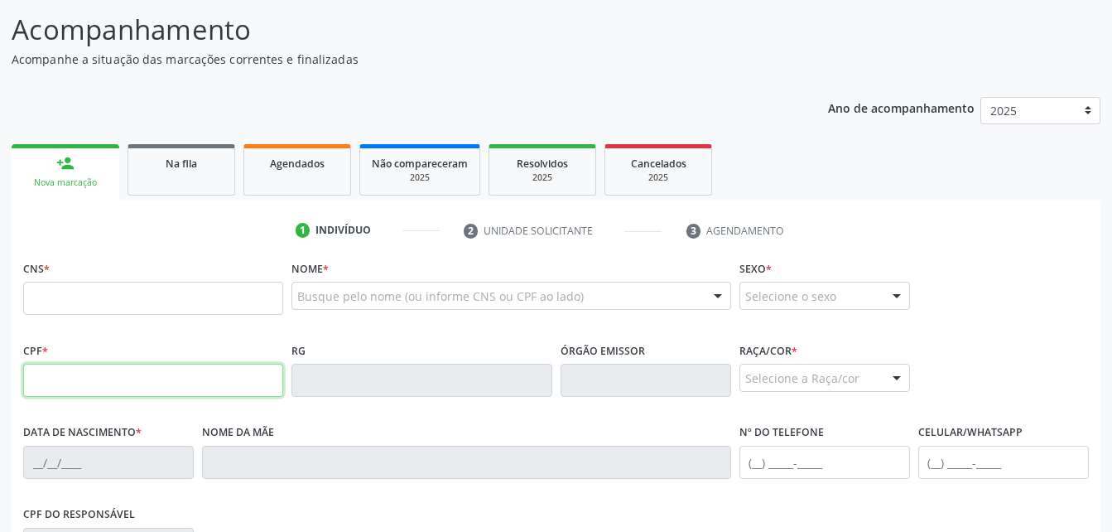
click at [125, 388] on input "text" at bounding box center [153, 380] width 260 height 33
type input "444.919.134-04"
type input "706 8012 5950 9725"
type input "25[DATE]"
type input "Liege [PERSON_NAME]"
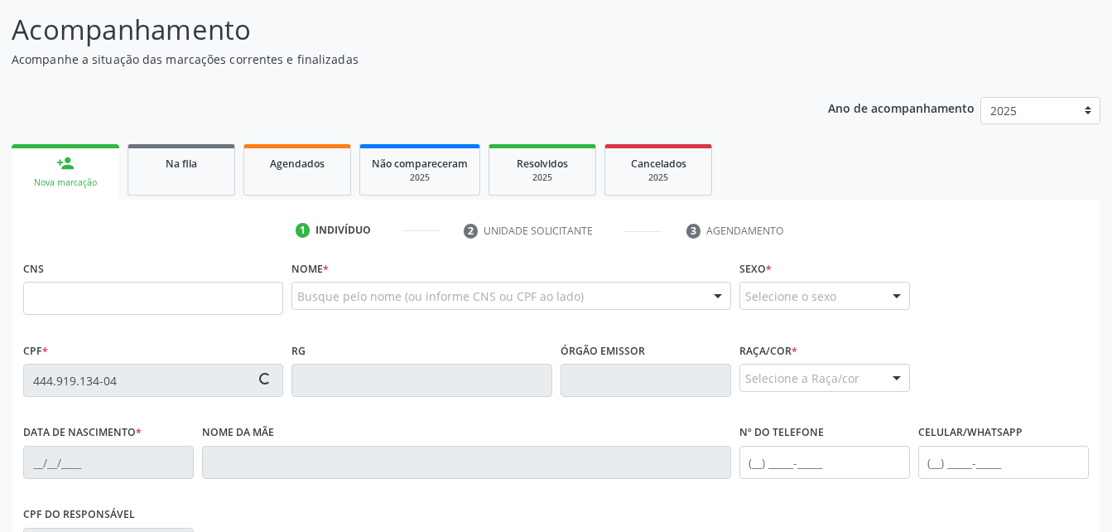
type input "[PHONE_NUMBER]"
type input "S/N"
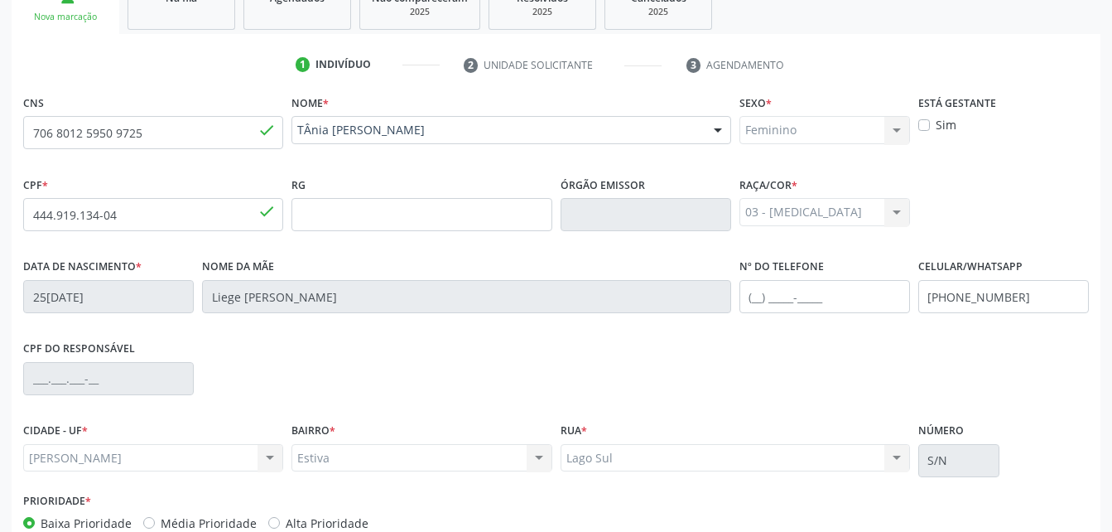
scroll to position [389, 0]
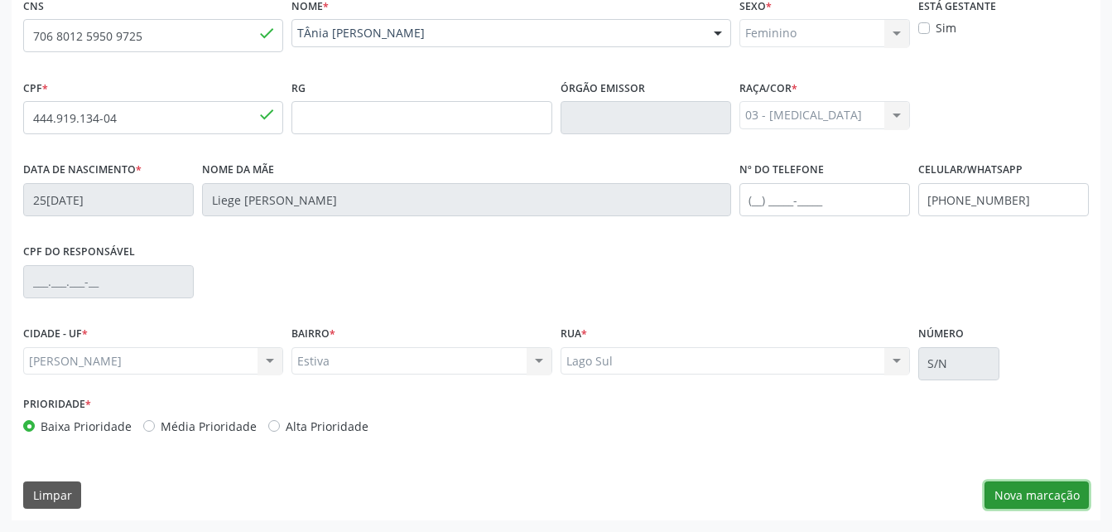
click at [1010, 491] on button "Nova marcação" at bounding box center [1037, 495] width 104 height 28
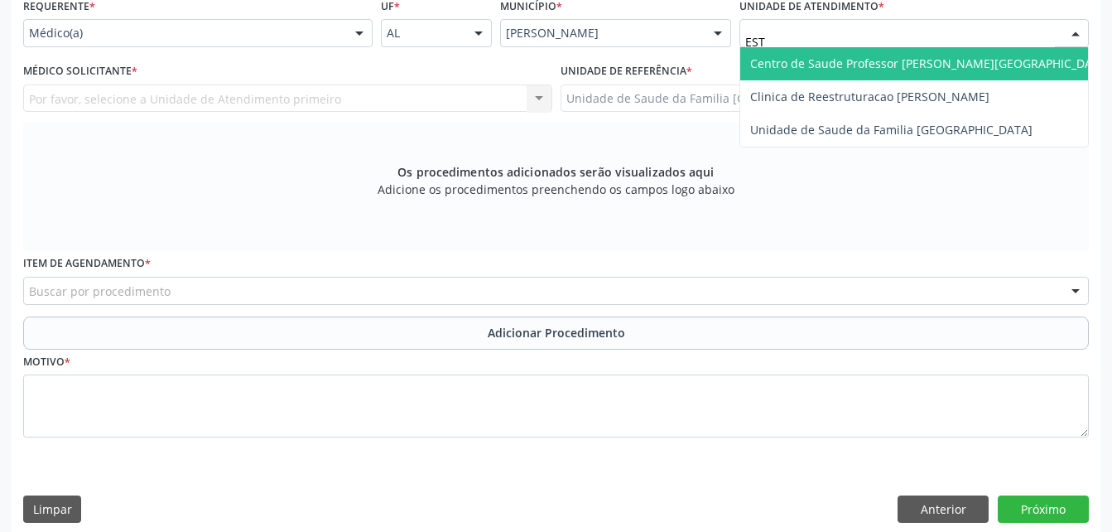
type input "ESTI"
drag, startPoint x: 844, startPoint y: 64, endPoint x: 757, endPoint y: 76, distance: 87.9
click at [842, 65] on span "Unidade de Saude da Familia [GEOGRAPHIC_DATA]" at bounding box center [891, 63] width 282 height 16
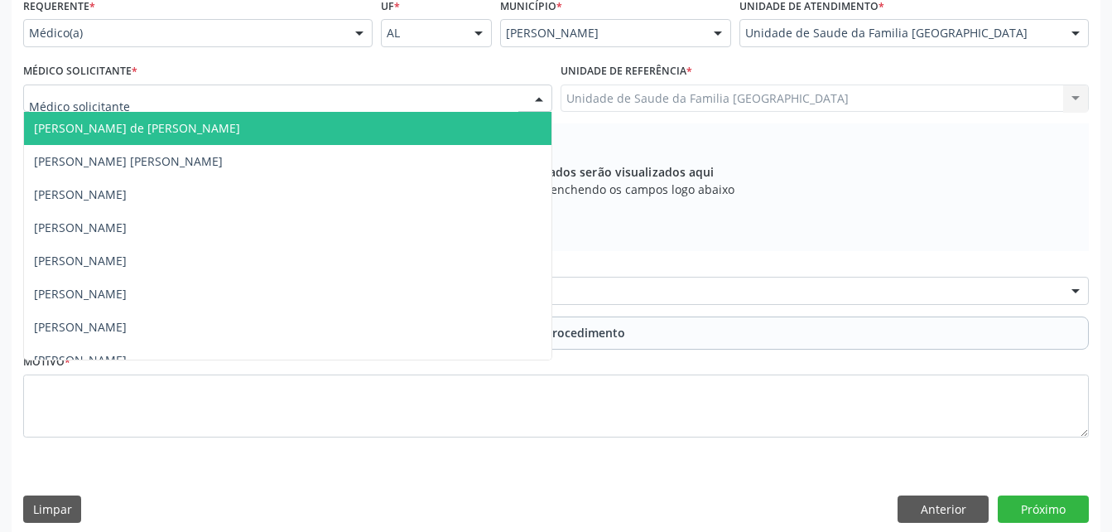
click at [301, 91] on div at bounding box center [287, 98] width 529 height 28
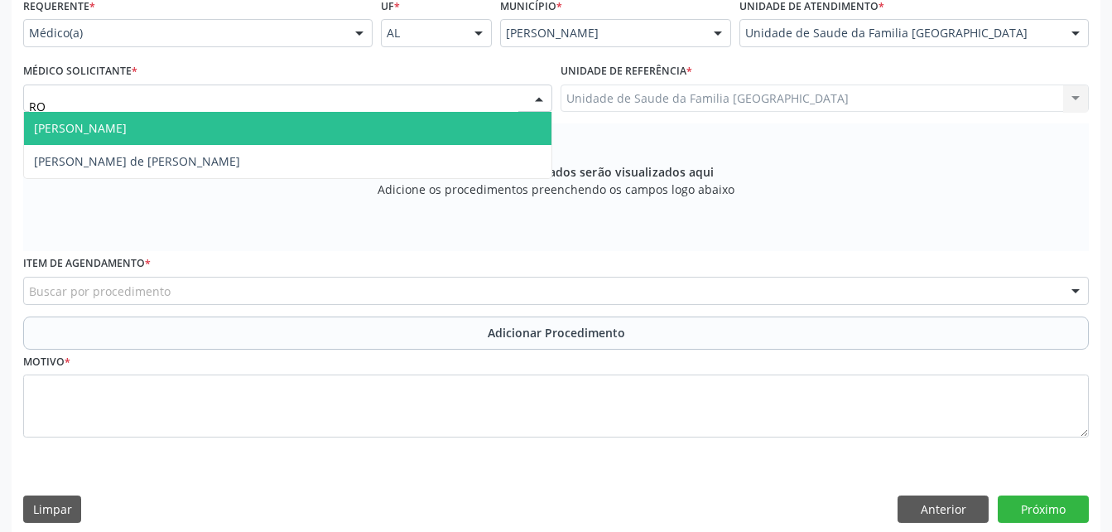
type input "ROD"
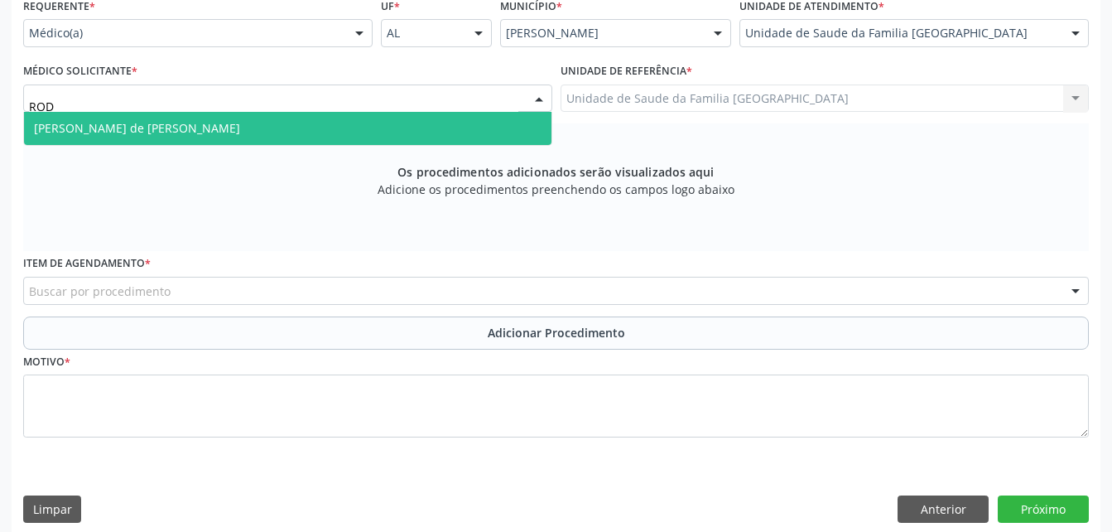
click at [319, 112] on span "[PERSON_NAME] de [PERSON_NAME]" at bounding box center [288, 128] width 528 height 33
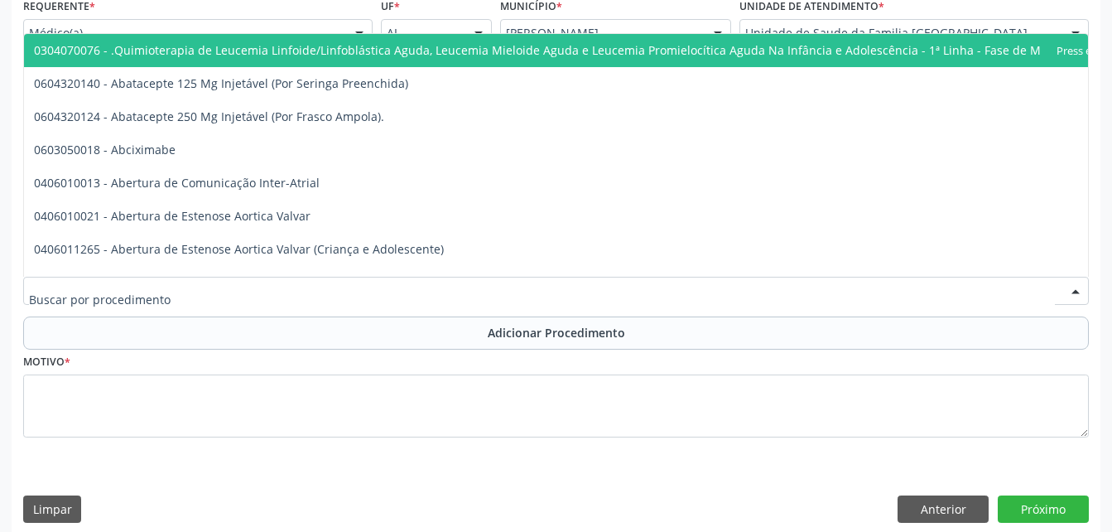
click at [354, 292] on div at bounding box center [556, 291] width 1066 height 28
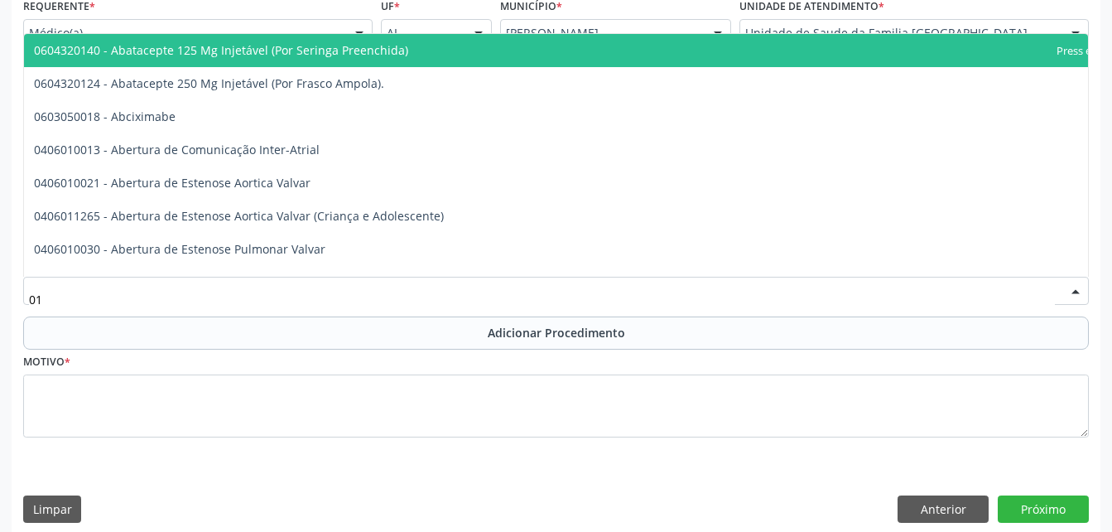
type input "0"
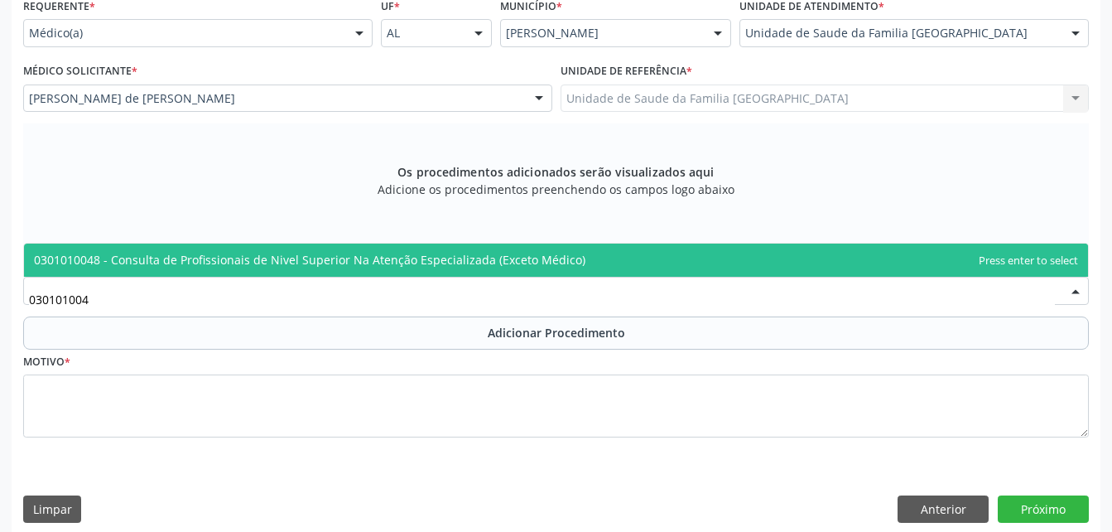
type input "0301010048"
click at [359, 261] on span "0301010048 - Consulta de Profissionais de Nivel Superior Na Atenção Especializa…" at bounding box center [310, 260] width 552 height 16
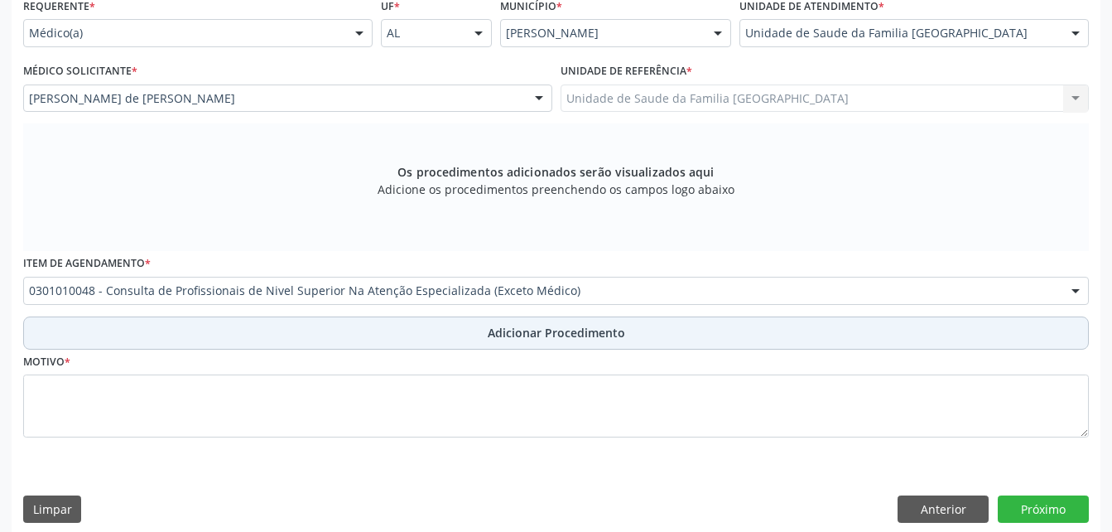
click at [400, 330] on button "Adicionar Procedimento" at bounding box center [556, 332] width 1066 height 33
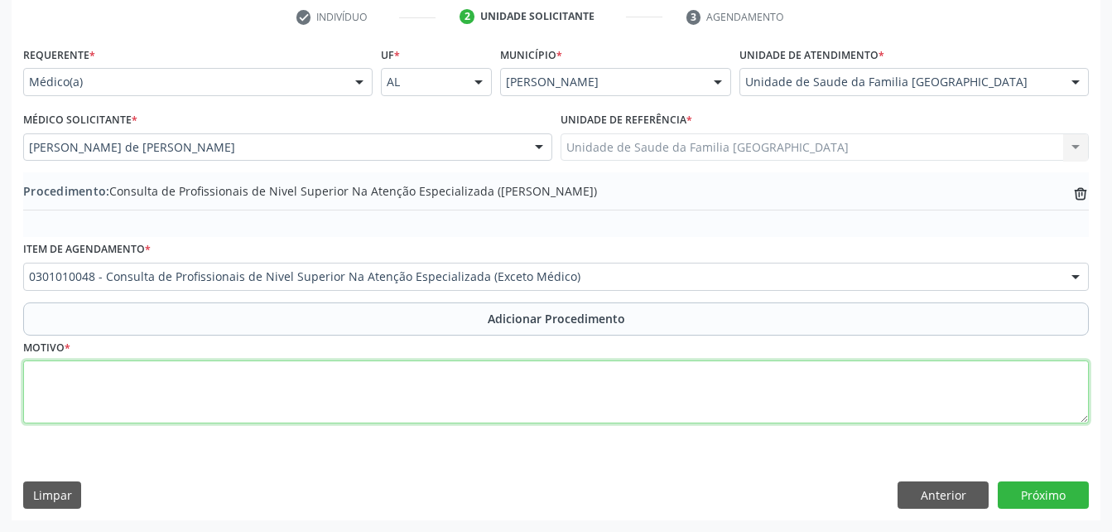
click at [400, 394] on textarea at bounding box center [556, 391] width 1066 height 63
type textarea "NUTRIÇÃO"
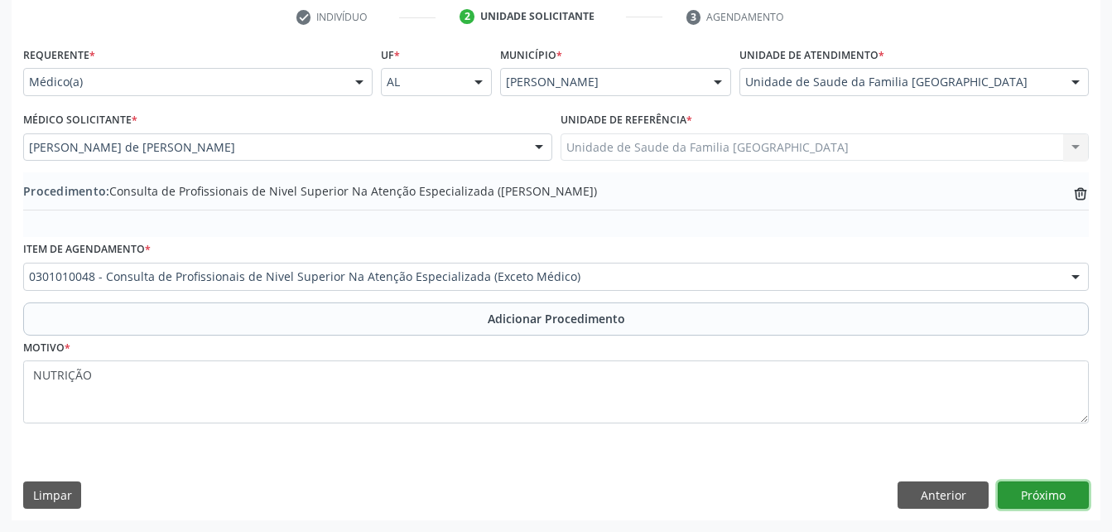
click at [1035, 484] on button "Próximo" at bounding box center [1043, 495] width 91 height 28
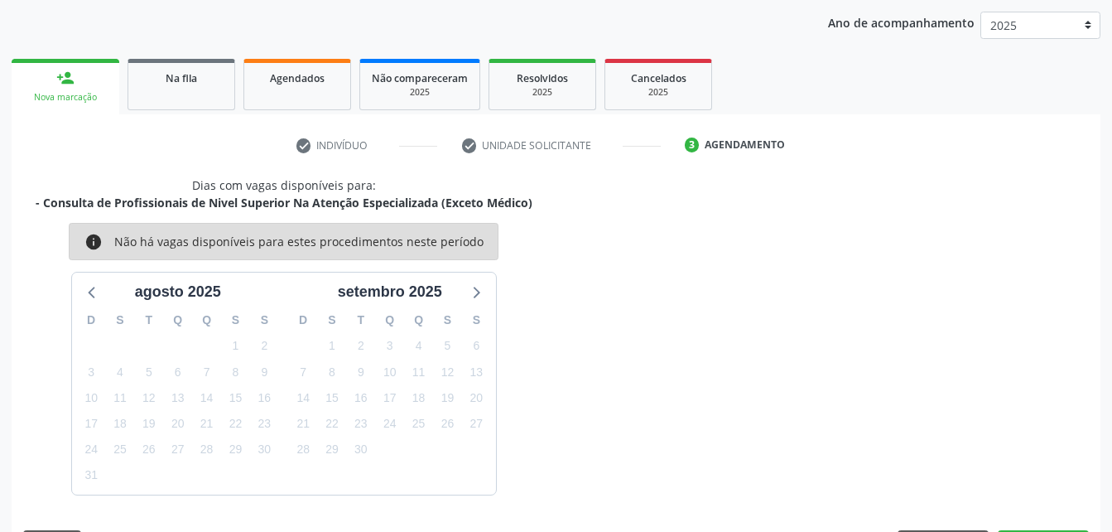
scroll to position [261, 0]
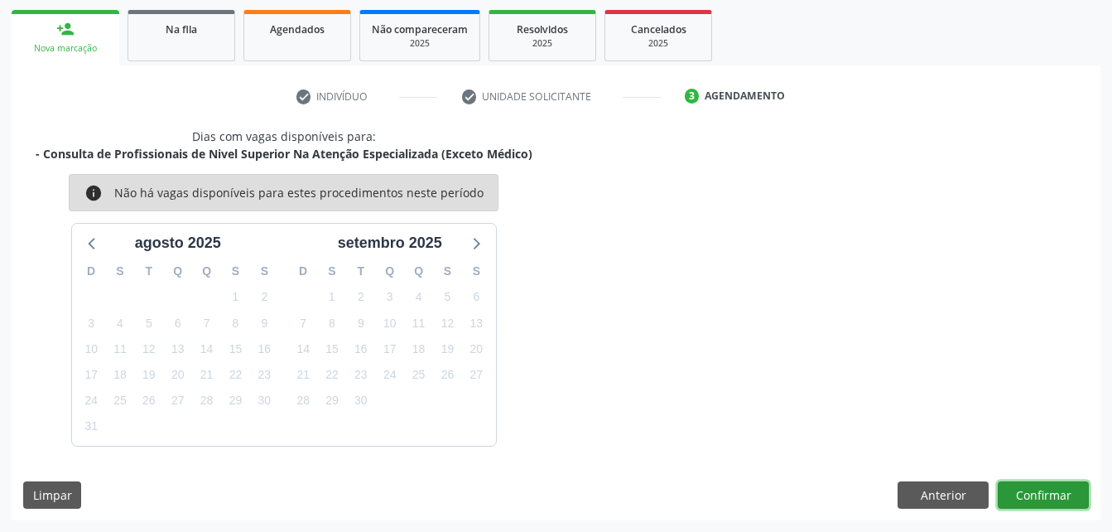
click at [1049, 489] on button "Confirmar" at bounding box center [1043, 495] width 91 height 28
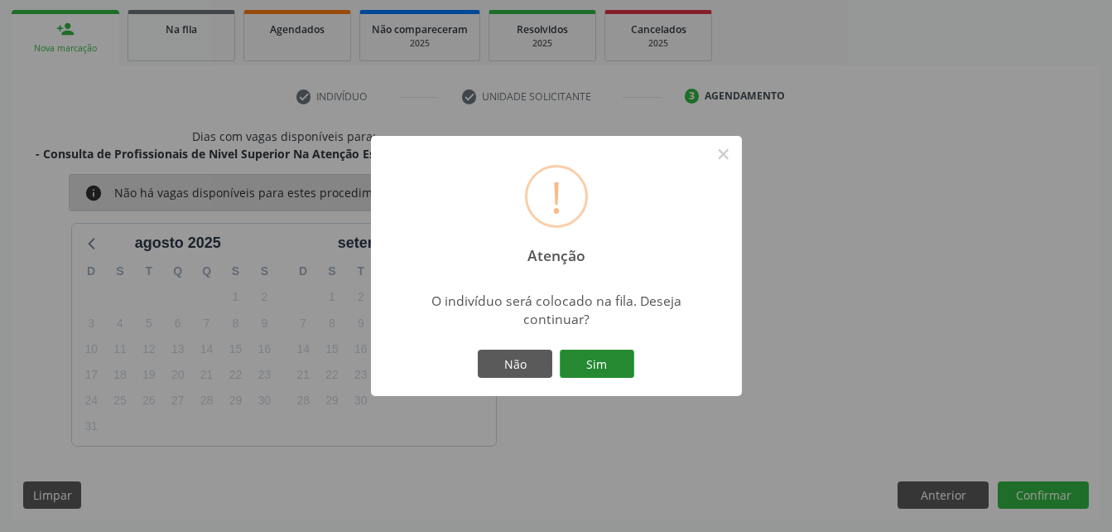
click at [584, 366] on button "Sim" at bounding box center [597, 364] width 75 height 28
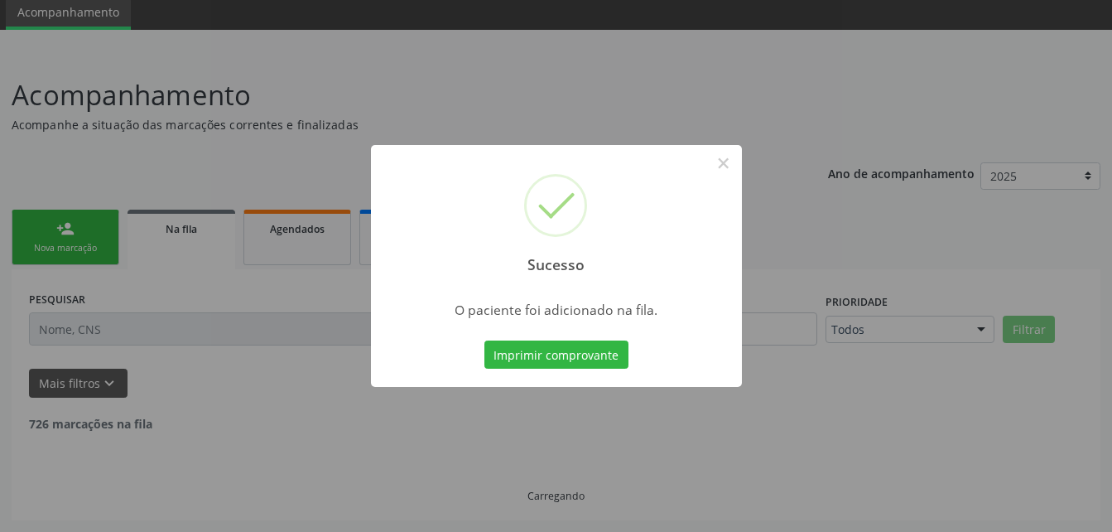
scroll to position [44, 0]
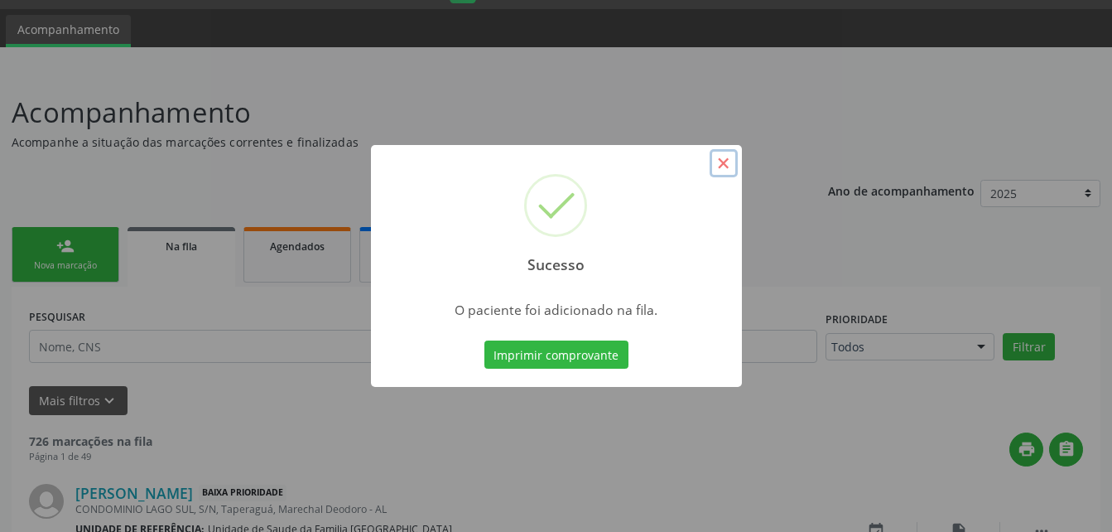
click at [728, 158] on button "×" at bounding box center [724, 163] width 28 height 28
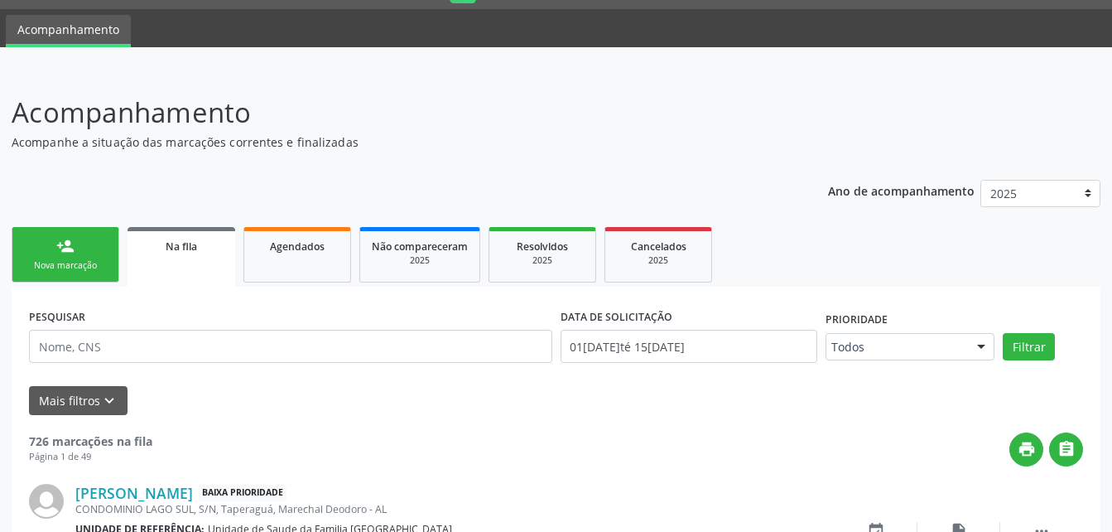
click at [108, 243] on link "person_add Nova marcação" at bounding box center [66, 254] width 108 height 55
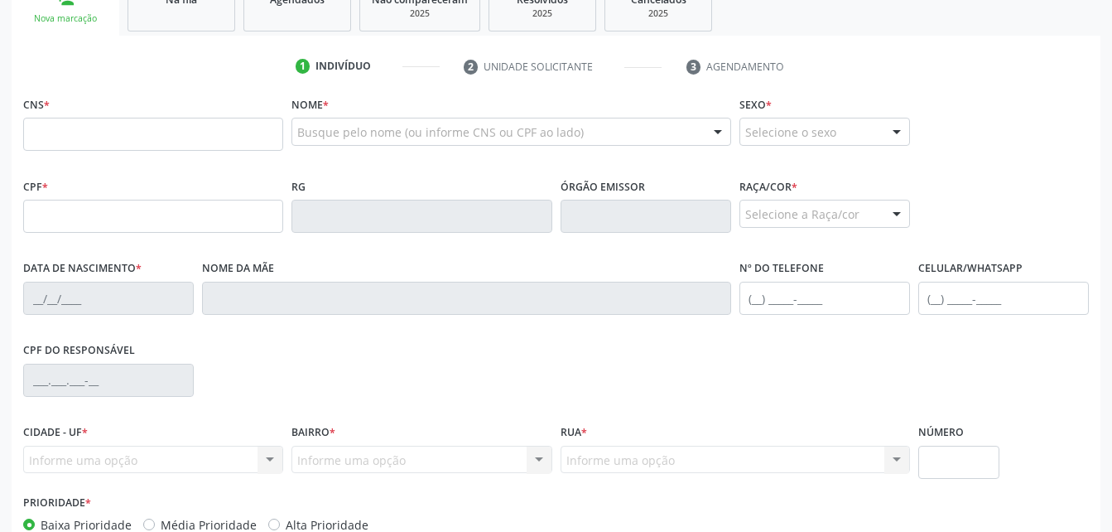
scroll to position [292, 0]
click at [171, 219] on input "text" at bounding box center [153, 214] width 260 height 33
type input "444.919.134-04"
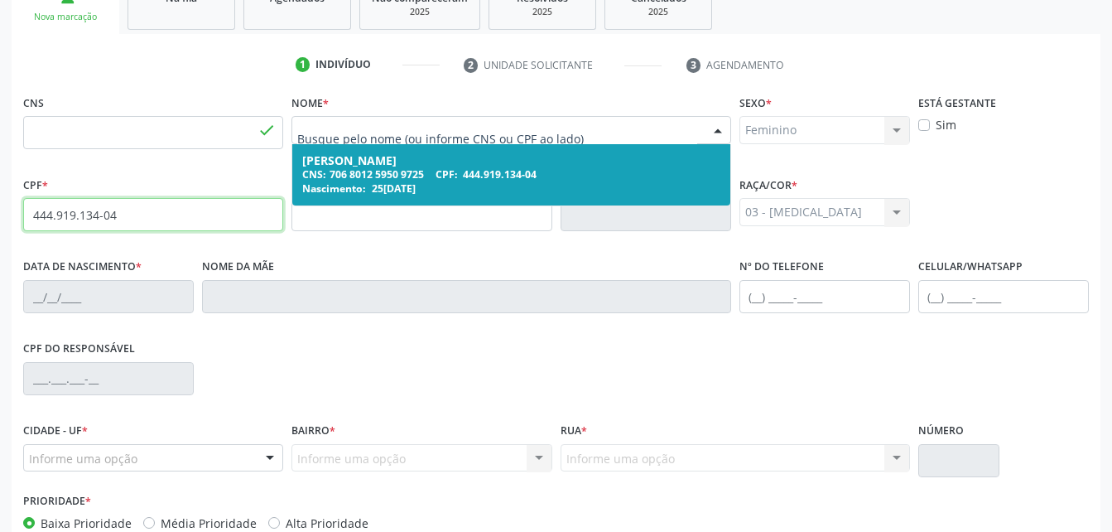
type input "706 8012 5950 9725"
type input "25[DATE]"
type input "Liege [PERSON_NAME]"
type input "[PHONE_NUMBER]"
type input "S/N"
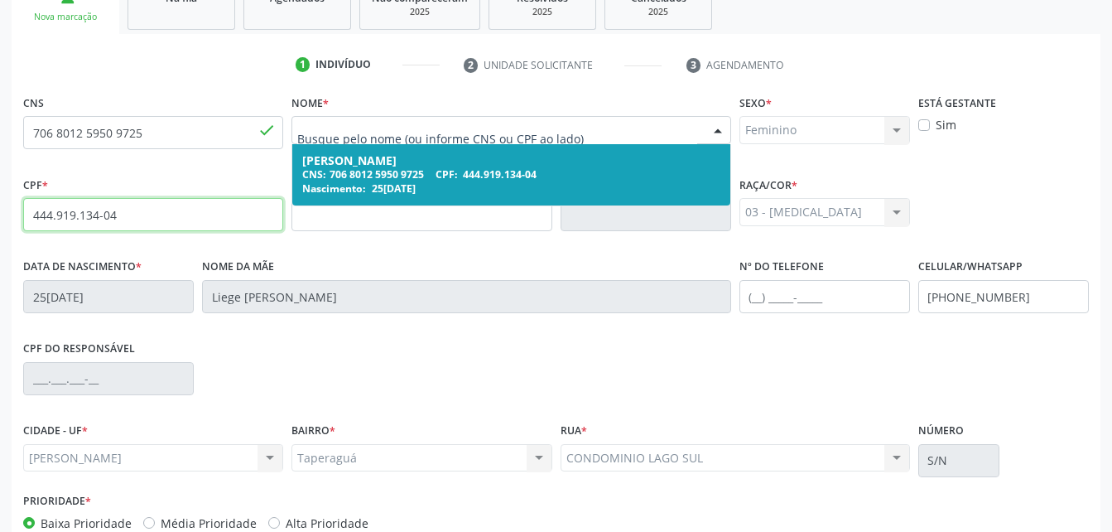
click at [639, 171] on div "CNS: 706 8012 5950 9725 CPF: 444.919.134-04" at bounding box center [510, 174] width 417 height 14
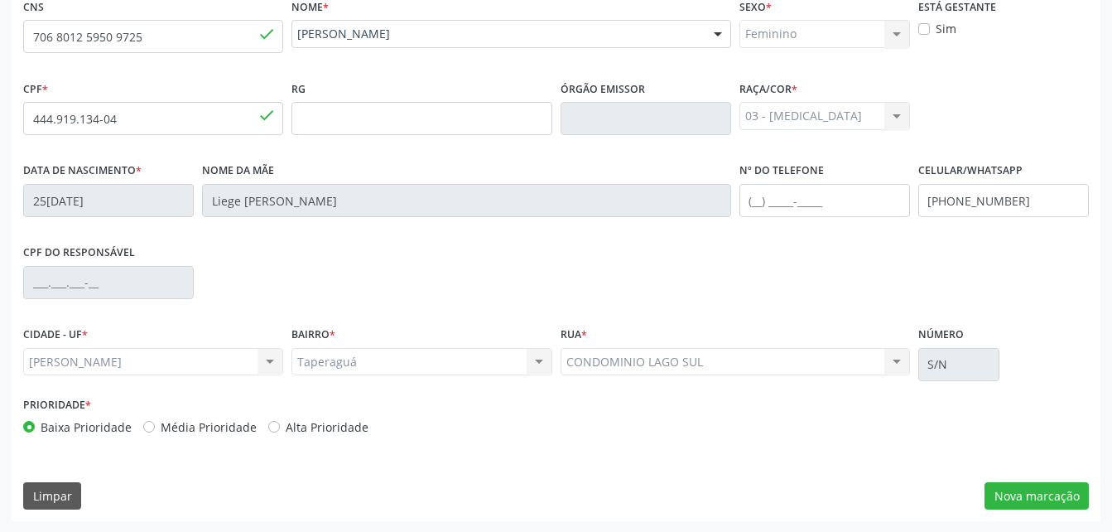
scroll to position [389, 0]
click at [1059, 494] on button "Nova marcação" at bounding box center [1037, 495] width 104 height 28
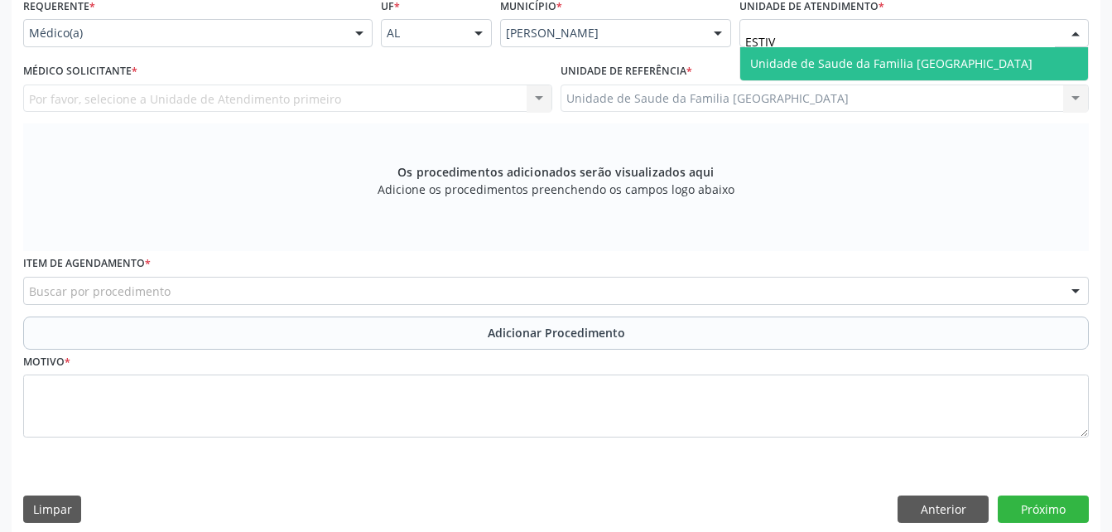
type input "ESTIVA"
click at [760, 57] on span "Unidade de Saude da Familia [GEOGRAPHIC_DATA]" at bounding box center [891, 63] width 282 height 16
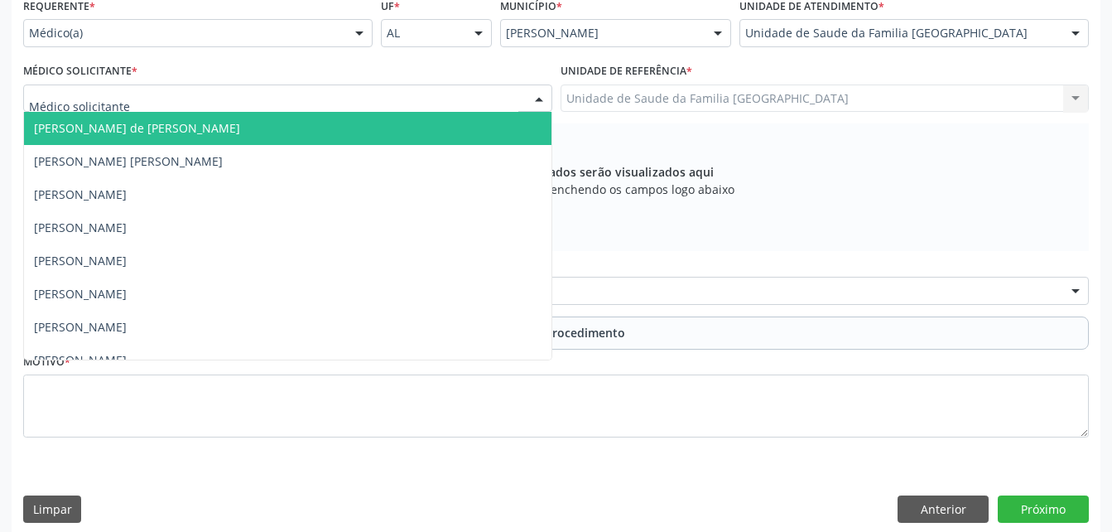
click at [304, 100] on div at bounding box center [287, 98] width 529 height 28
type input "ROD"
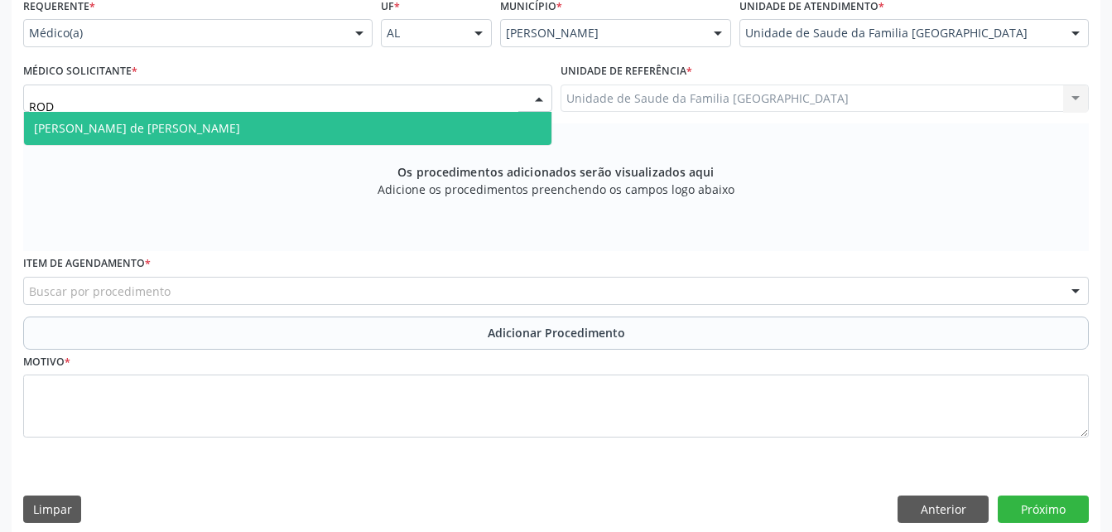
click at [299, 121] on span "[PERSON_NAME] de [PERSON_NAME]" at bounding box center [288, 128] width 528 height 33
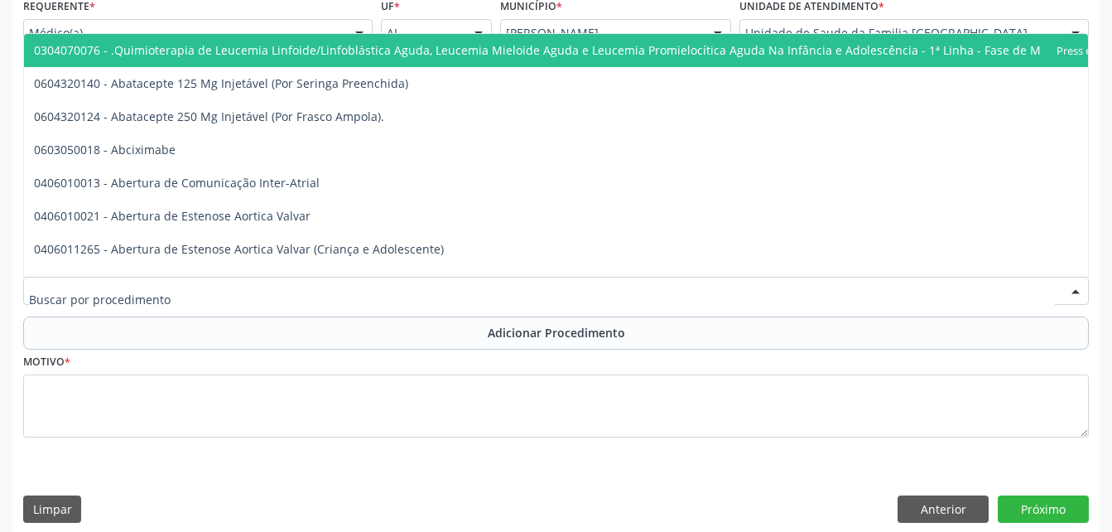
click at [306, 301] on div at bounding box center [556, 291] width 1066 height 28
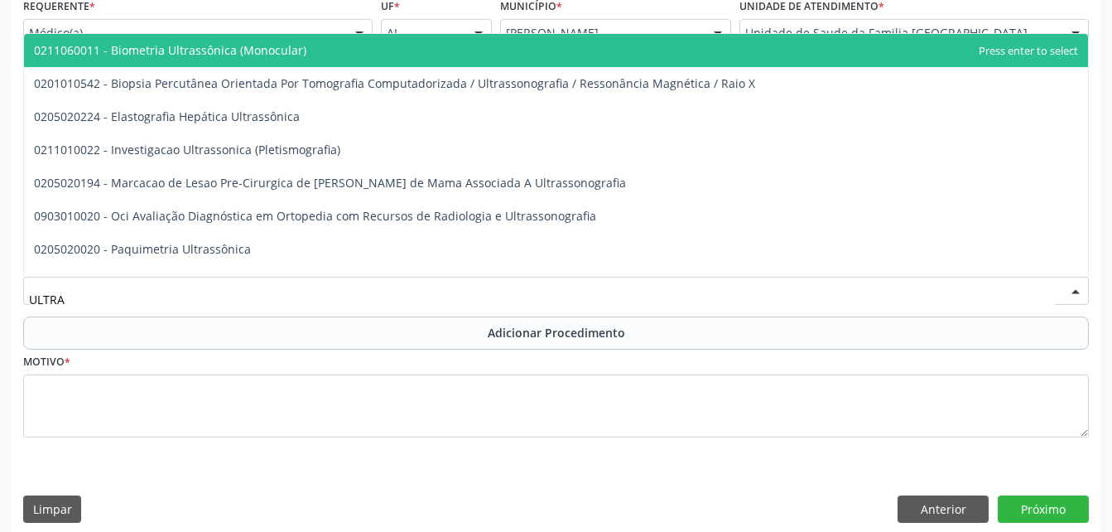
type input "ULTRAS"
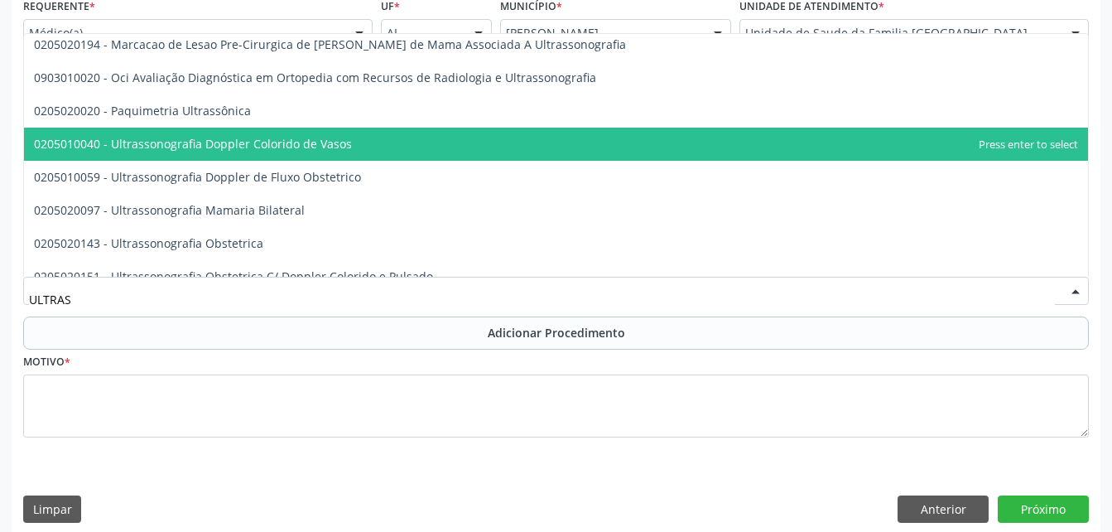
scroll to position [166, 0]
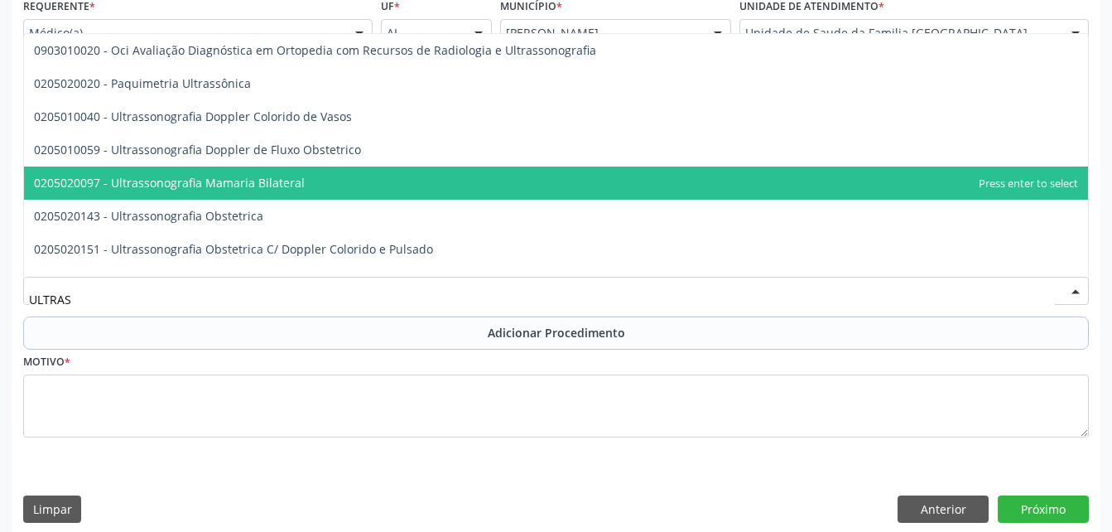
click at [324, 192] on span "0205020097 - Ultrassonografia Mamaria Bilateral" at bounding box center [556, 182] width 1064 height 33
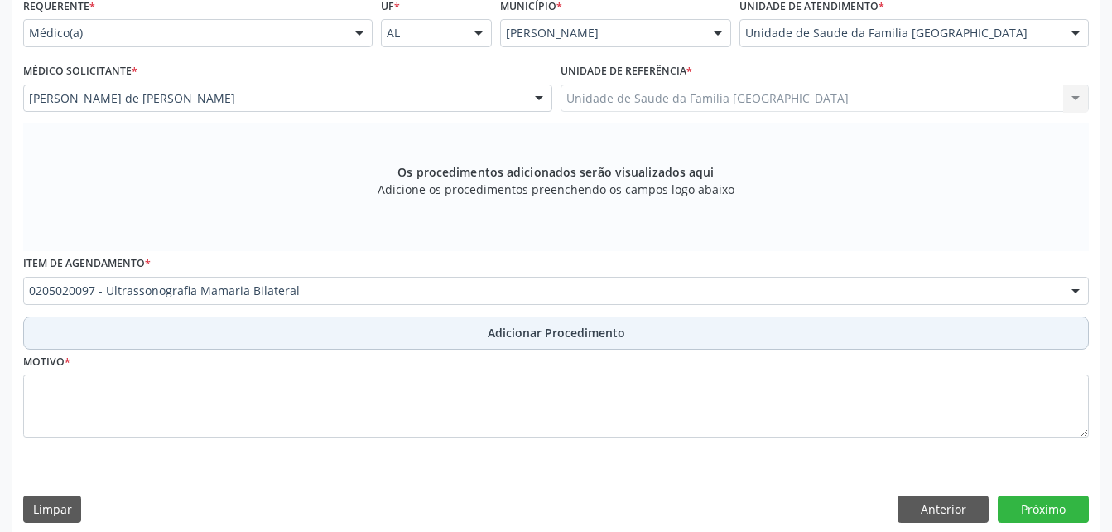
click at [448, 331] on button "Adicionar Procedimento" at bounding box center [556, 332] width 1066 height 33
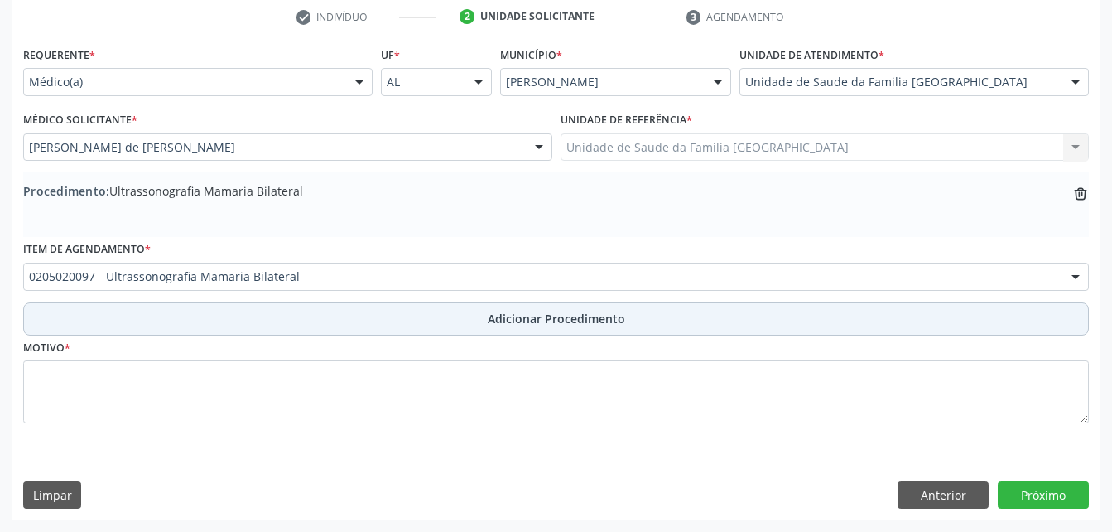
scroll to position [340, 0]
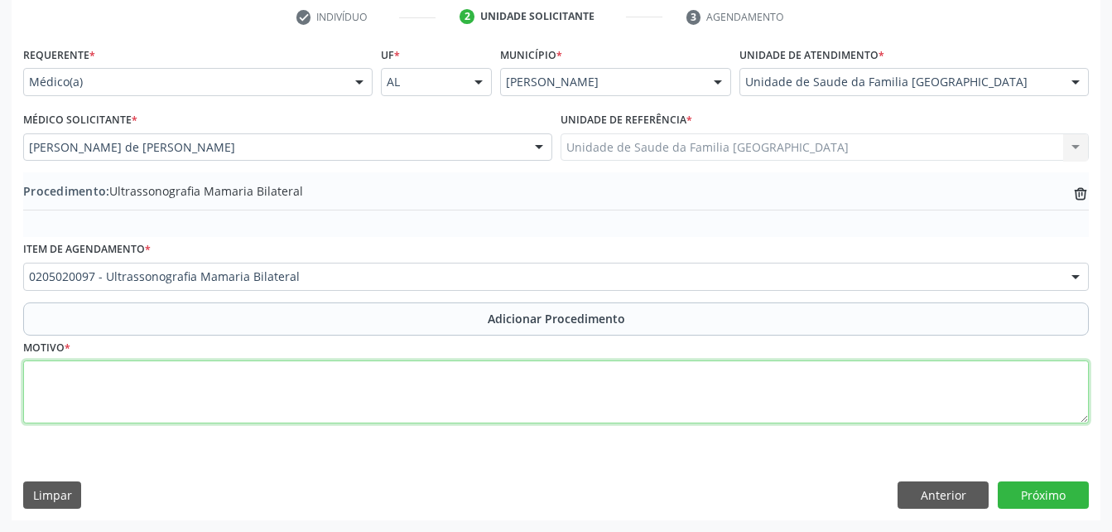
click at [449, 370] on textarea at bounding box center [556, 391] width 1066 height 63
type textarea "ROTINA"
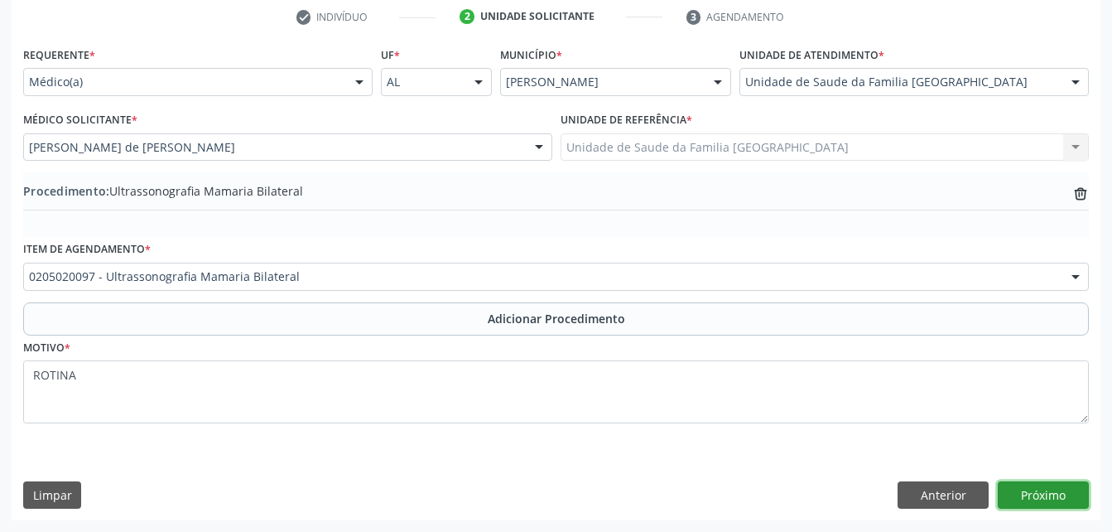
click at [1059, 495] on button "Próximo" at bounding box center [1043, 495] width 91 height 28
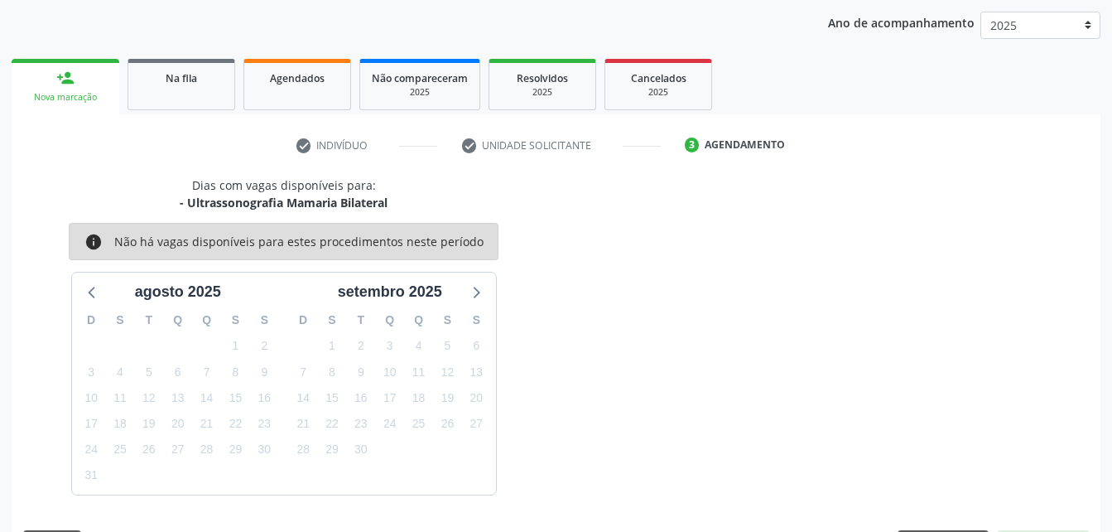
scroll to position [261, 0]
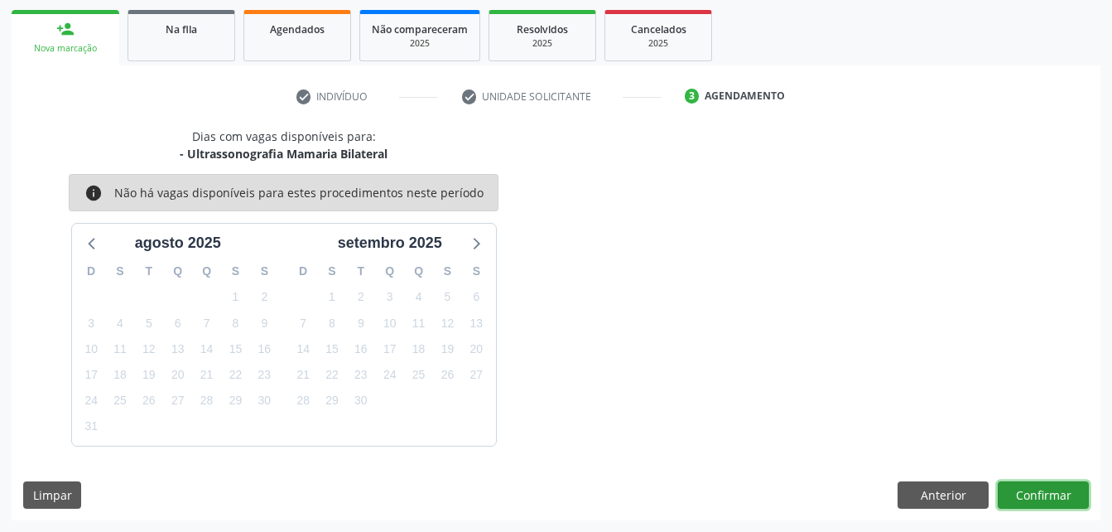
click at [1056, 485] on button "Confirmar" at bounding box center [1043, 495] width 91 height 28
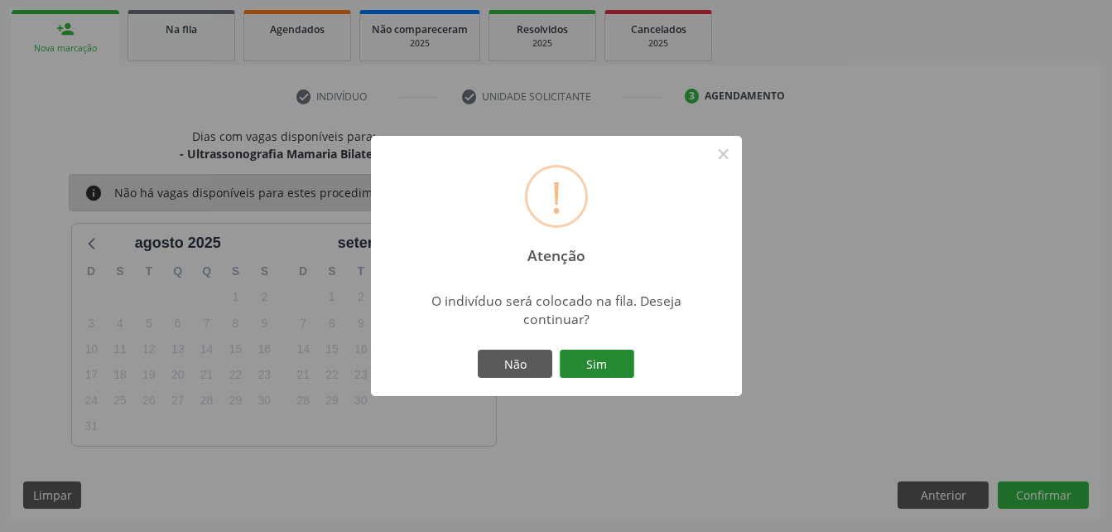
click at [621, 357] on button "Sim" at bounding box center [597, 364] width 75 height 28
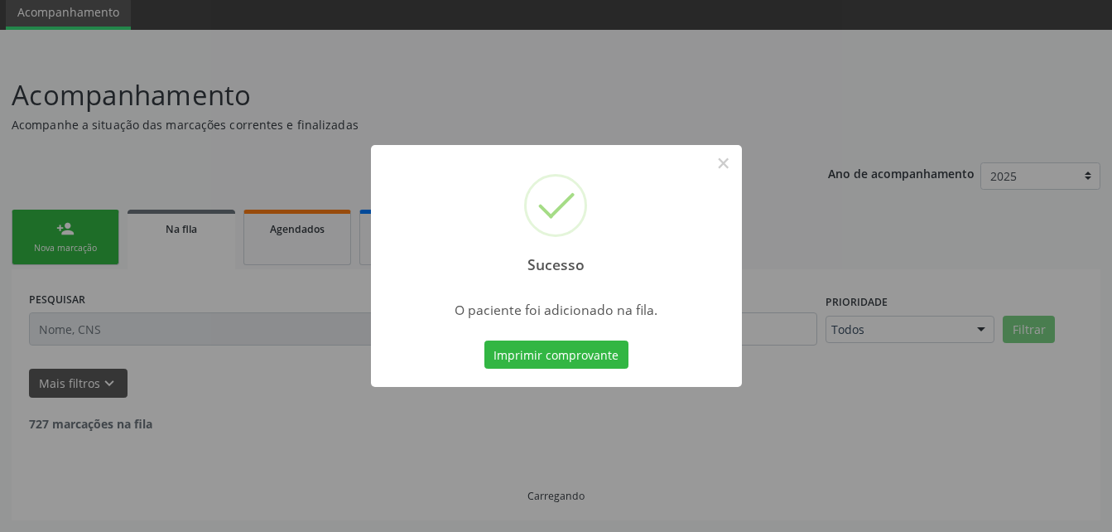
scroll to position [44, 0]
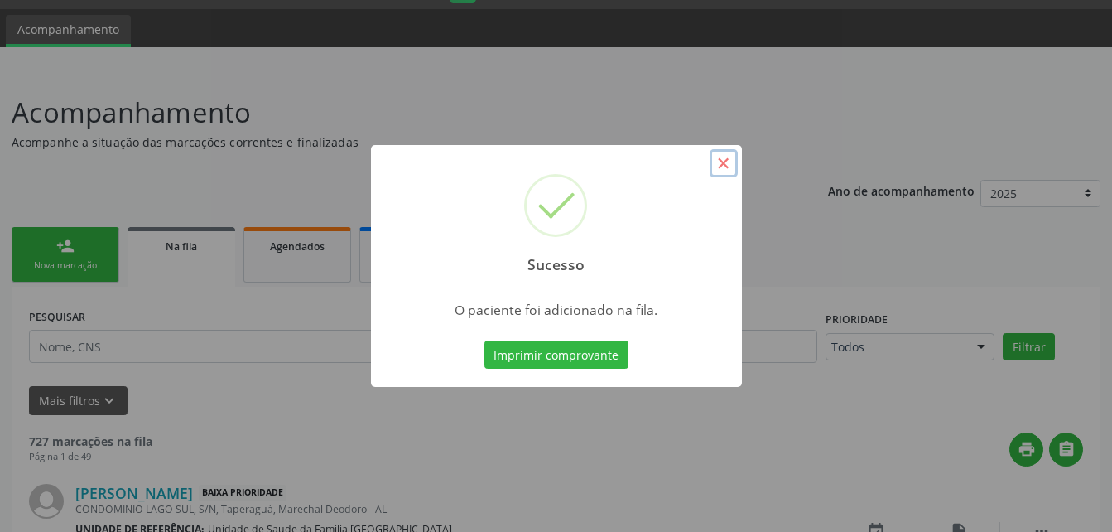
click at [725, 162] on button "×" at bounding box center [724, 163] width 28 height 28
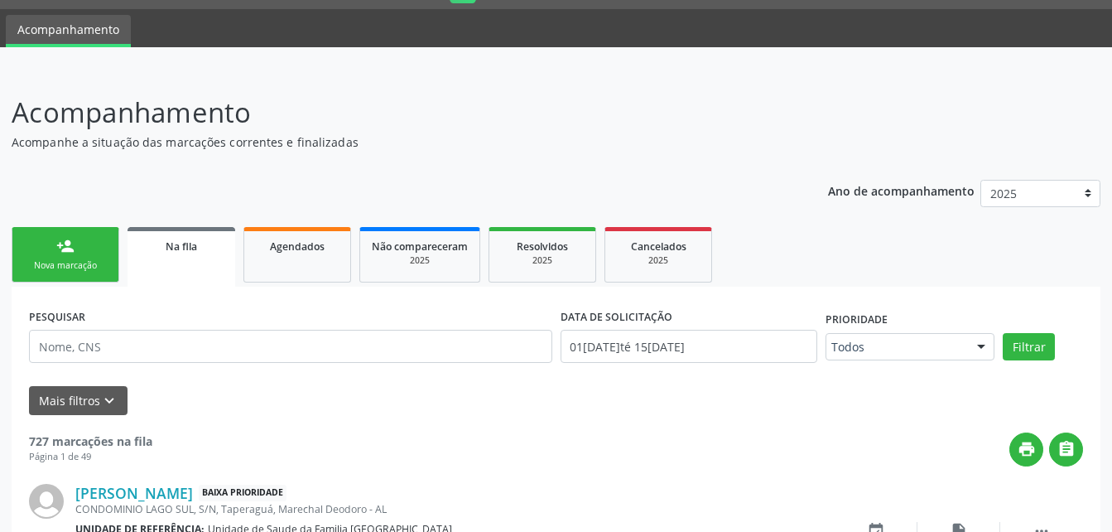
click at [94, 247] on link "person_add Nova marcação" at bounding box center [66, 254] width 108 height 55
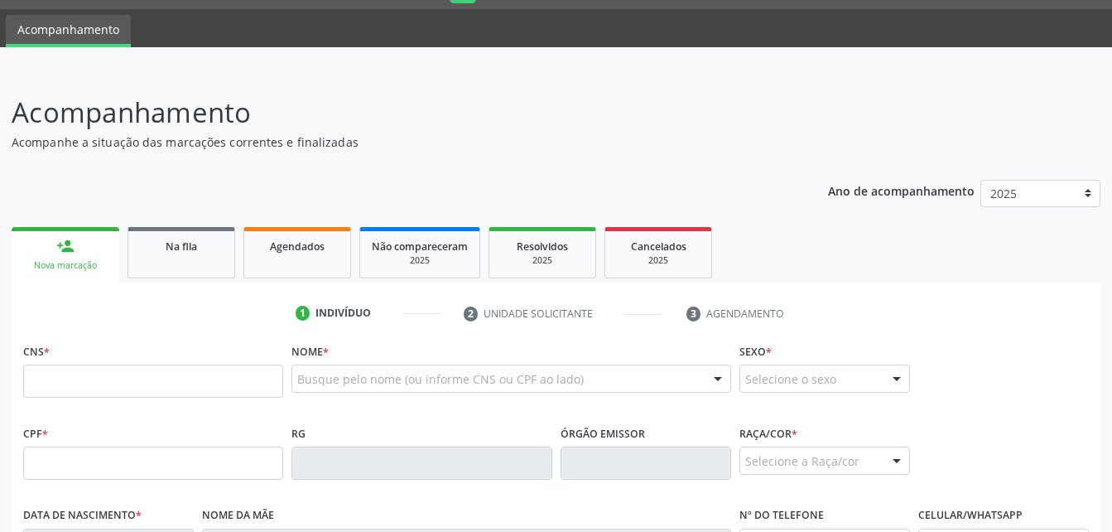
scroll to position [127, 0]
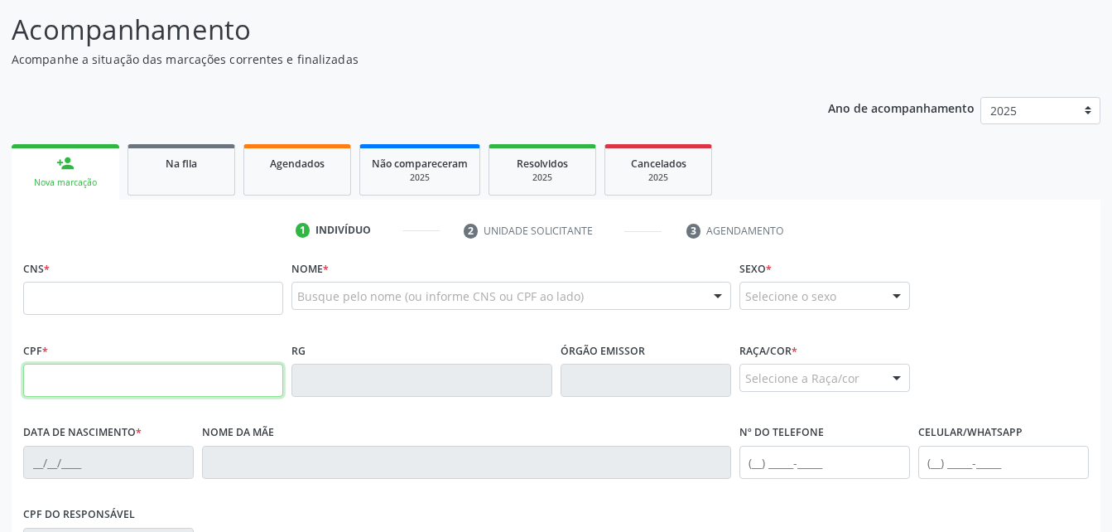
click at [184, 375] on input "text" at bounding box center [153, 380] width 260 height 33
type input "051.217.044-45"
type input "708 1095 2526 6639"
type input "[DATE]"
type input "[PERSON_NAME]"
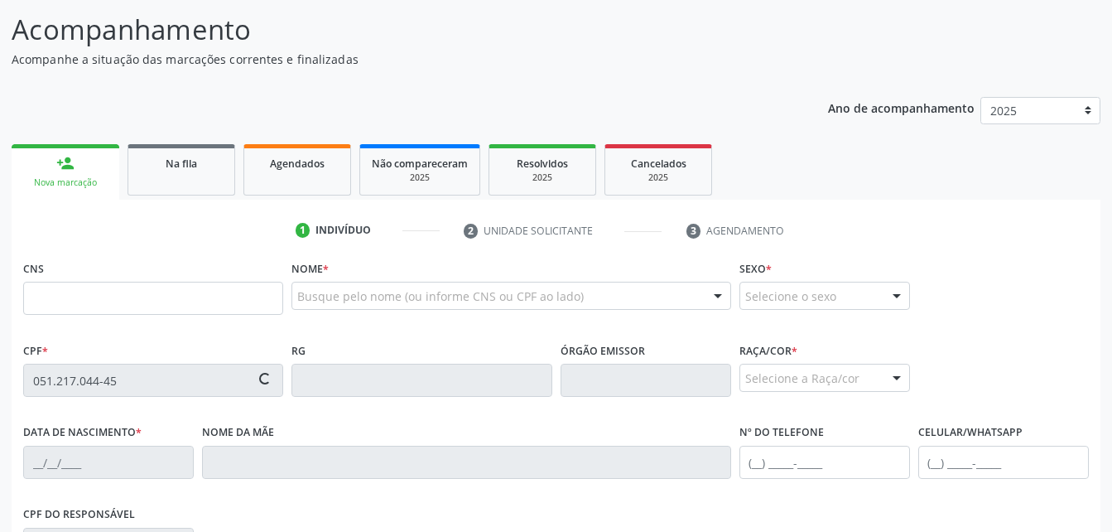
type input "[PHONE_NUMBER]"
type input "50"
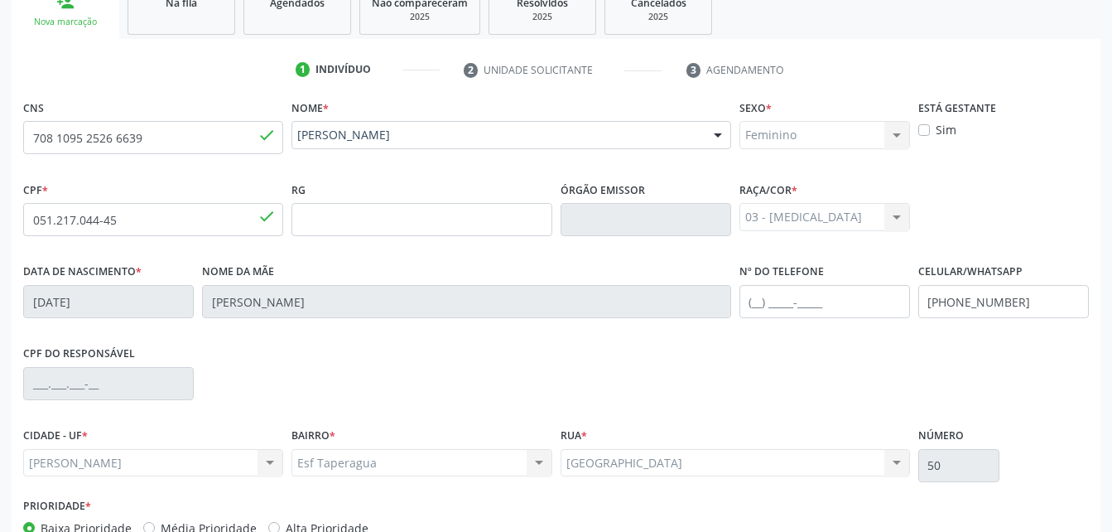
scroll to position [389, 0]
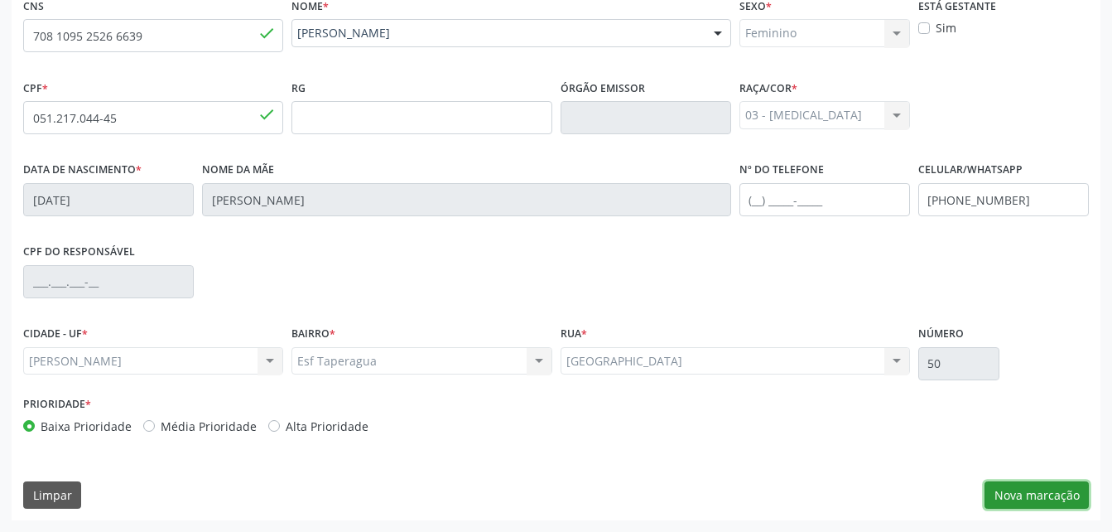
click at [1057, 504] on button "Nova marcação" at bounding box center [1037, 495] width 104 height 28
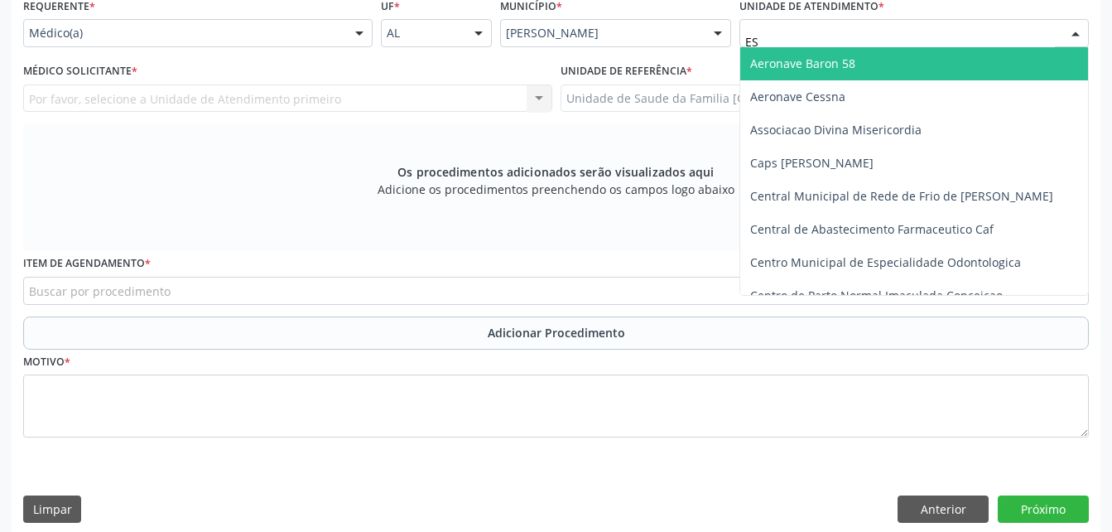
type input "EST"
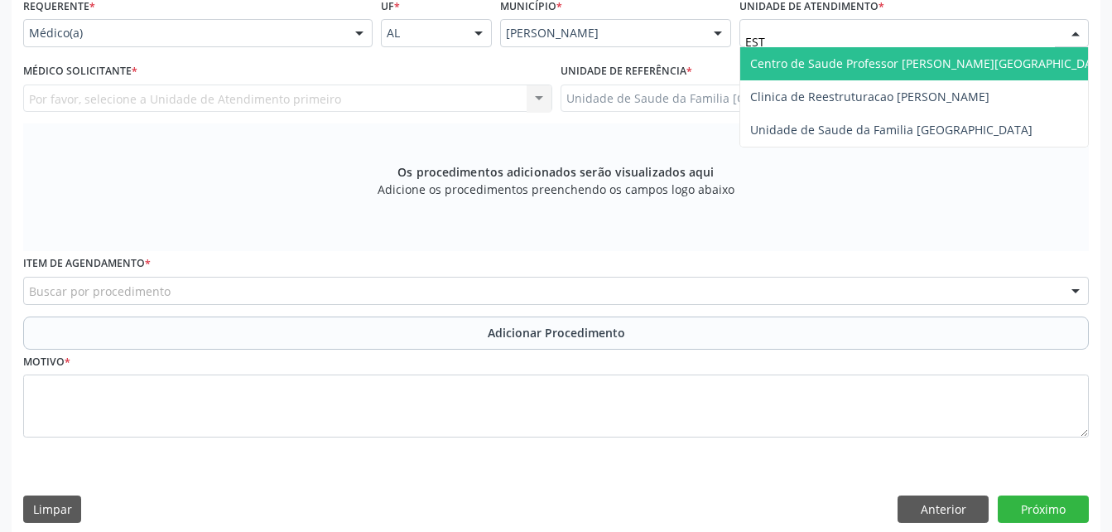
click at [842, 65] on span "Centro de Saude Professor [PERSON_NAME][GEOGRAPHIC_DATA]" at bounding box center [930, 63] width 360 height 16
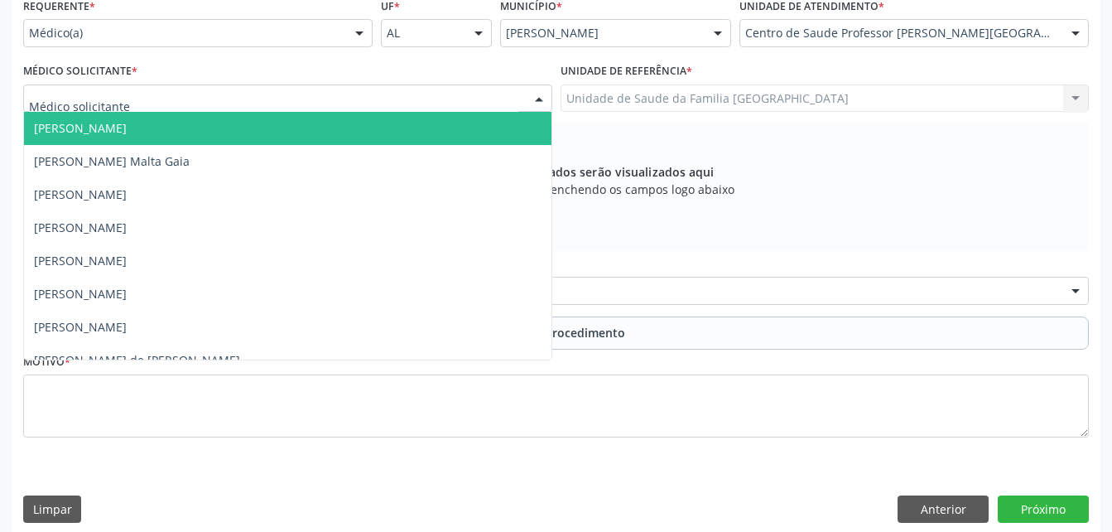
click at [398, 97] on div at bounding box center [287, 98] width 529 height 28
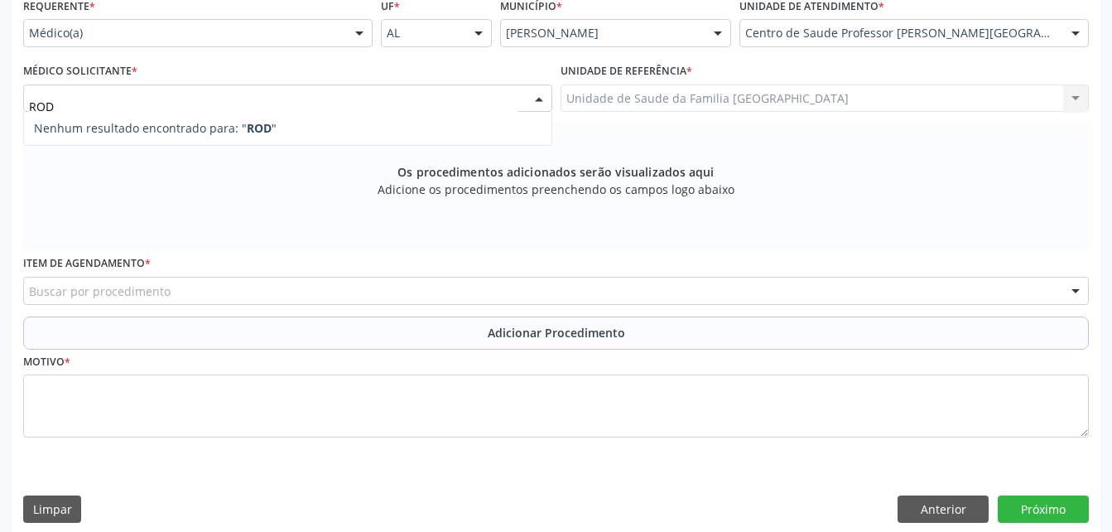
type input "RO"
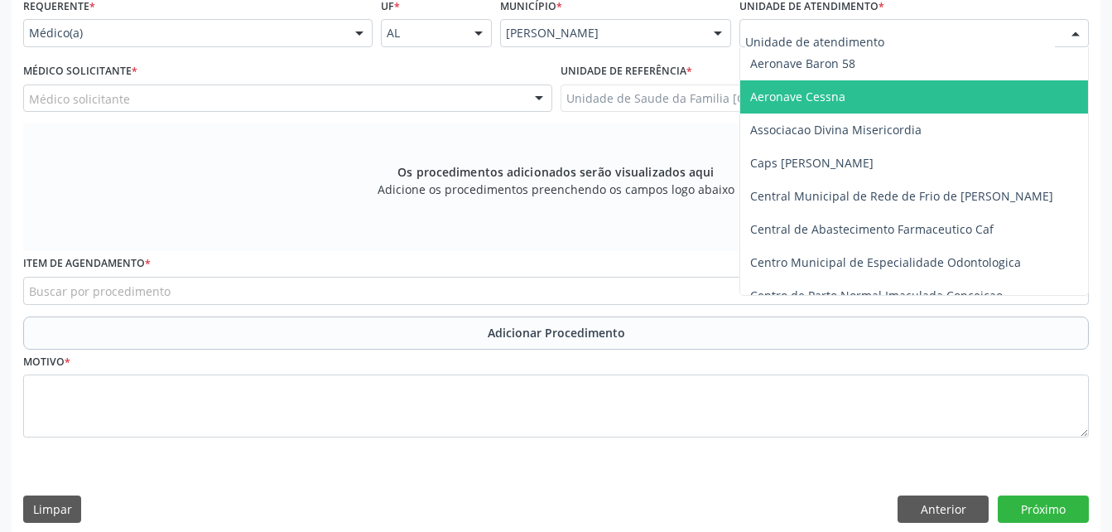
click at [1036, 43] on div at bounding box center [915, 33] width 350 height 28
type input "EST"
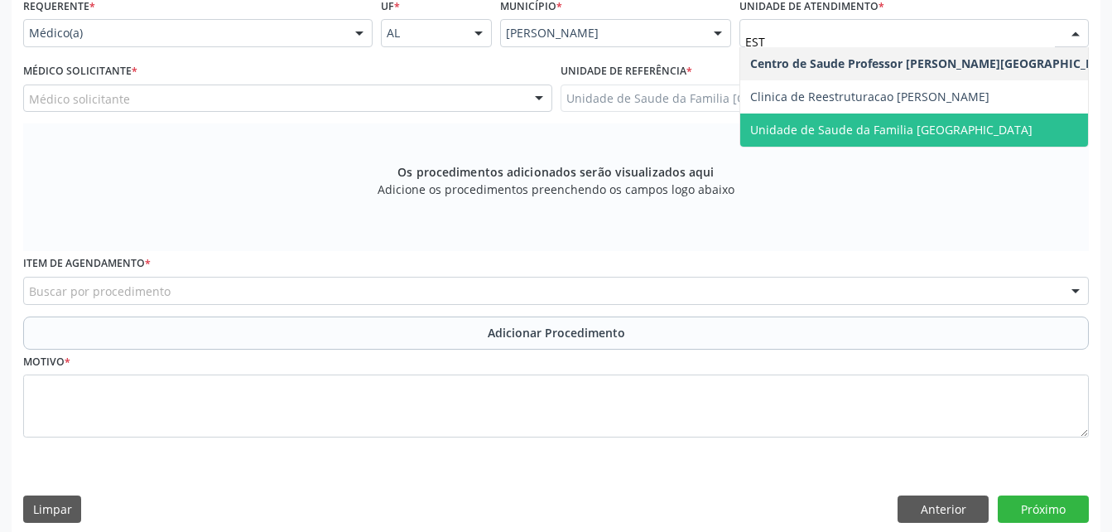
click at [999, 117] on span "Unidade de Saude da Familia [GEOGRAPHIC_DATA]" at bounding box center [935, 129] width 391 height 33
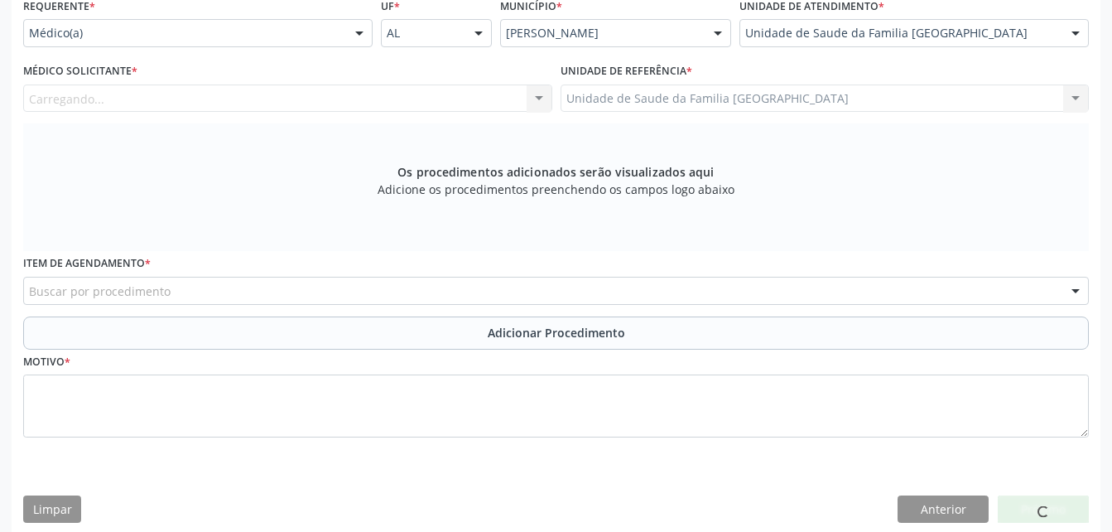
click at [414, 106] on div "Carregando... [PERSON_NAME] [PERSON_NAME] Malta [PERSON_NAME] [PERSON_NAME] [PE…" at bounding box center [287, 98] width 529 height 28
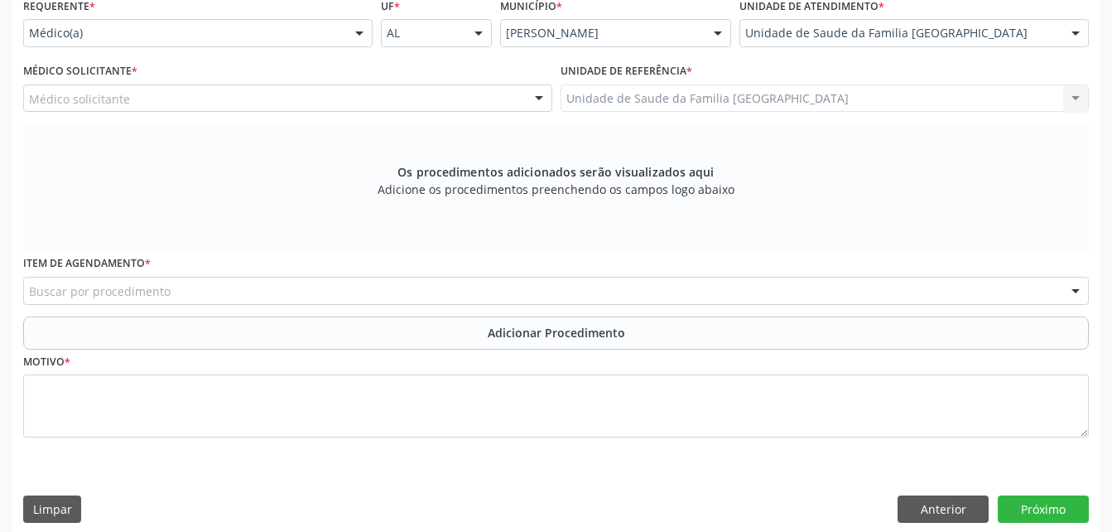
click at [404, 99] on div "Médico solicitante" at bounding box center [287, 98] width 529 height 28
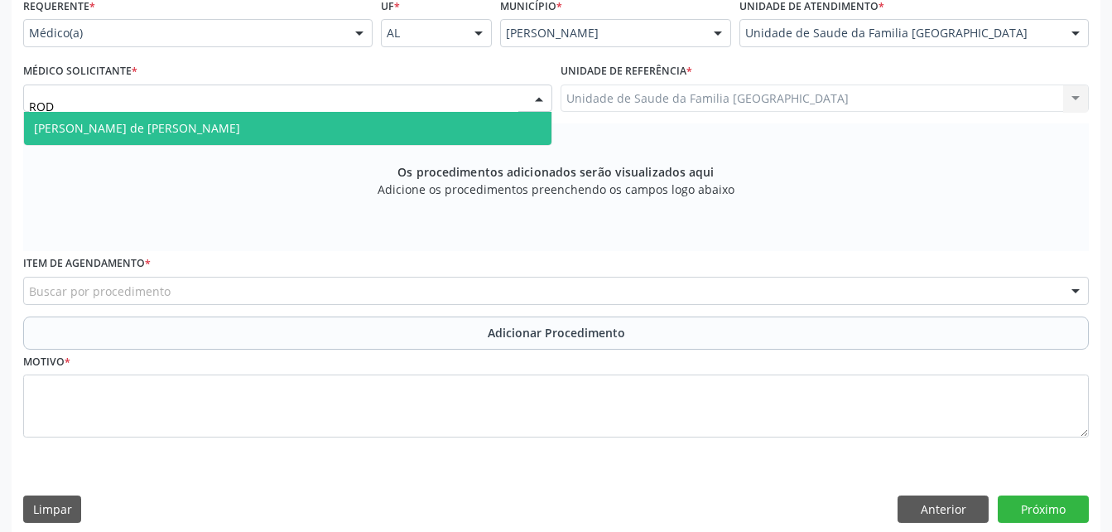
type input "RODR"
click at [367, 128] on span "[PERSON_NAME] de [PERSON_NAME]" at bounding box center [288, 128] width 528 height 33
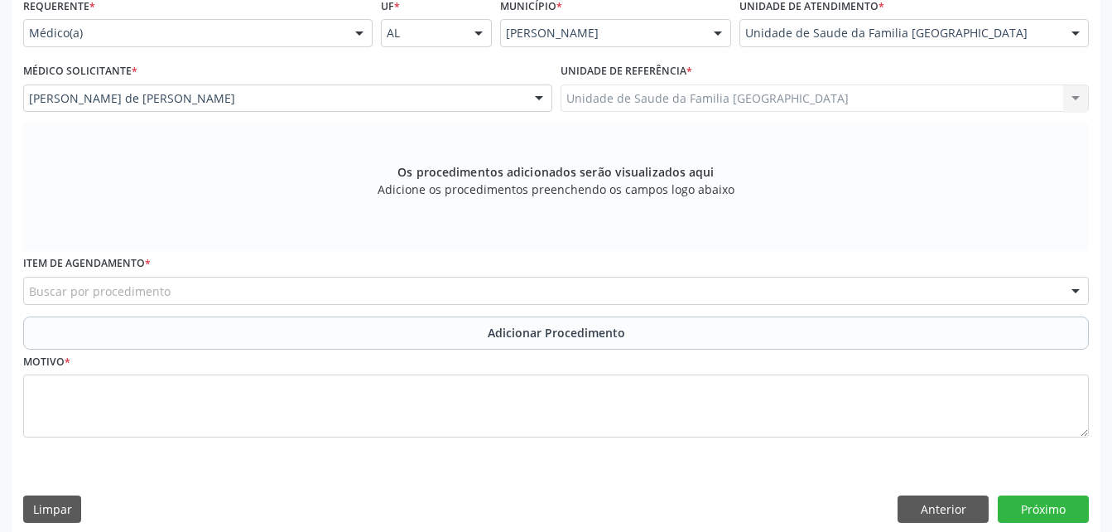
click at [374, 287] on div "Buscar por procedimento" at bounding box center [556, 291] width 1066 height 28
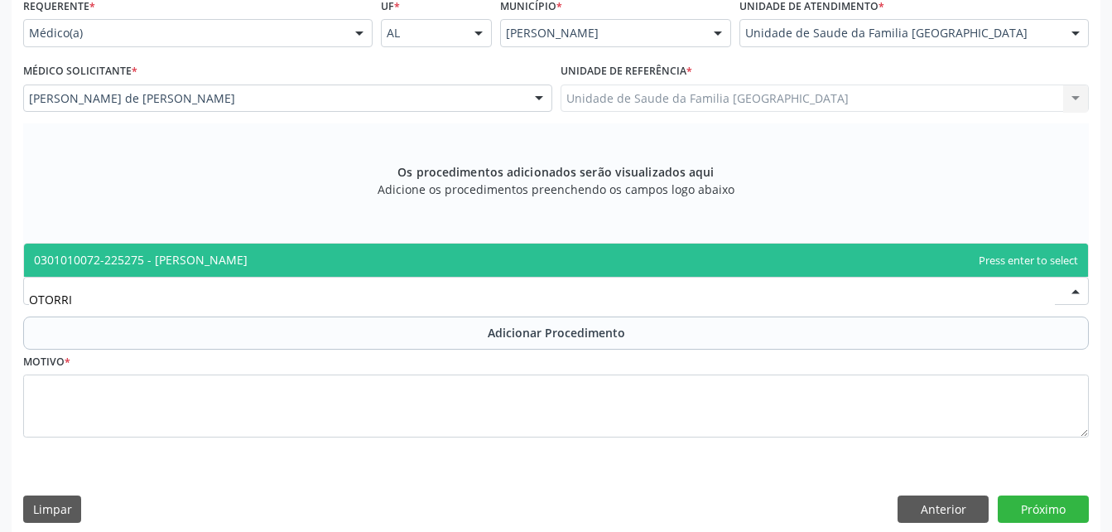
type input "OTORRIN"
click at [386, 263] on span "0301010072-225275 - [PERSON_NAME]" at bounding box center [556, 260] width 1064 height 33
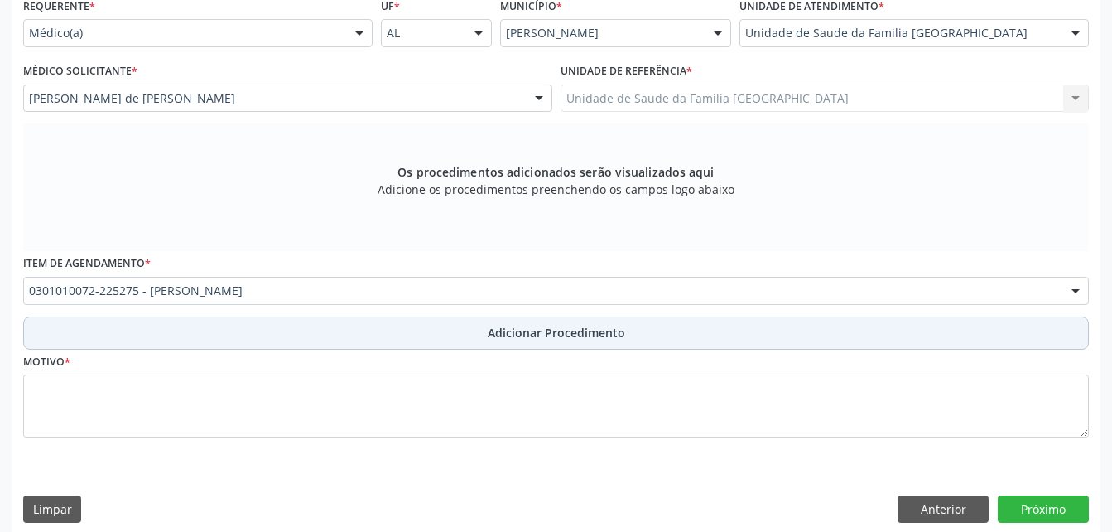
click at [459, 329] on button "Adicionar Procedimento" at bounding box center [556, 332] width 1066 height 33
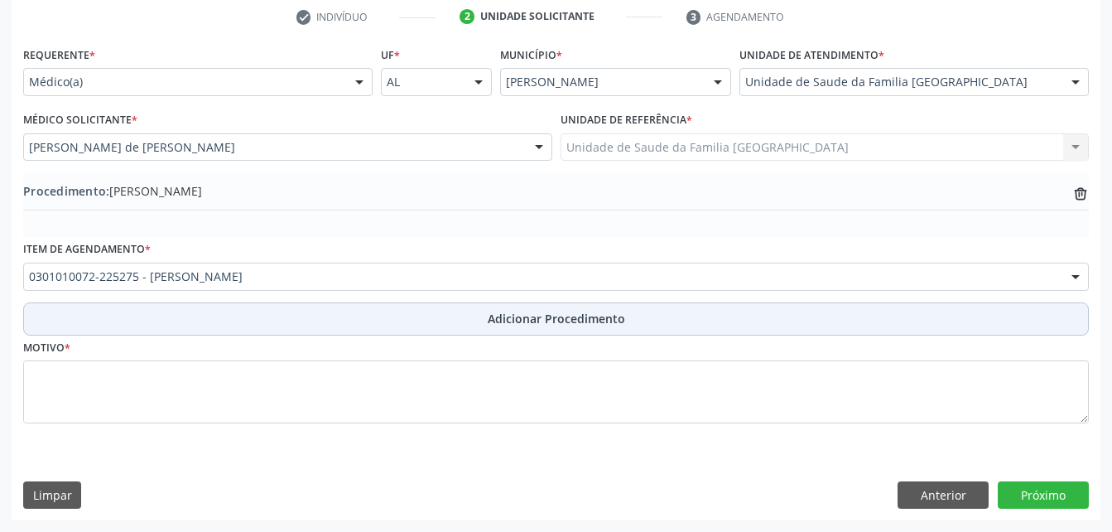
scroll to position [340, 0]
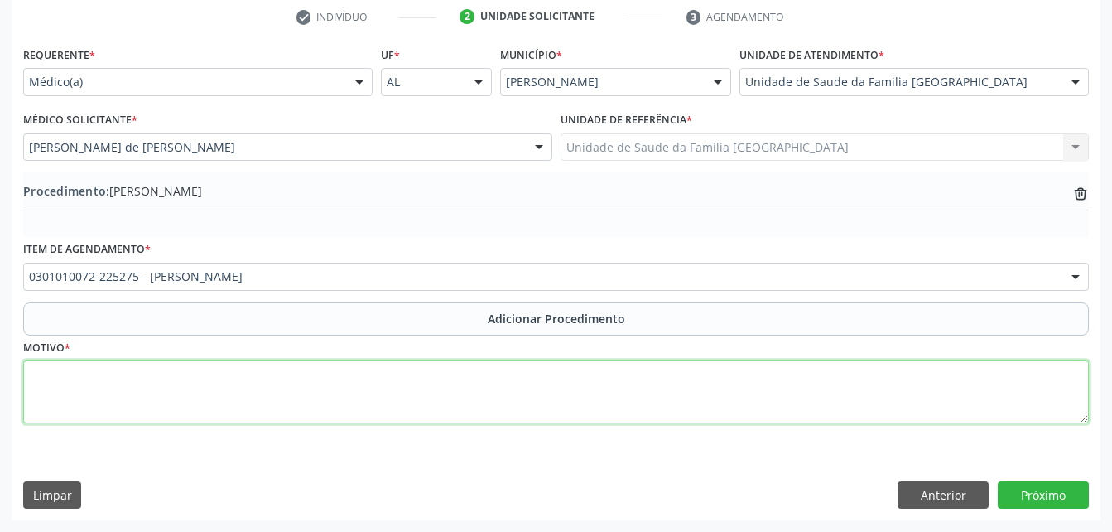
click at [464, 379] on textarea at bounding box center [556, 391] width 1066 height 63
type textarea "TRANSTORNO TIMPANO"
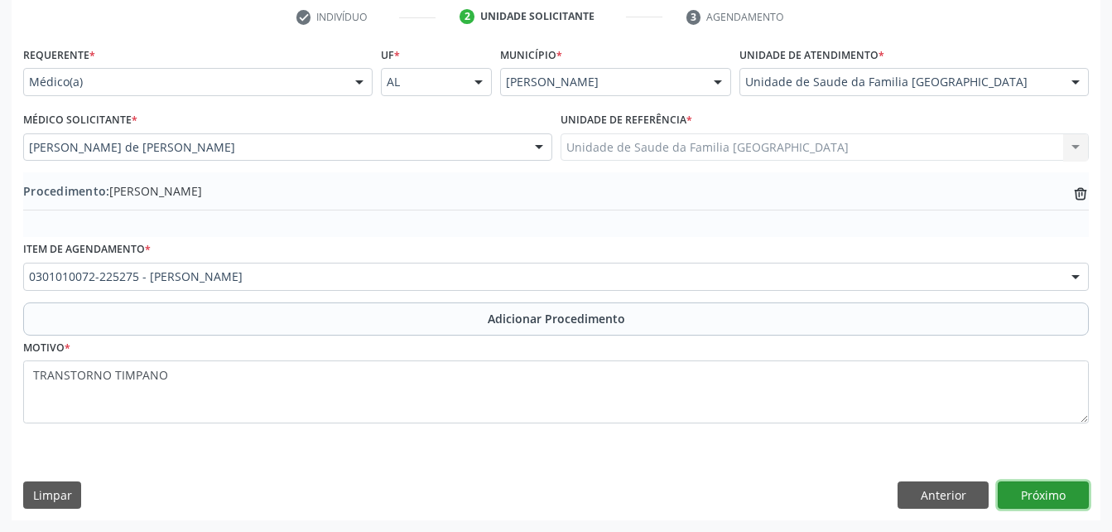
click at [1043, 498] on button "Próximo" at bounding box center [1043, 495] width 91 height 28
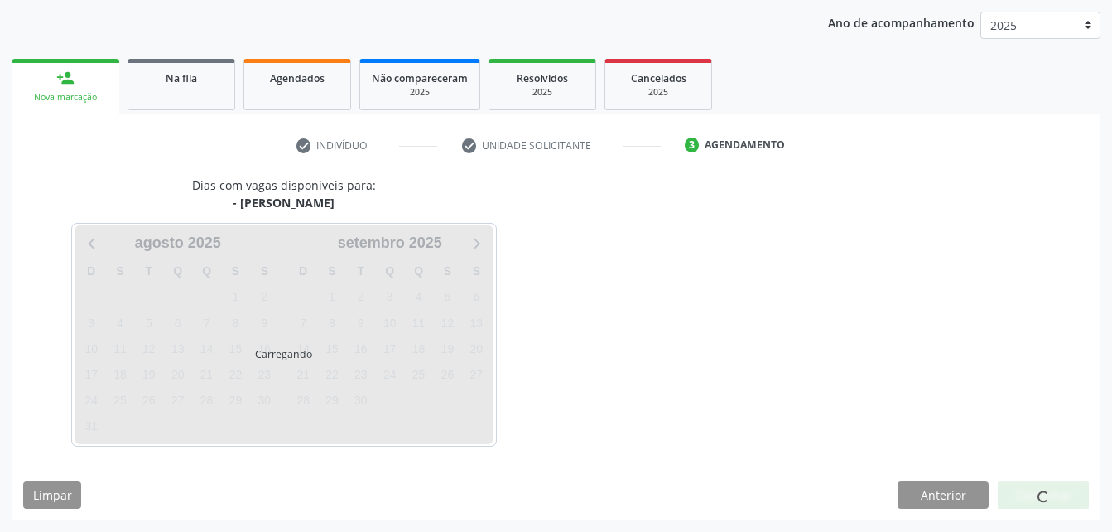
scroll to position [261, 0]
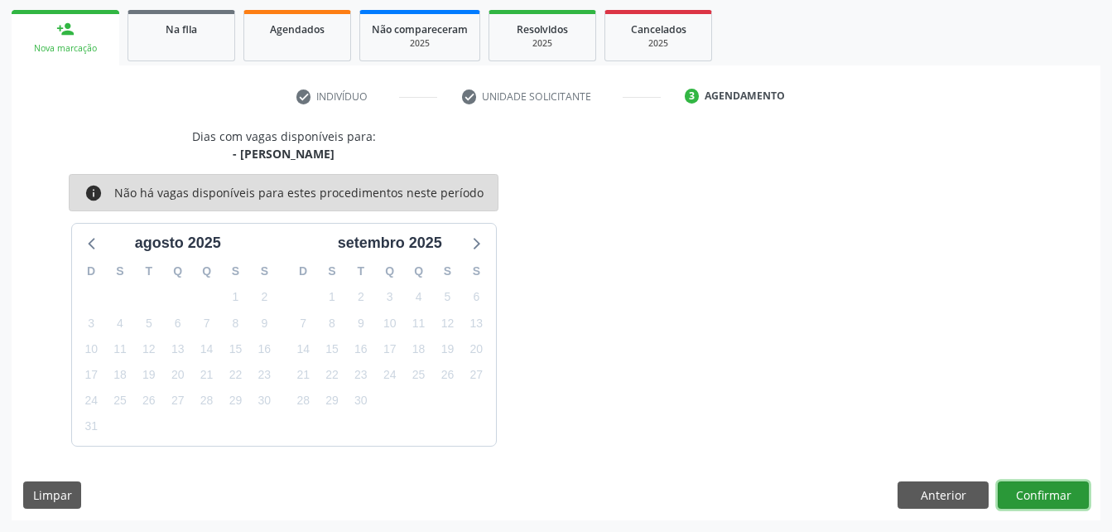
click at [1038, 489] on button "Confirmar" at bounding box center [1043, 495] width 91 height 28
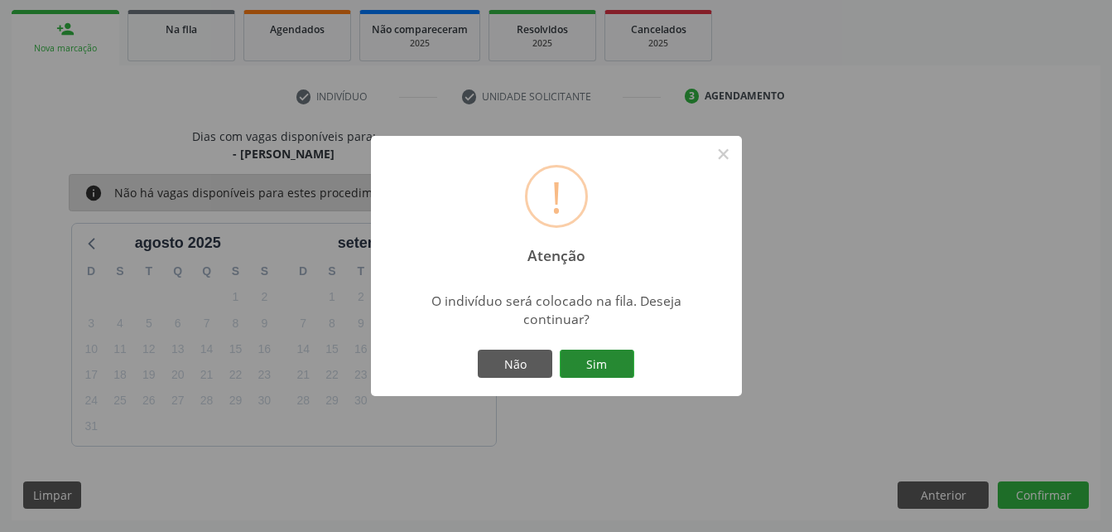
click at [615, 355] on button "Sim" at bounding box center [597, 364] width 75 height 28
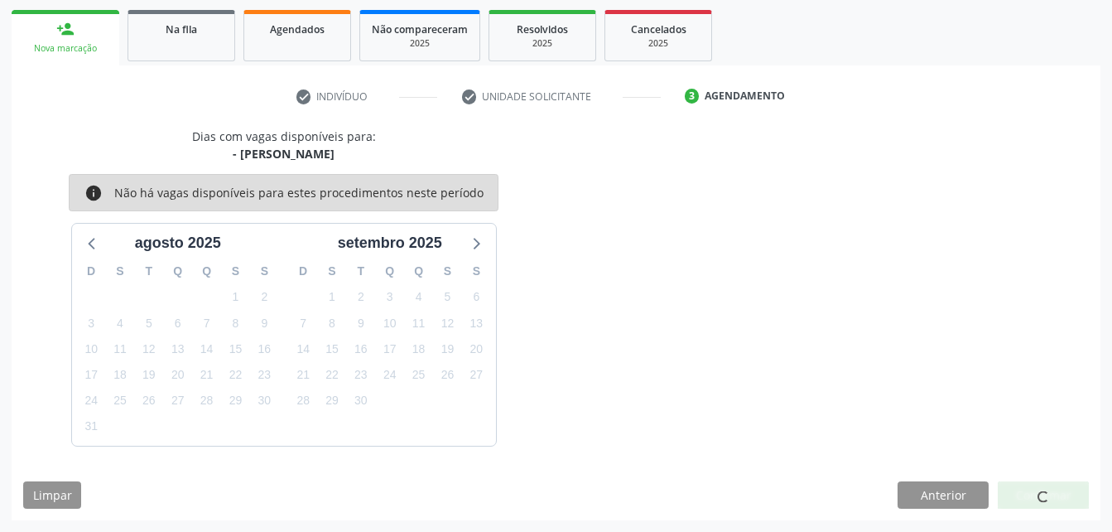
scroll to position [44, 0]
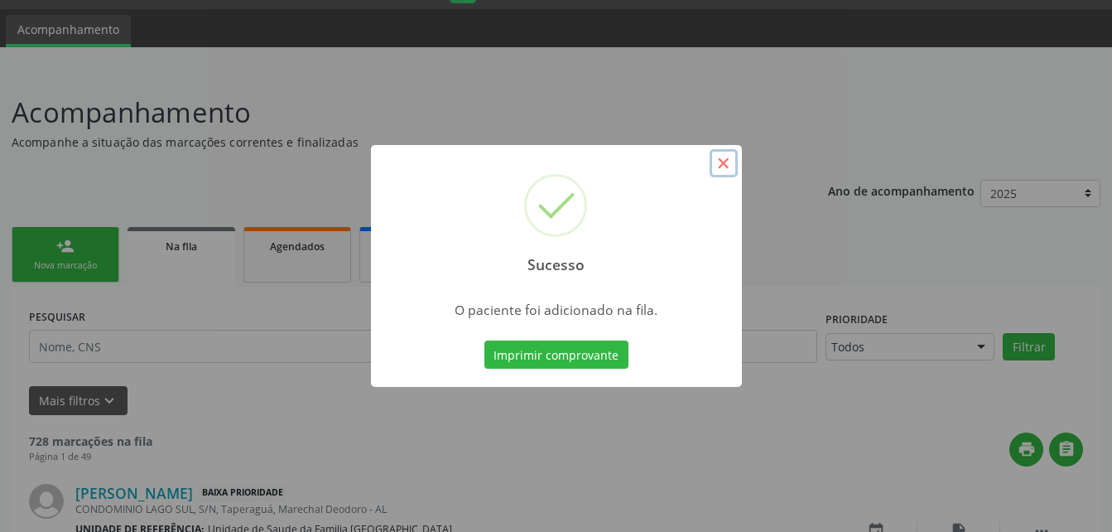
click at [718, 166] on button "×" at bounding box center [724, 163] width 28 height 28
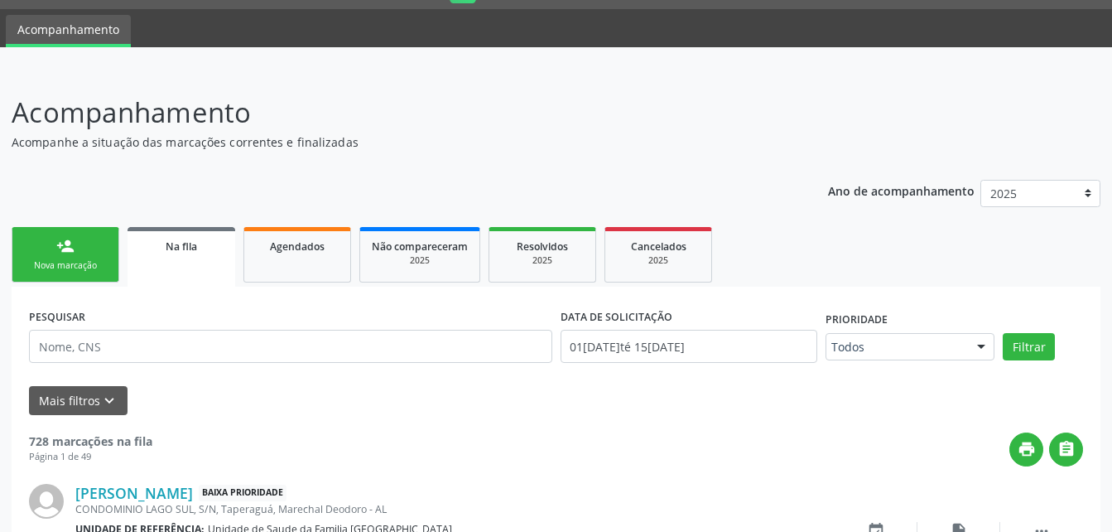
click at [92, 244] on link "person_add Nova marcação" at bounding box center [66, 254] width 108 height 55
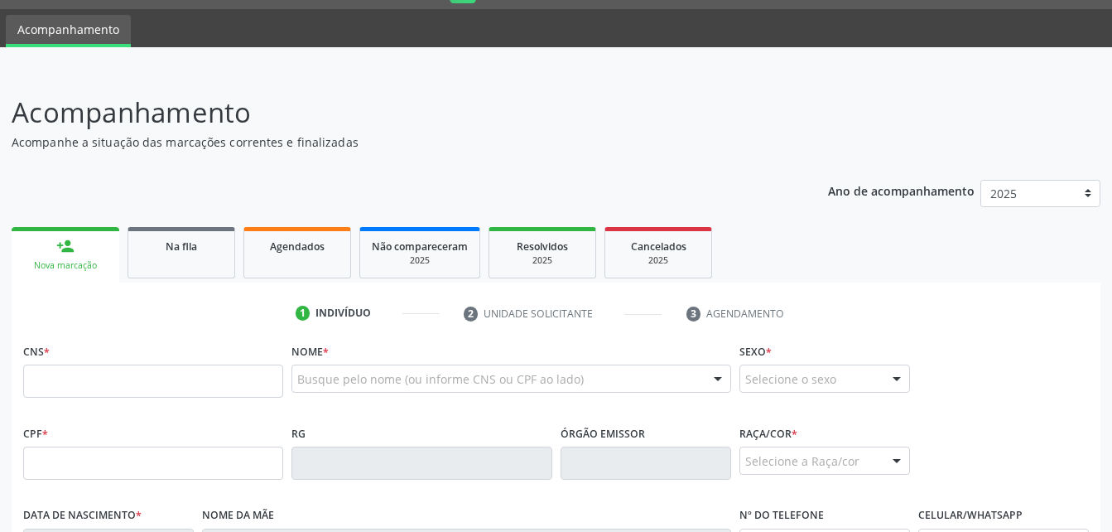
scroll to position [127, 0]
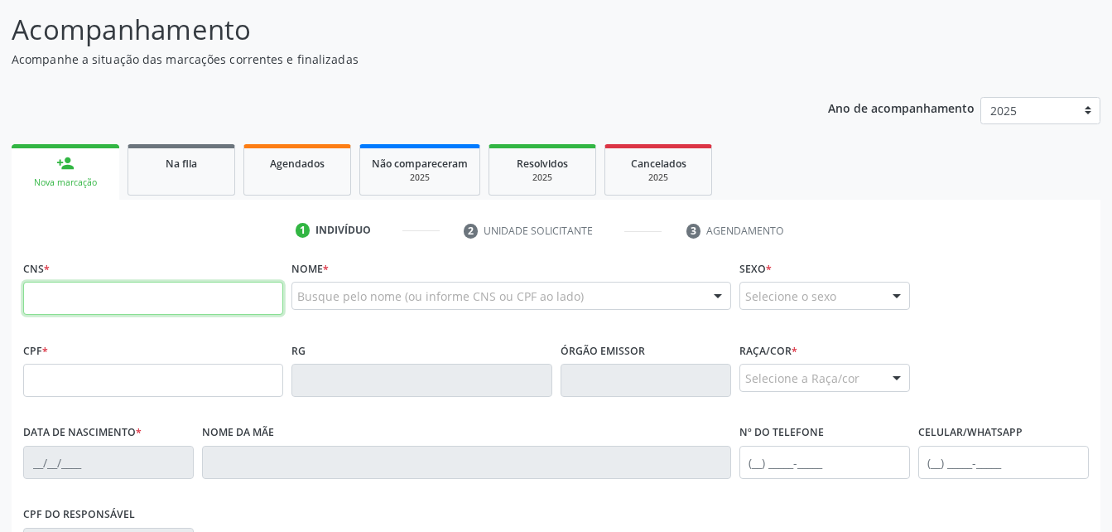
click at [176, 287] on input "text" at bounding box center [153, 298] width 260 height 33
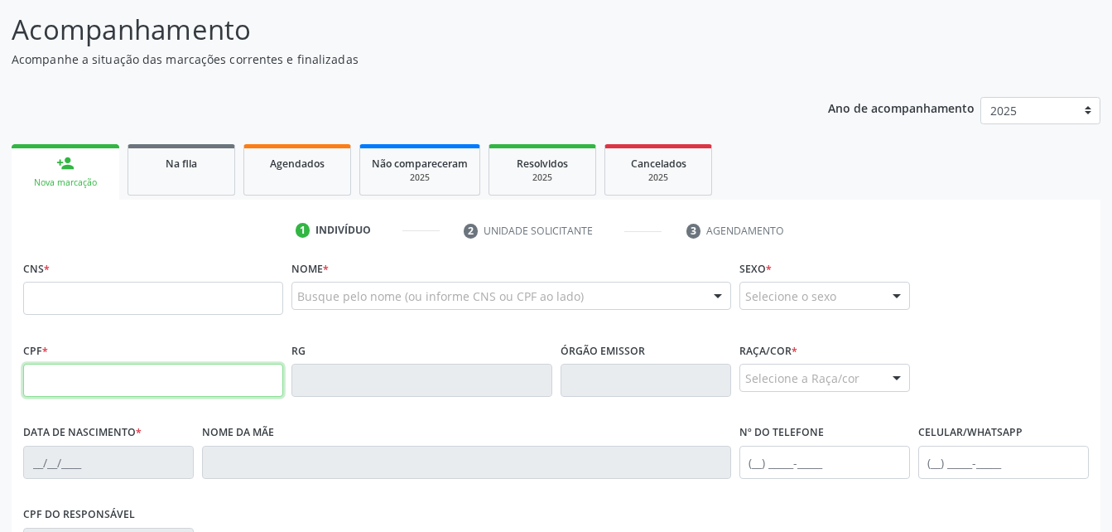
click at [30, 370] on input "text" at bounding box center [153, 380] width 260 height 33
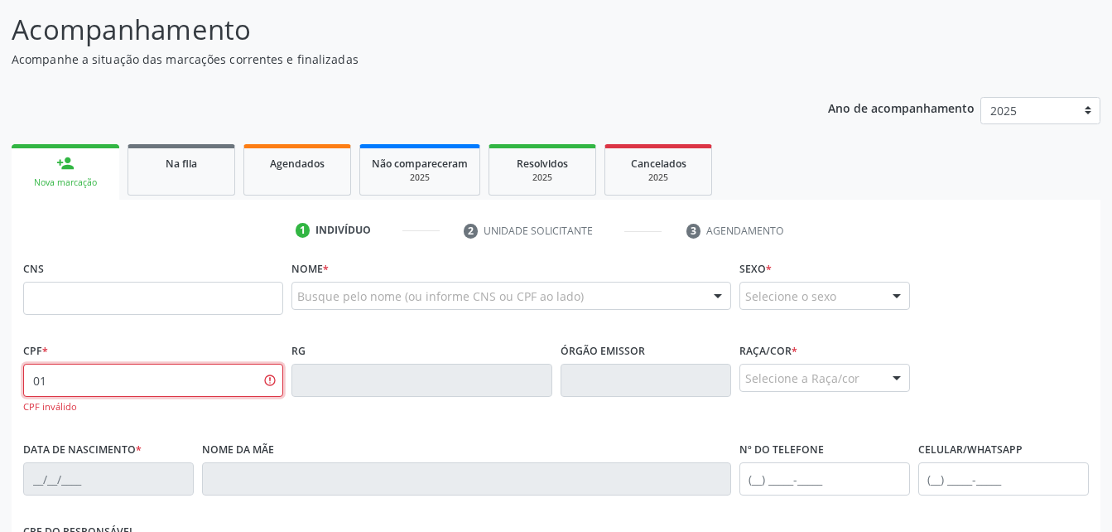
type input "0"
type input "051.217.044-45"
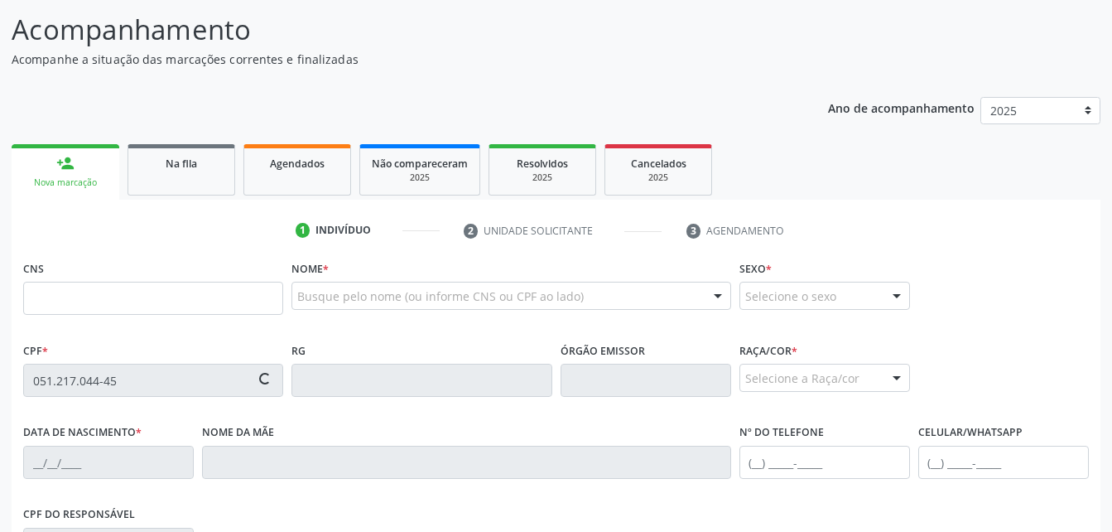
type input "708 1095 2526 6639"
type input "[DATE]"
type input "[PERSON_NAME]"
type input "[PHONE_NUMBER]"
type input "50"
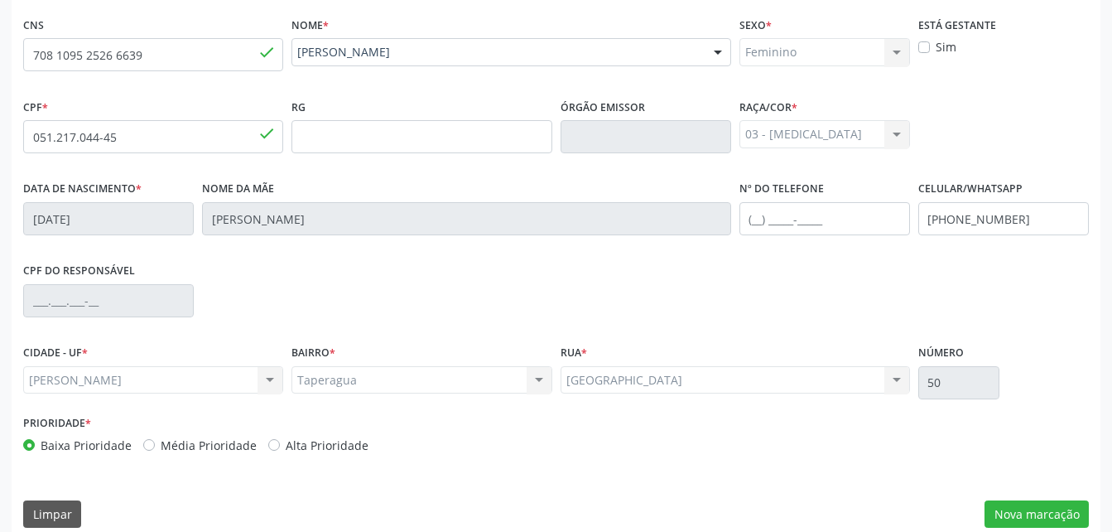
scroll to position [375, 0]
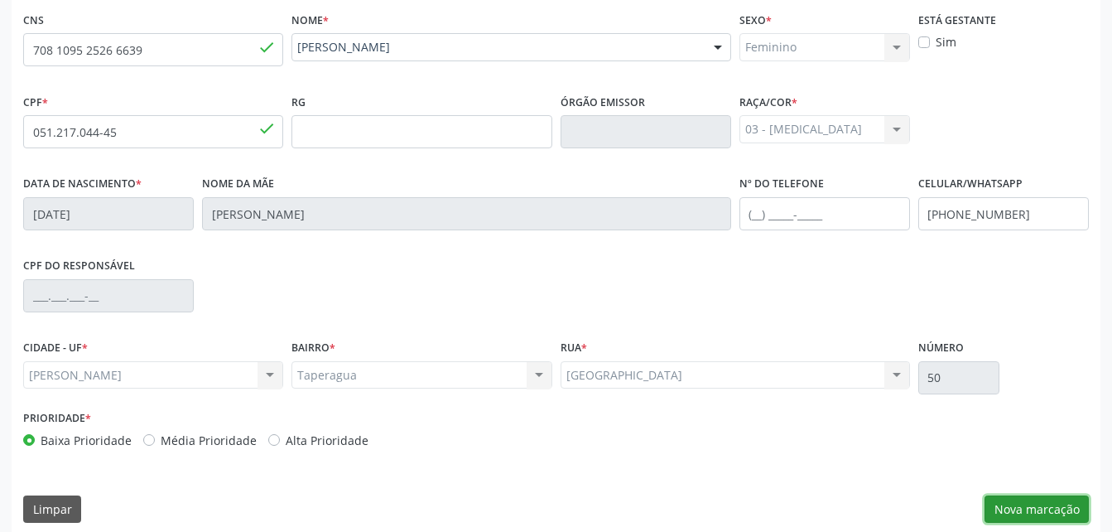
click at [1028, 502] on button "Nova marcação" at bounding box center [1037, 509] width 104 height 28
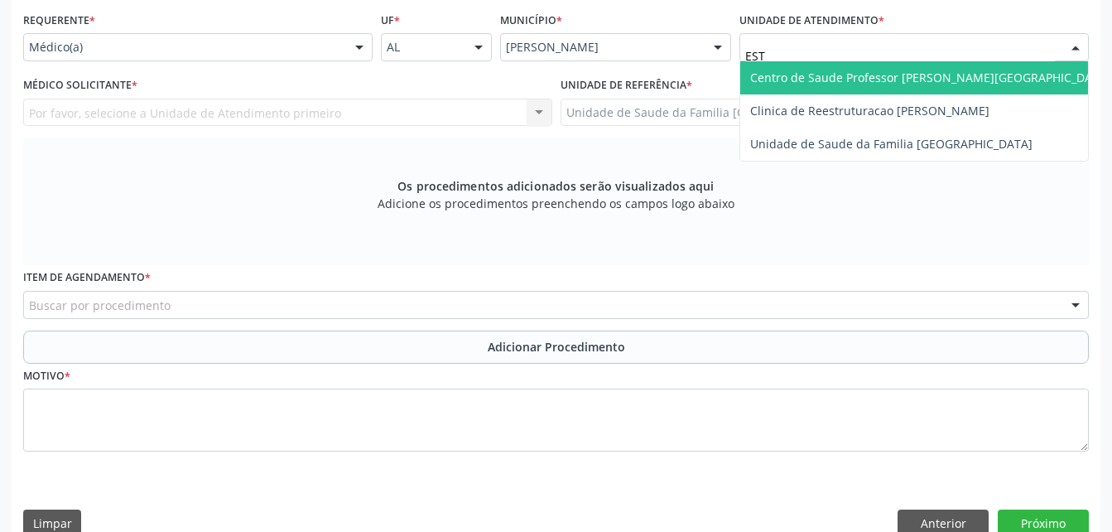
type input "ESTI"
click at [772, 75] on span "Unidade de Saude da Familia [GEOGRAPHIC_DATA]" at bounding box center [891, 78] width 282 height 16
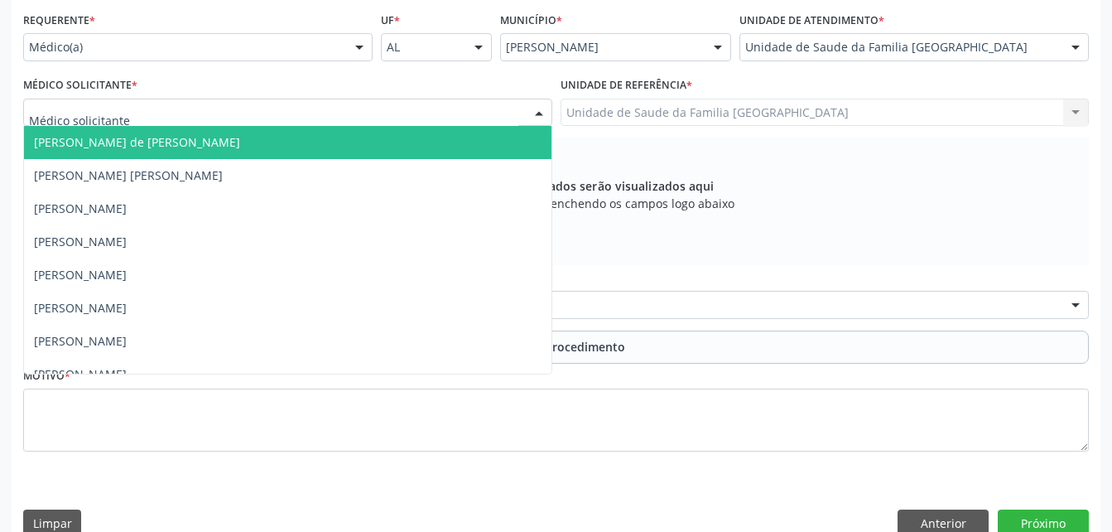
click at [461, 109] on div at bounding box center [287, 113] width 529 height 28
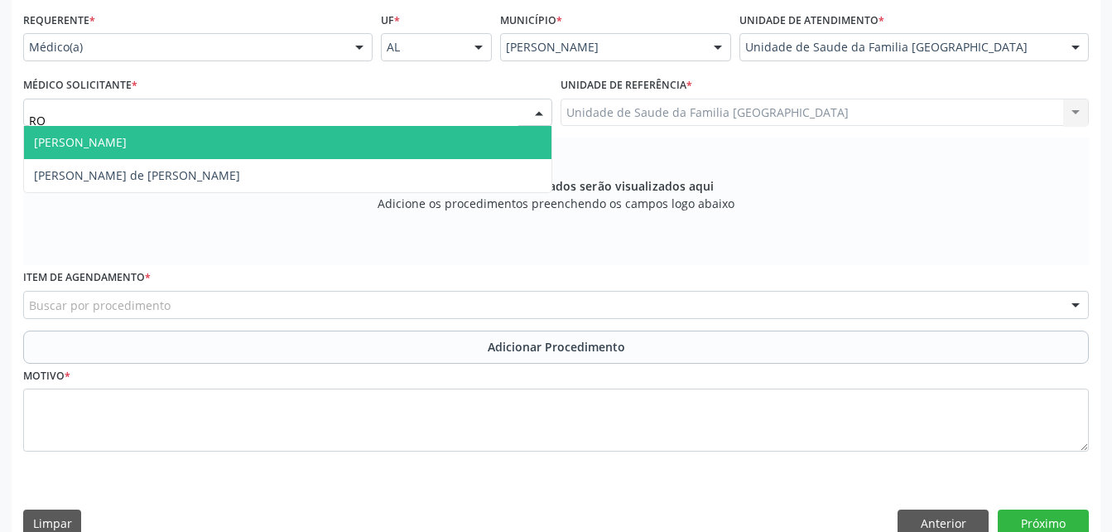
type input "ROD"
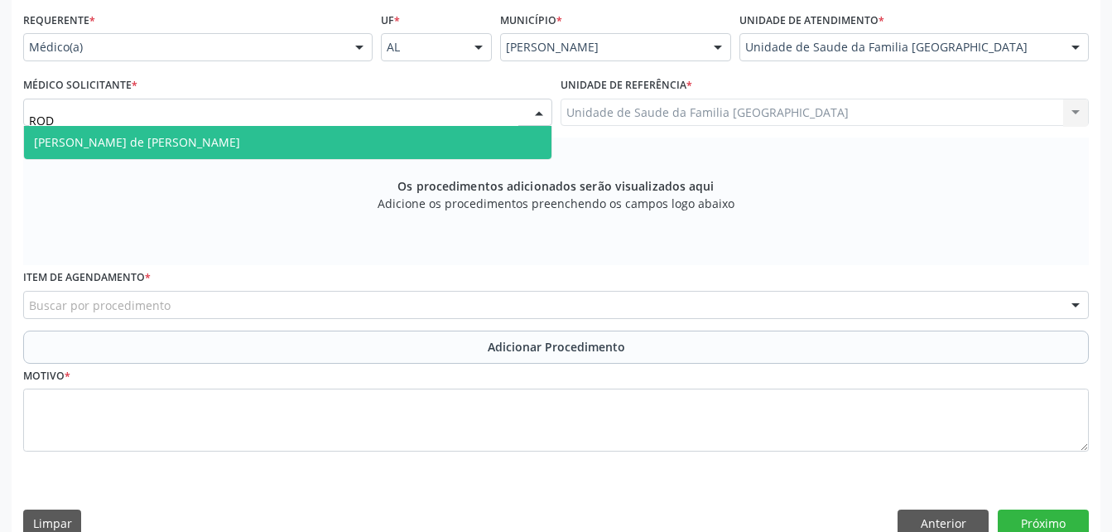
click at [469, 134] on span "[PERSON_NAME] de [PERSON_NAME]" at bounding box center [288, 142] width 528 height 33
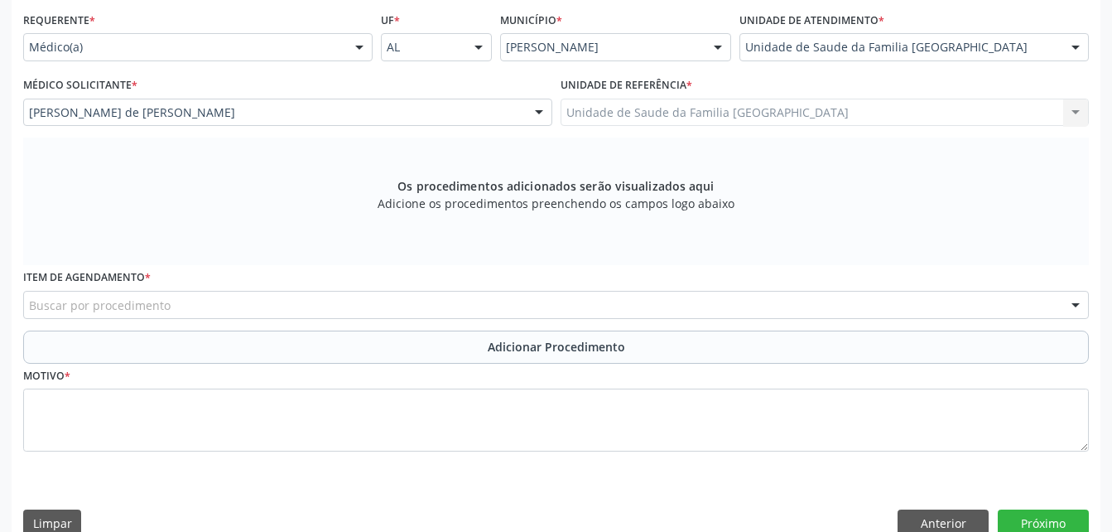
click at [548, 301] on div "Buscar por procedimento" at bounding box center [556, 305] width 1066 height 28
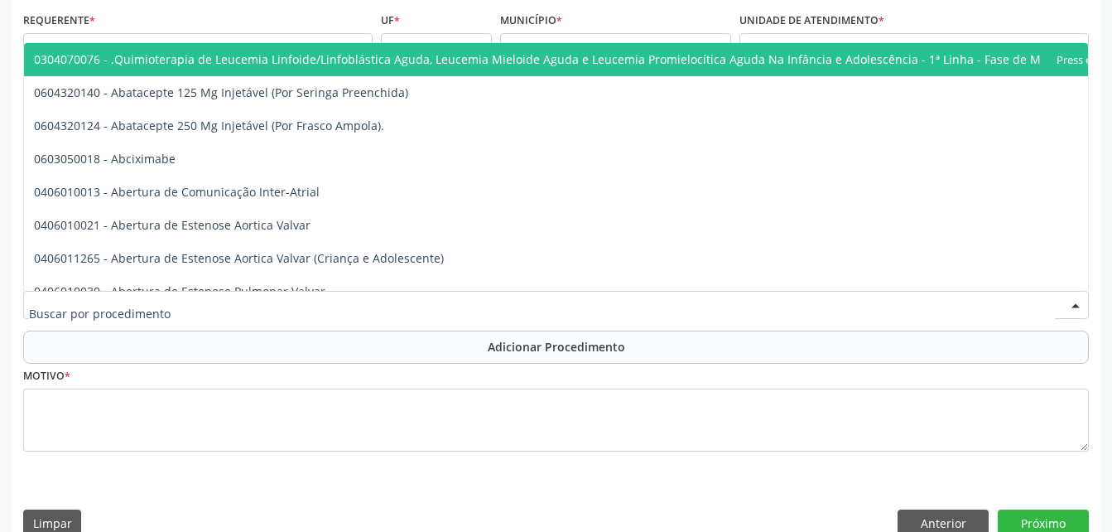
type input "R"
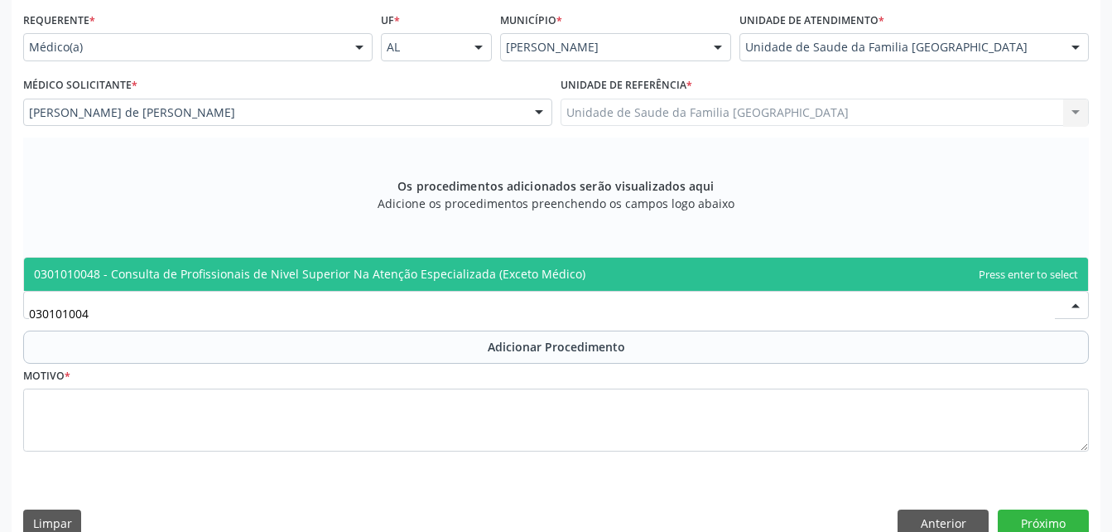
type input "0301010048"
click at [562, 270] on span "0301010048 - Consulta de Profissionais de Nivel Superior Na Atenção Especializa…" at bounding box center [310, 274] width 552 height 16
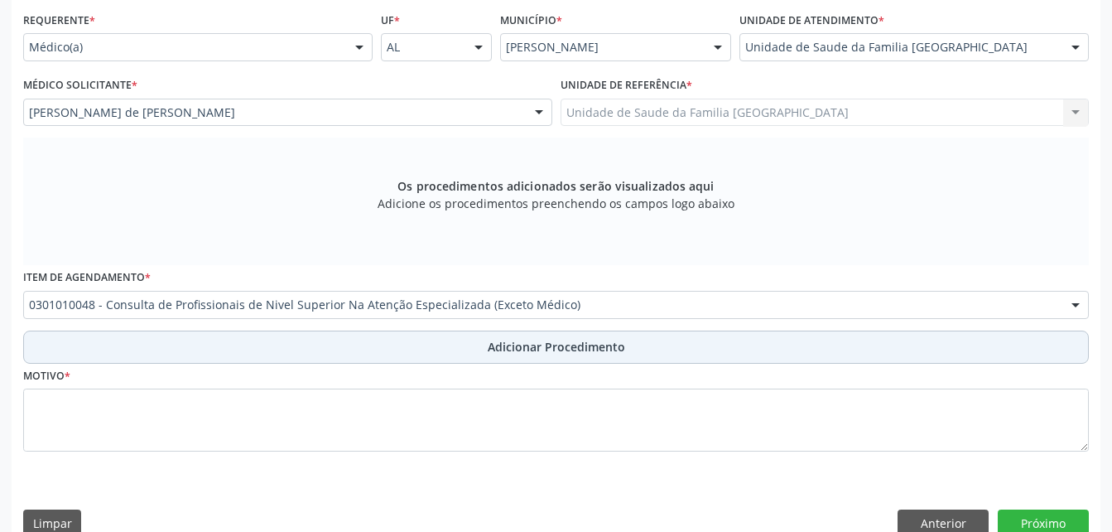
click at [594, 343] on span "Adicionar Procedimento" at bounding box center [556, 346] width 137 height 17
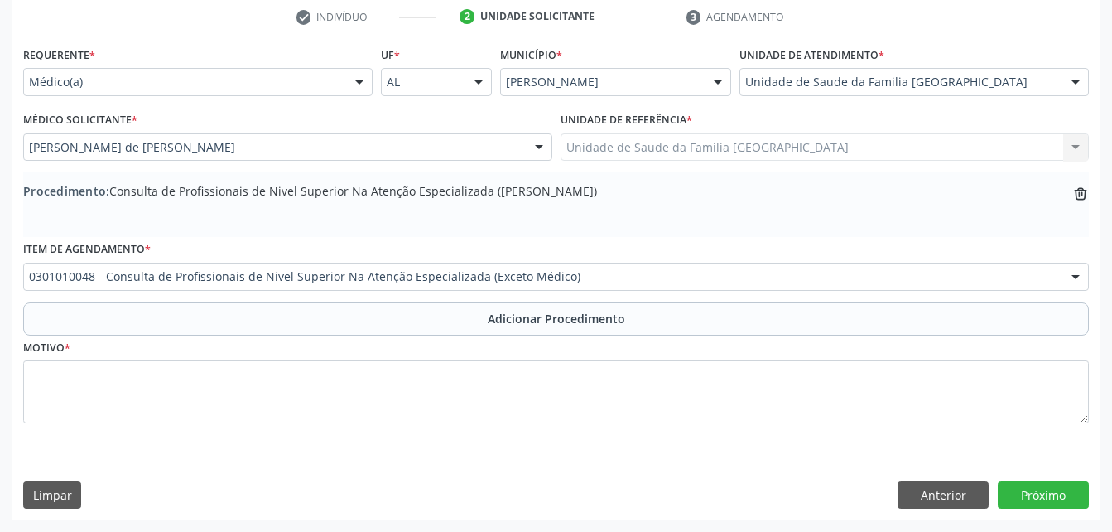
scroll to position [340, 0]
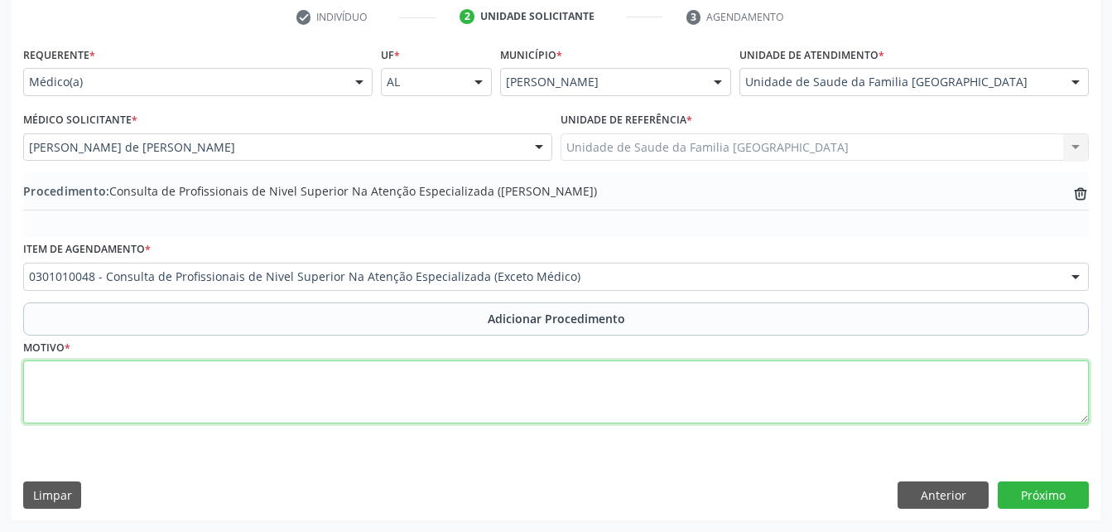
click at [589, 417] on textarea at bounding box center [556, 391] width 1066 height 63
type textarea "NUTRIÇÃO"
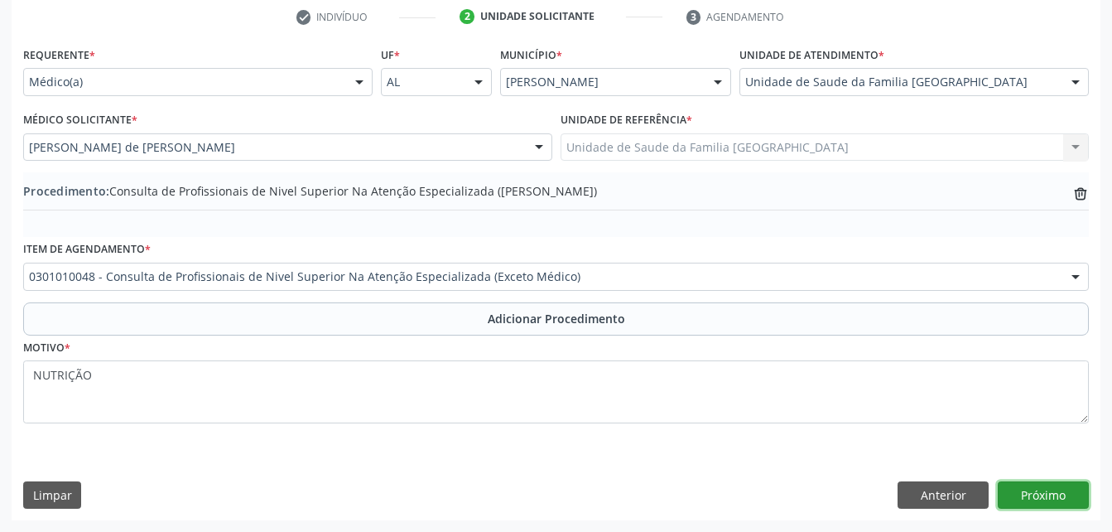
click at [1009, 487] on button "Próximo" at bounding box center [1043, 495] width 91 height 28
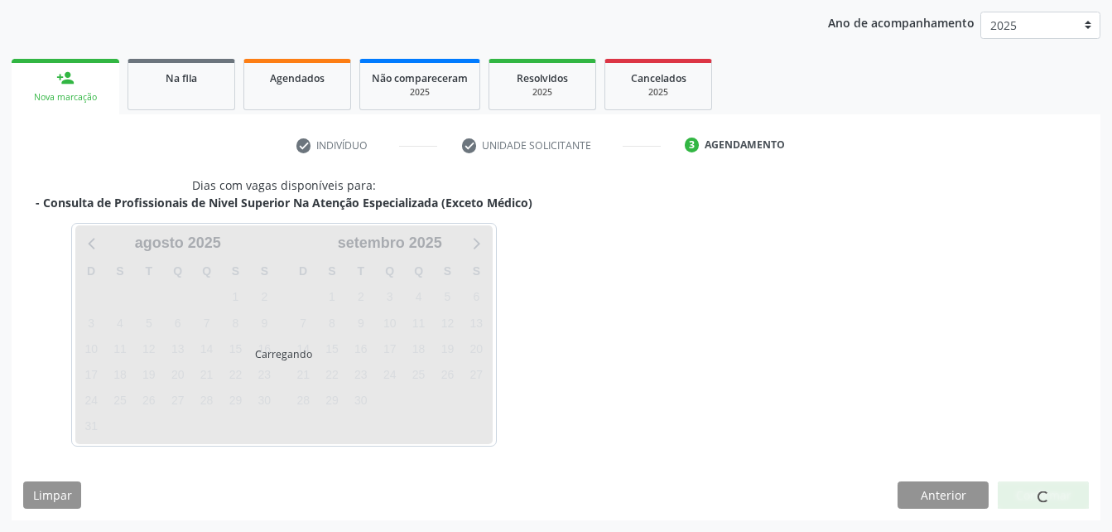
scroll to position [261, 0]
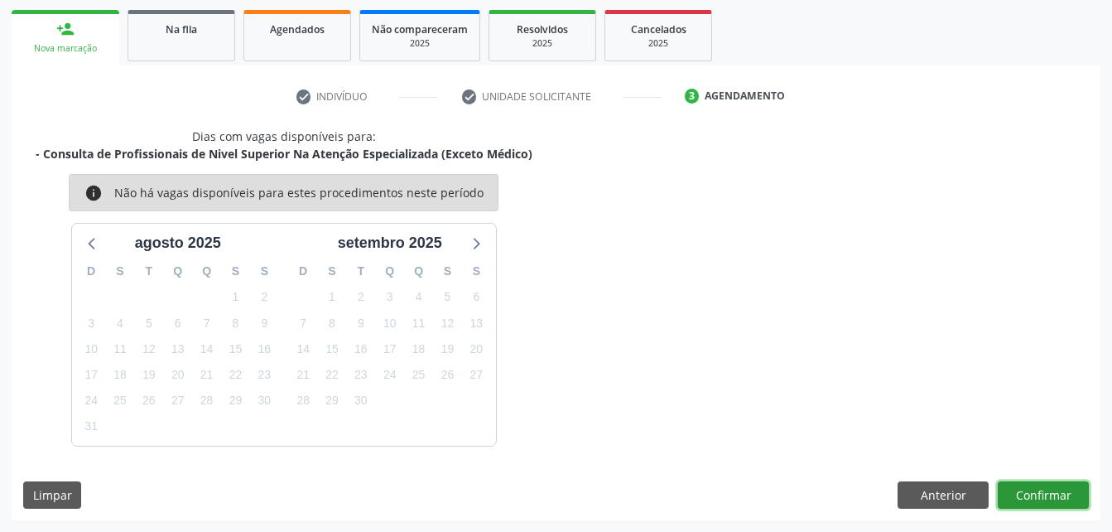
click at [1072, 489] on button "Confirmar" at bounding box center [1043, 495] width 91 height 28
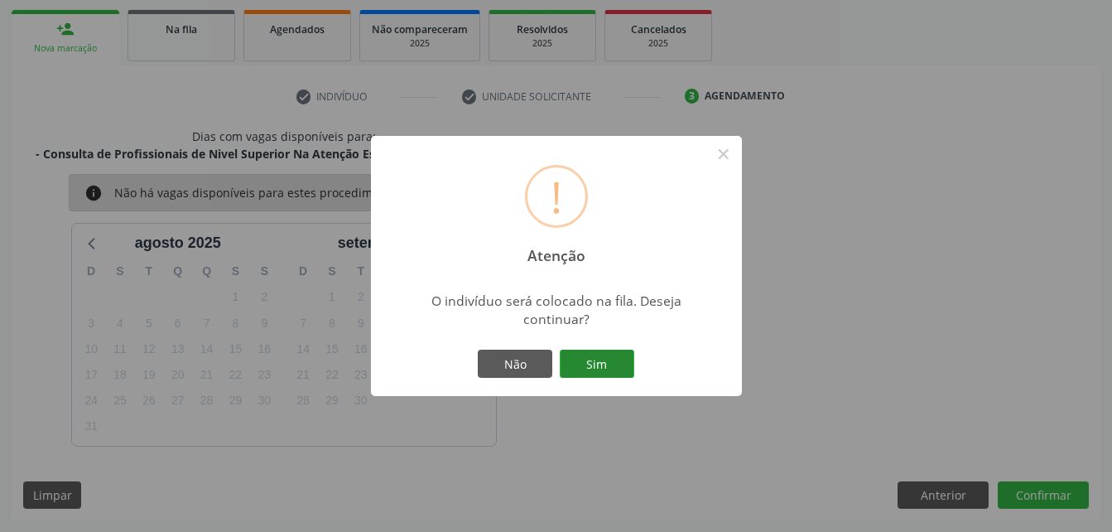
click at [589, 359] on button "Sim" at bounding box center [597, 364] width 75 height 28
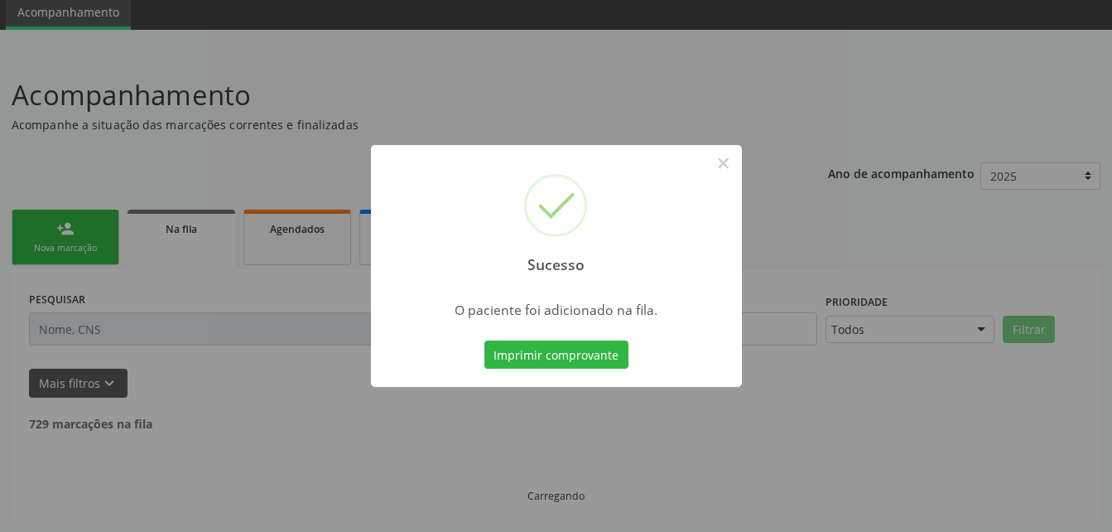
scroll to position [44, 0]
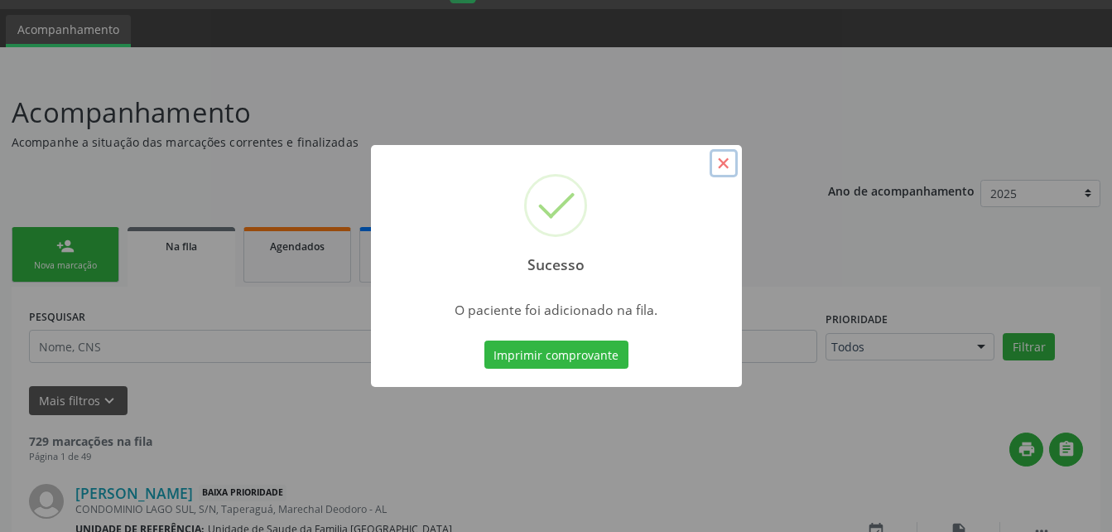
click at [729, 170] on button "×" at bounding box center [724, 163] width 28 height 28
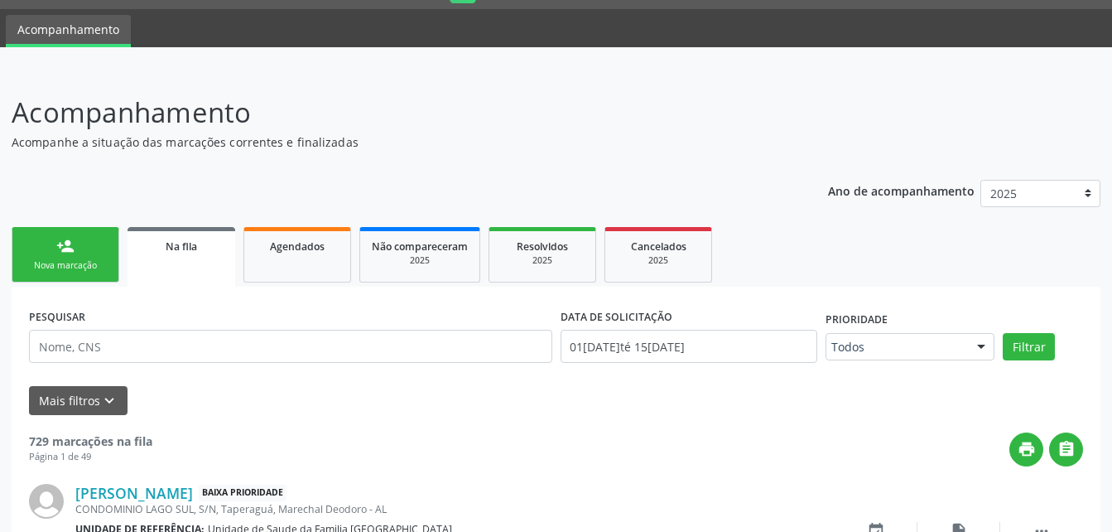
click at [104, 251] on link "person_add Nova marcação" at bounding box center [66, 254] width 108 height 55
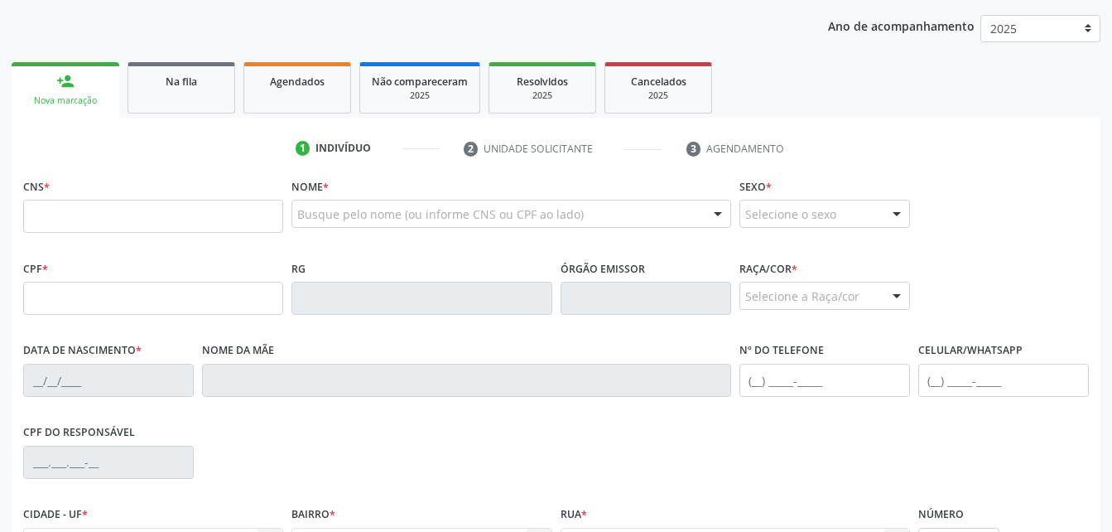
scroll to position [210, 0]
click at [200, 298] on input "text" at bounding box center [153, 297] width 260 height 33
type input "318.546.288-28"
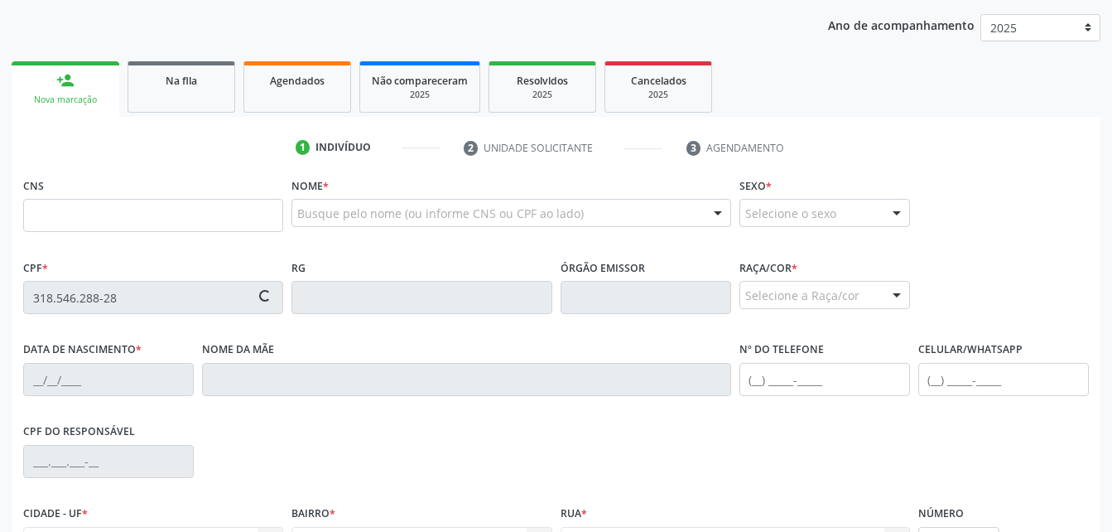
type input "704 6071 9757 1822"
type input "[DATE]"
type input "[PERSON_NAME]"
type input "[PHONE_NUMBER]"
type input "5"
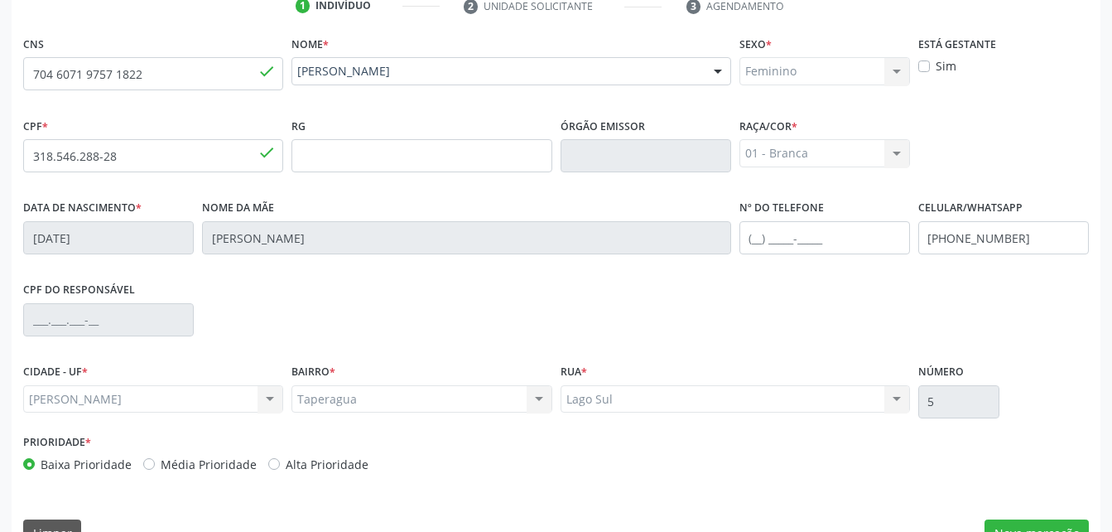
scroll to position [389, 0]
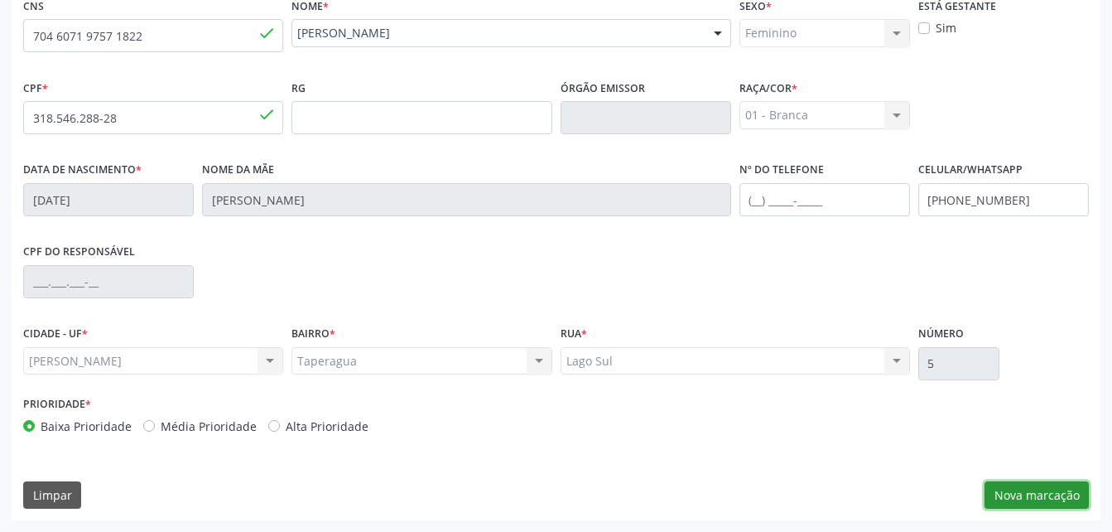
click at [1054, 496] on button "Nova marcação" at bounding box center [1037, 495] width 104 height 28
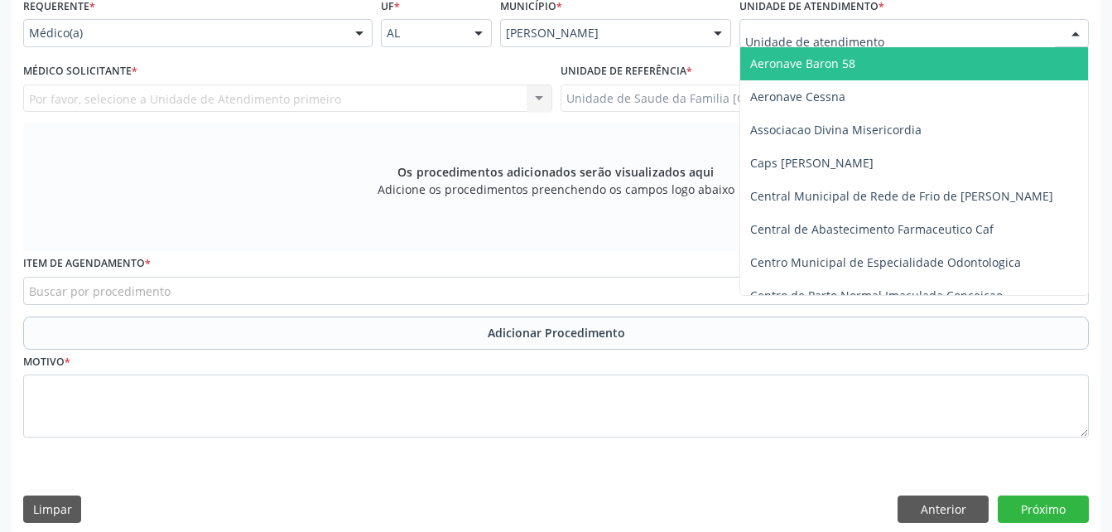
click at [822, 21] on div at bounding box center [915, 33] width 350 height 28
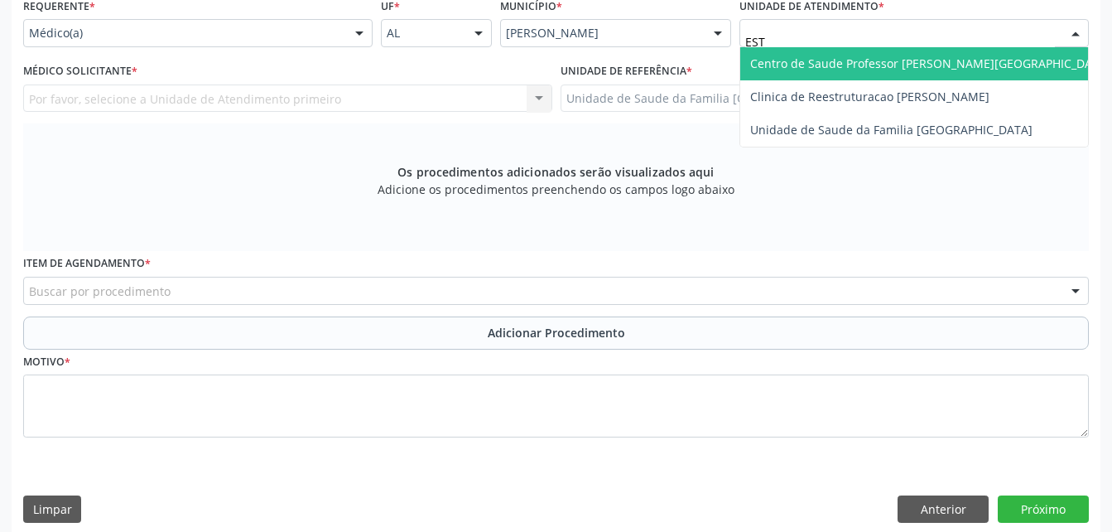
type input "ESTA"
click at [787, 52] on span "Centro de Saude Professor [PERSON_NAME][GEOGRAPHIC_DATA]" at bounding box center [930, 63] width 380 height 33
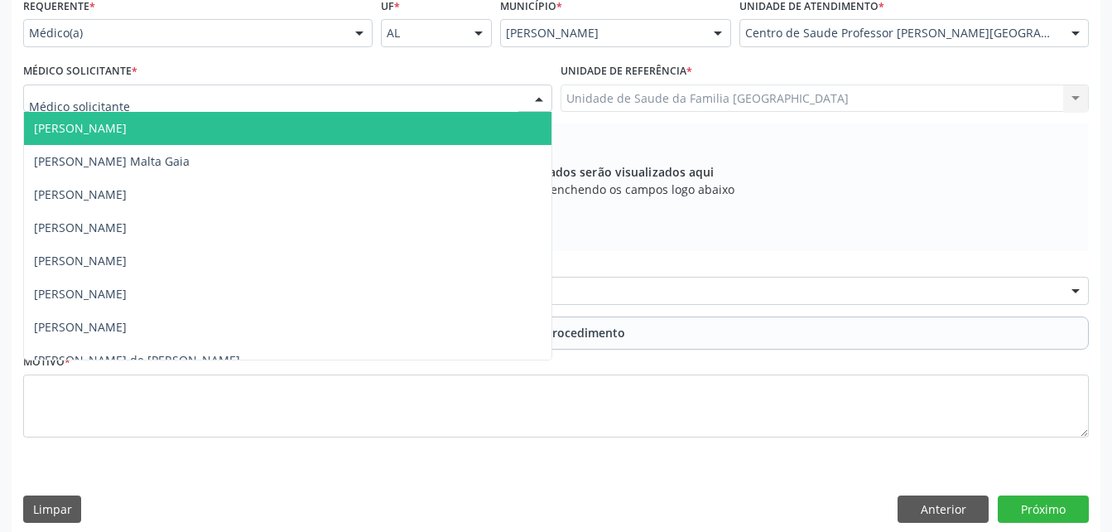
click at [370, 93] on div at bounding box center [287, 98] width 529 height 28
type input "LU"
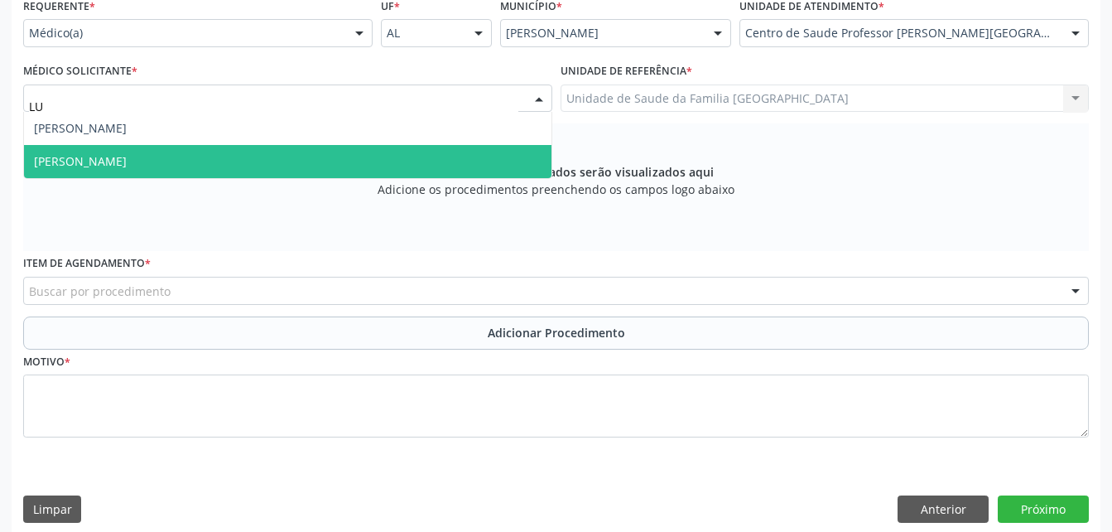
click at [393, 161] on span "[PERSON_NAME]" at bounding box center [288, 161] width 528 height 33
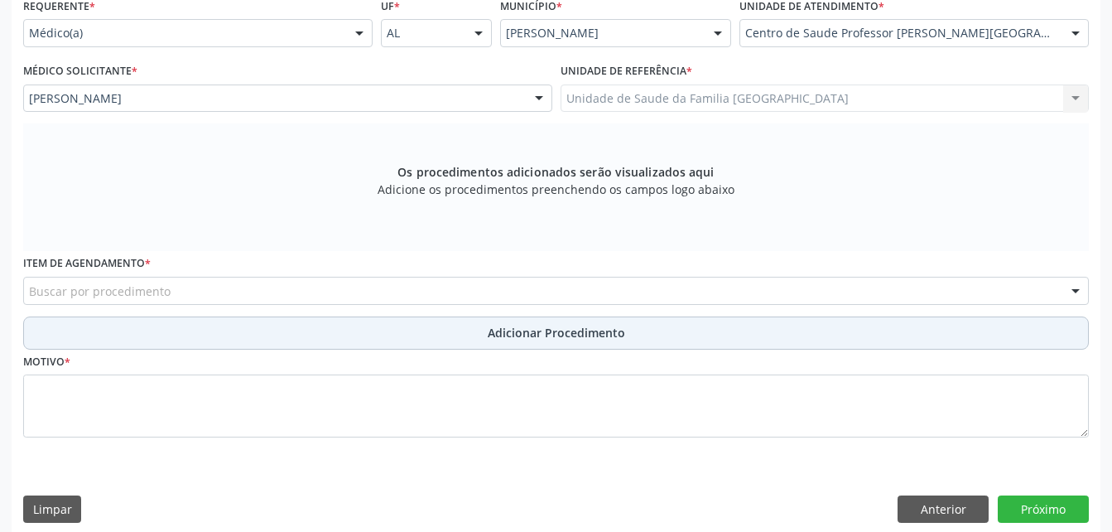
click at [554, 335] on span "Adicionar Procedimento" at bounding box center [556, 332] width 137 height 17
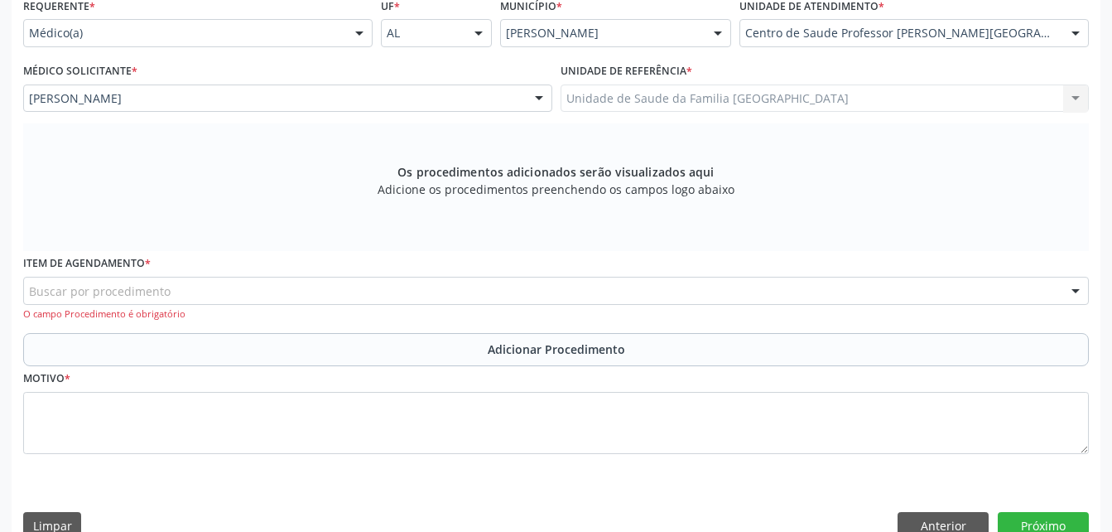
click at [395, 282] on div "Buscar por procedimento" at bounding box center [556, 291] width 1066 height 28
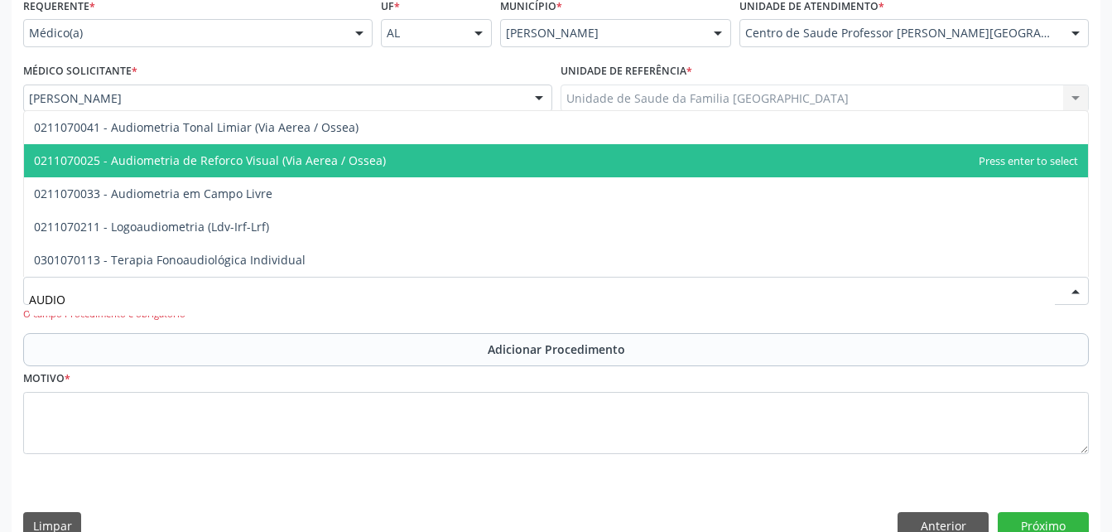
click at [408, 164] on span "0211070025 - Audiometria de Reforco Visual (Via Aerea / Ossea)" at bounding box center [556, 160] width 1064 height 33
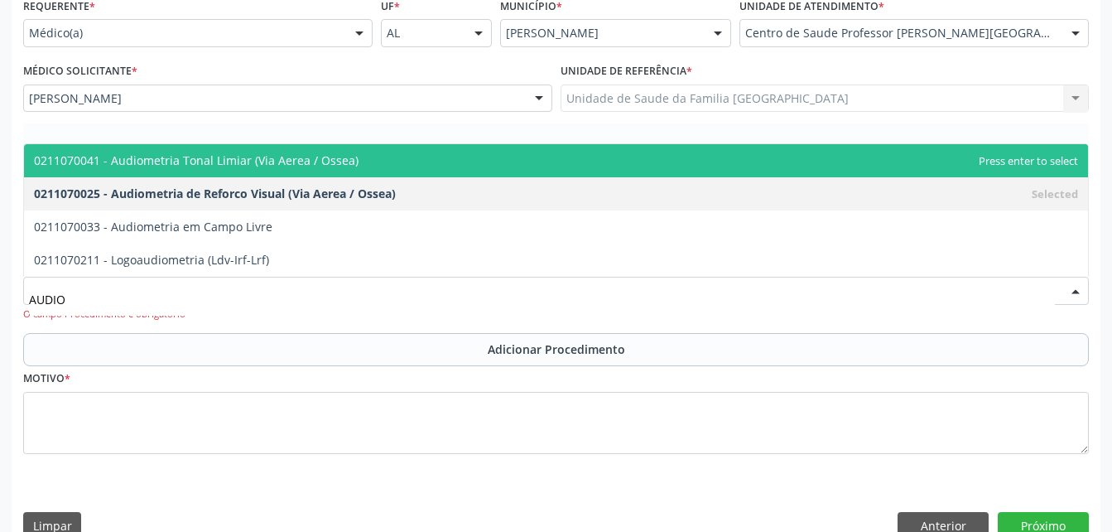
type input "AUDIOM"
click at [382, 164] on span "0211070041 - Audiometria Tonal Limiar (Via Aerea / Ossea)" at bounding box center [556, 160] width 1064 height 33
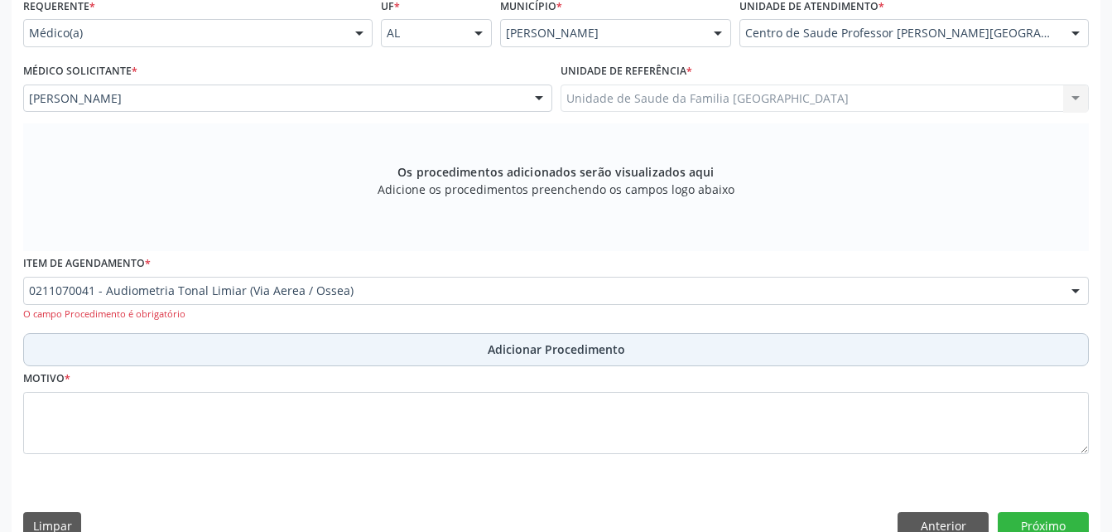
click at [497, 351] on span "Adicionar Procedimento" at bounding box center [556, 348] width 137 height 17
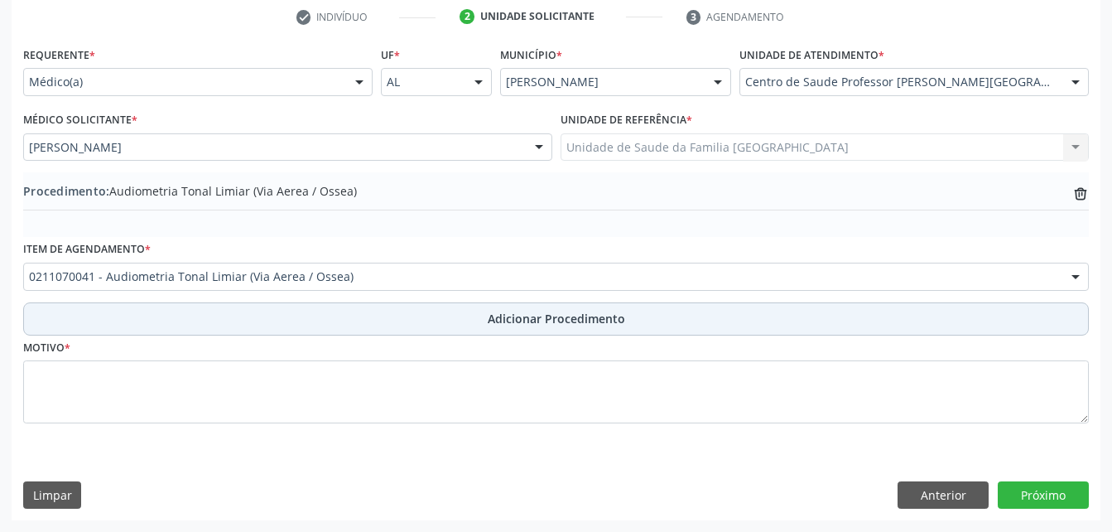
scroll to position [340, 0]
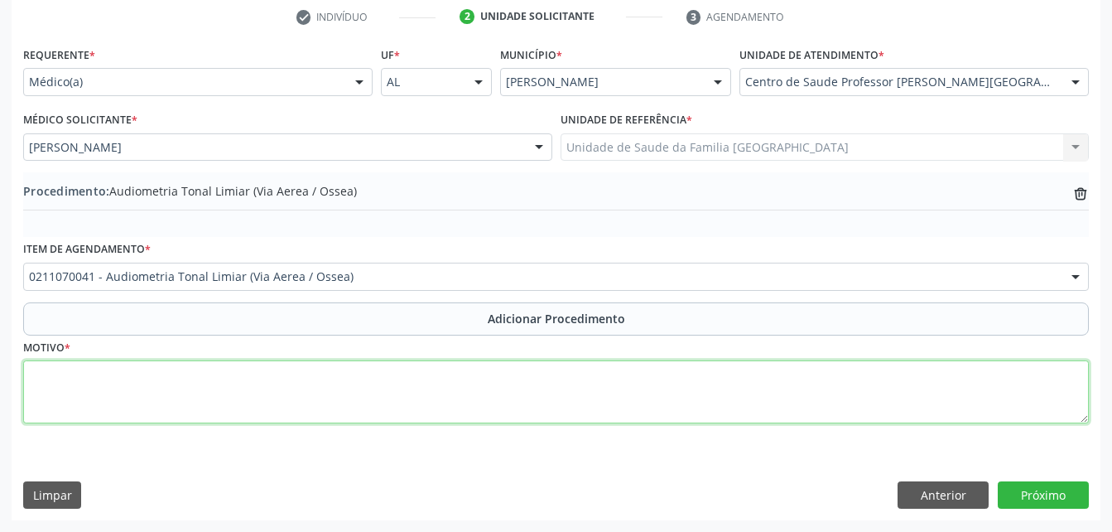
click at [474, 414] on textarea at bounding box center [556, 391] width 1066 height 63
type textarea "LOGOAUDIOMETRIA IMITANCIOMETRIA AUDIOMETRIA"
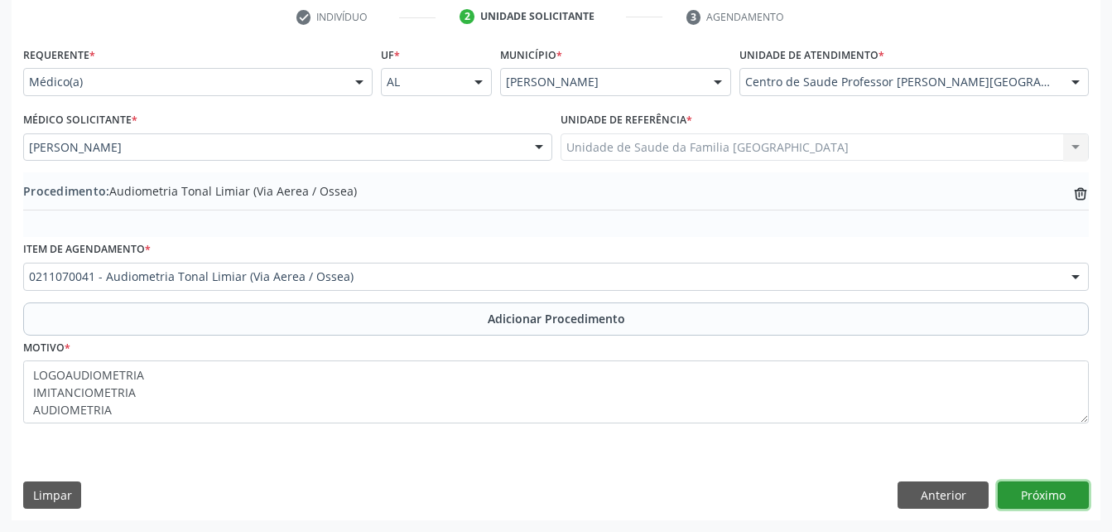
click at [1031, 499] on button "Próximo" at bounding box center [1043, 495] width 91 height 28
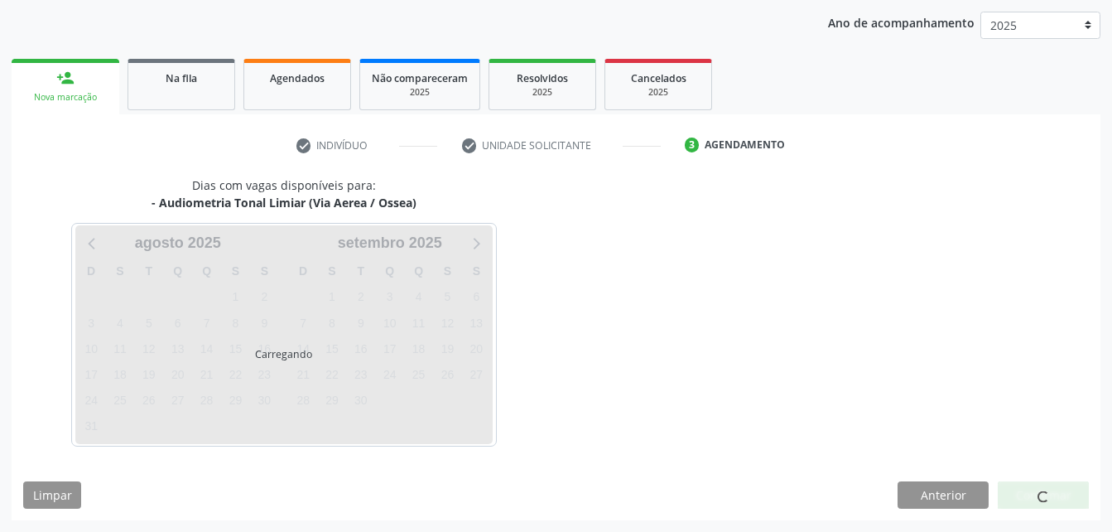
scroll to position [261, 0]
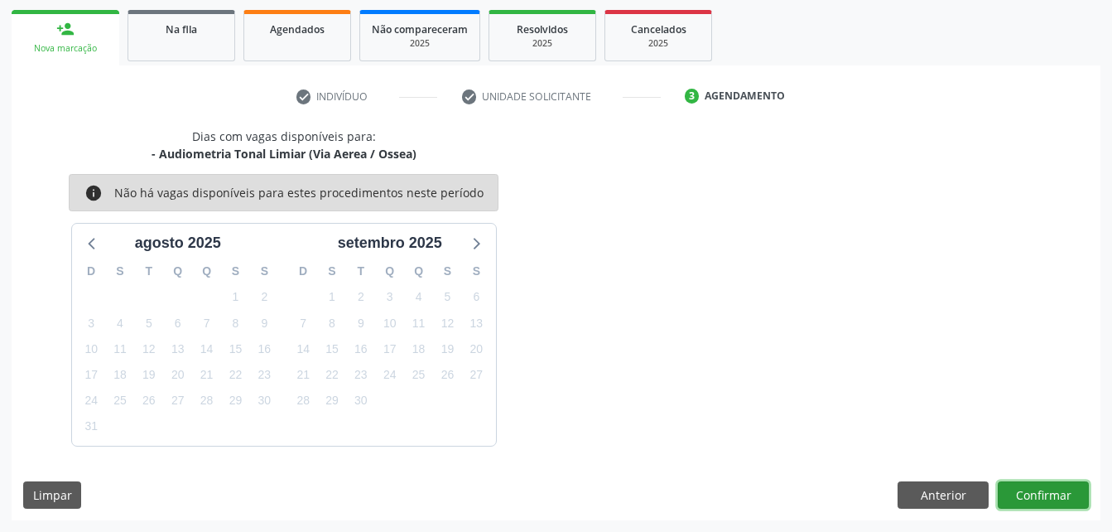
click at [1043, 495] on button "Confirmar" at bounding box center [1043, 495] width 91 height 28
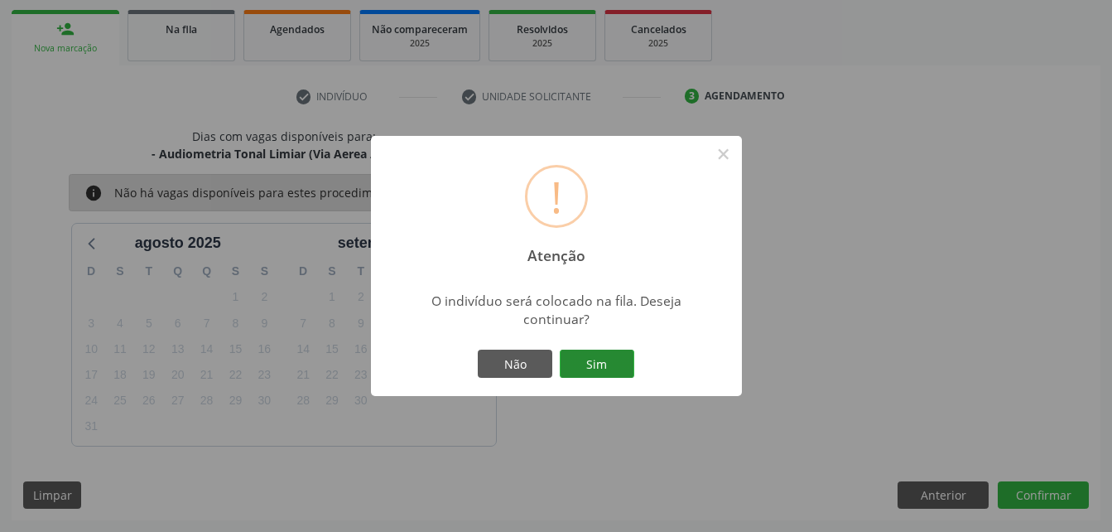
click at [622, 361] on button "Sim" at bounding box center [597, 364] width 75 height 28
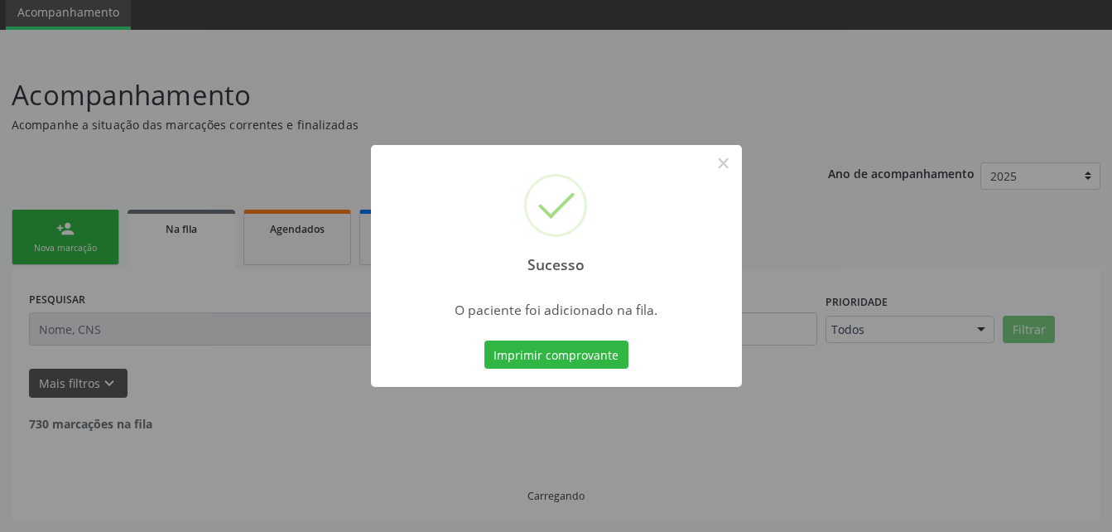
scroll to position [44, 0]
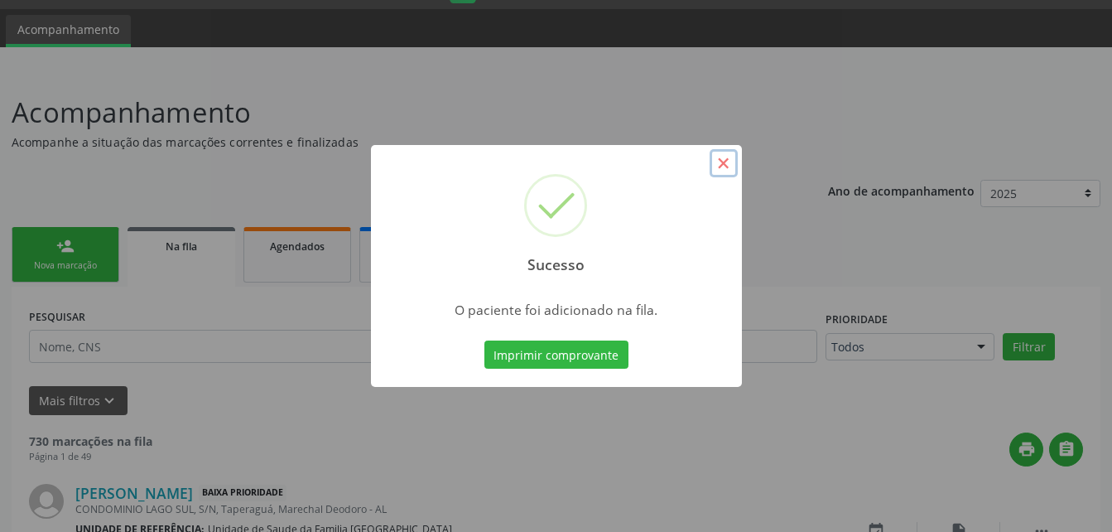
click at [729, 163] on button "×" at bounding box center [724, 163] width 28 height 28
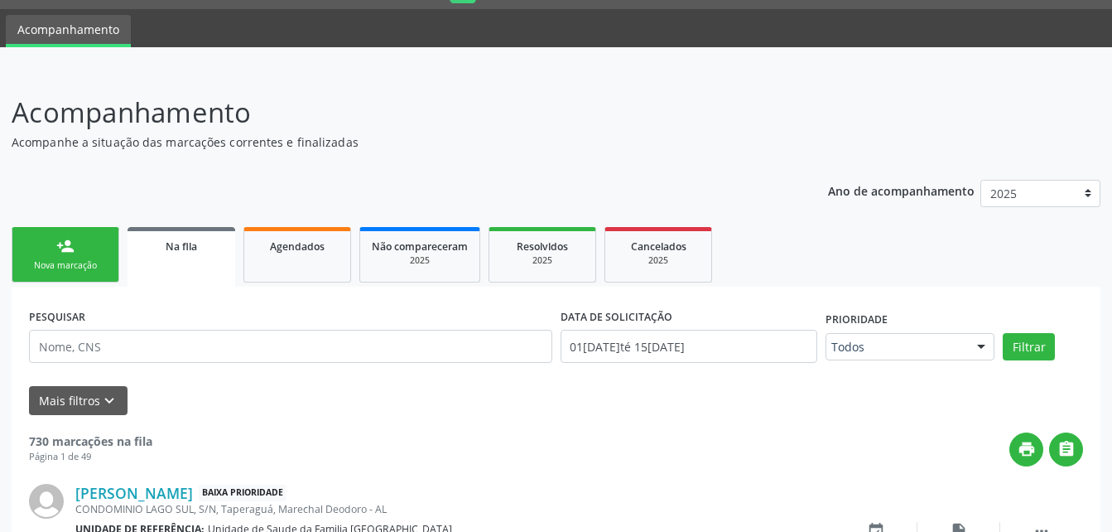
click at [92, 245] on link "person_add Nova marcação" at bounding box center [66, 254] width 108 height 55
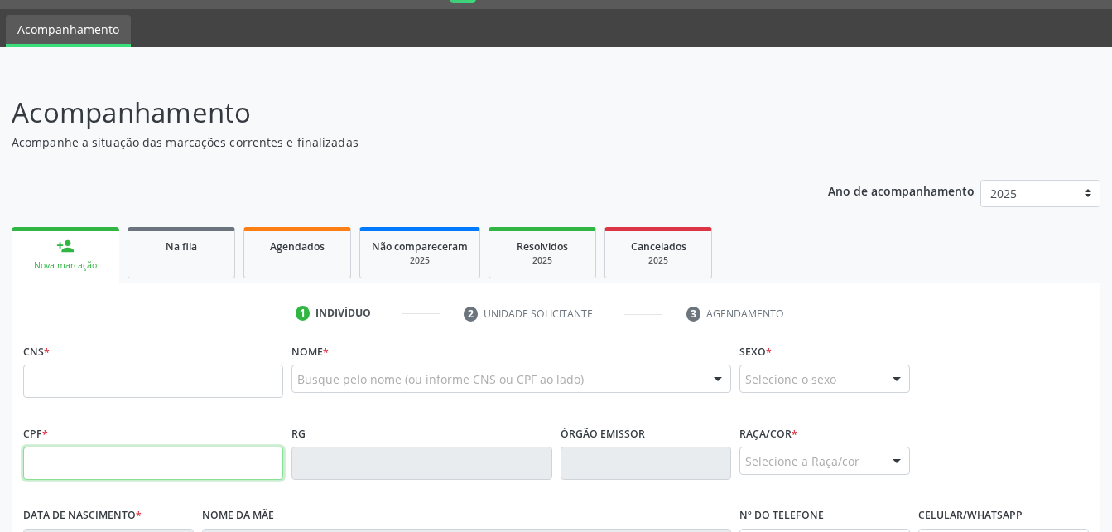
click at [138, 462] on input "text" at bounding box center [153, 462] width 260 height 33
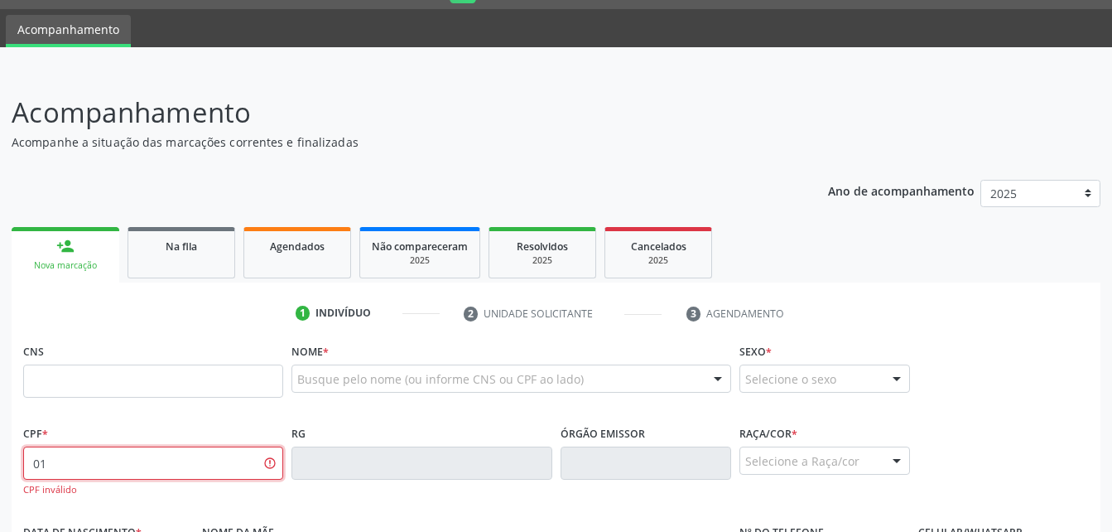
type input "0"
click at [215, 465] on input "011.332.314-32" at bounding box center [153, 462] width 260 height 33
type input "0"
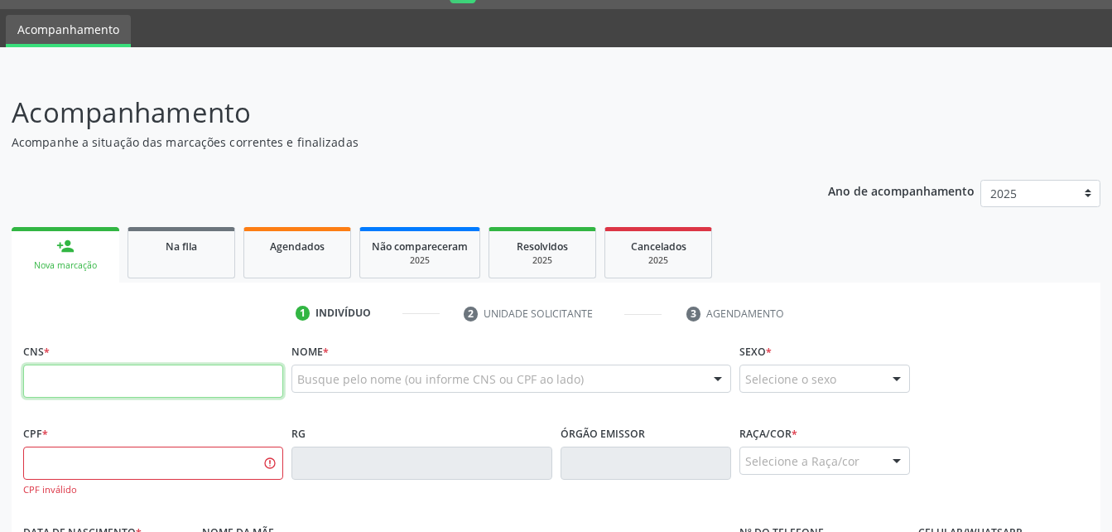
click at [191, 375] on input "text" at bounding box center [153, 380] width 260 height 33
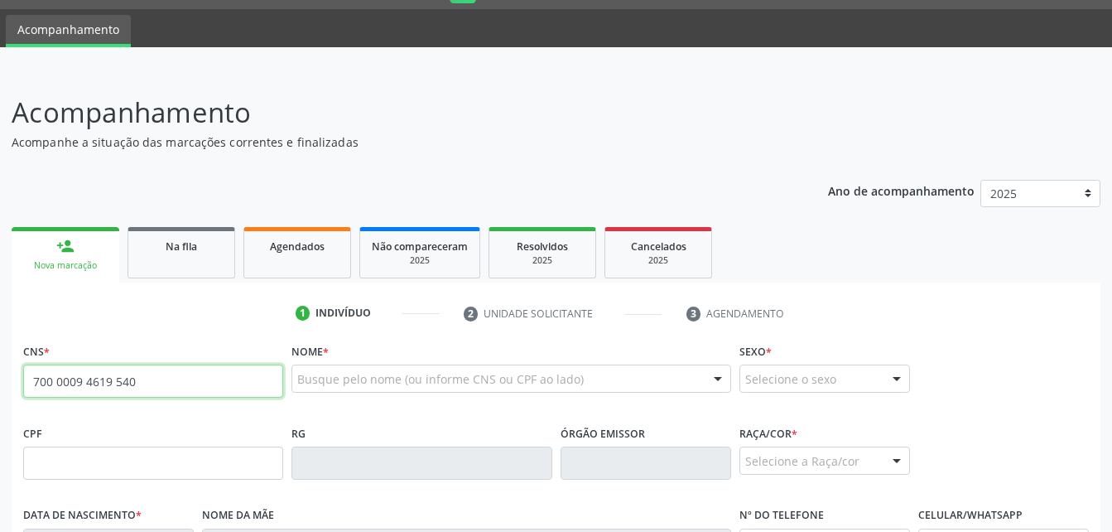
type input "700 0009 4619 5404"
